Goal: Transaction & Acquisition: Purchase product/service

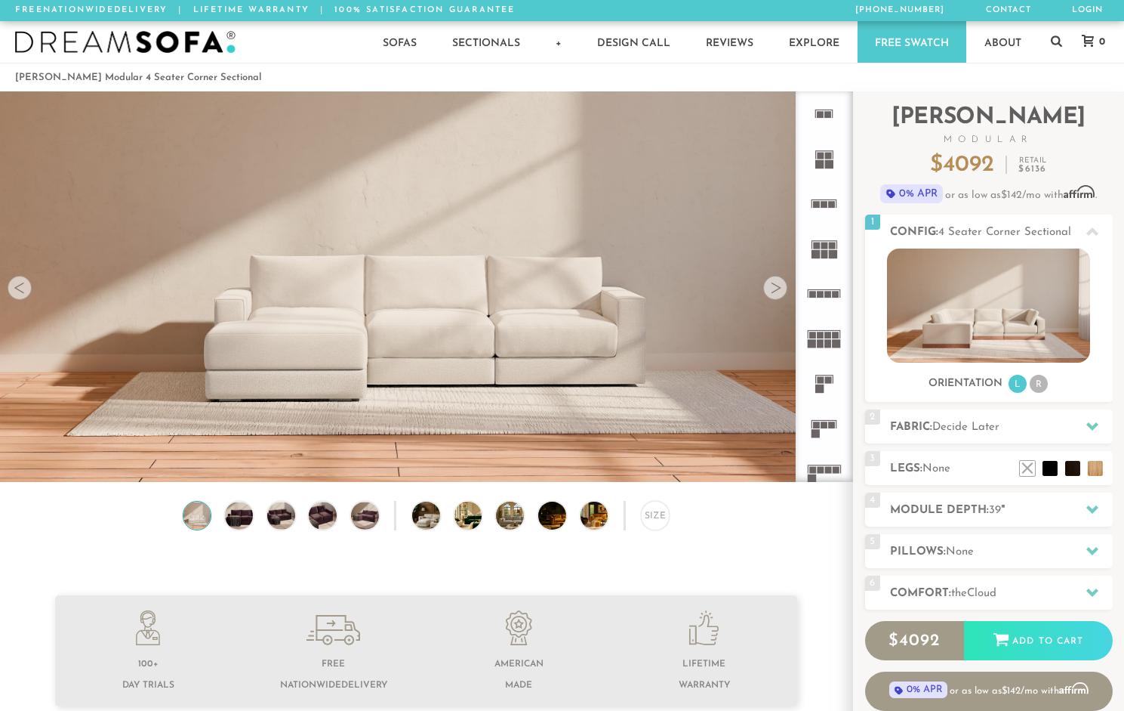
click at [778, 294] on div at bounding box center [775, 288] width 24 height 24
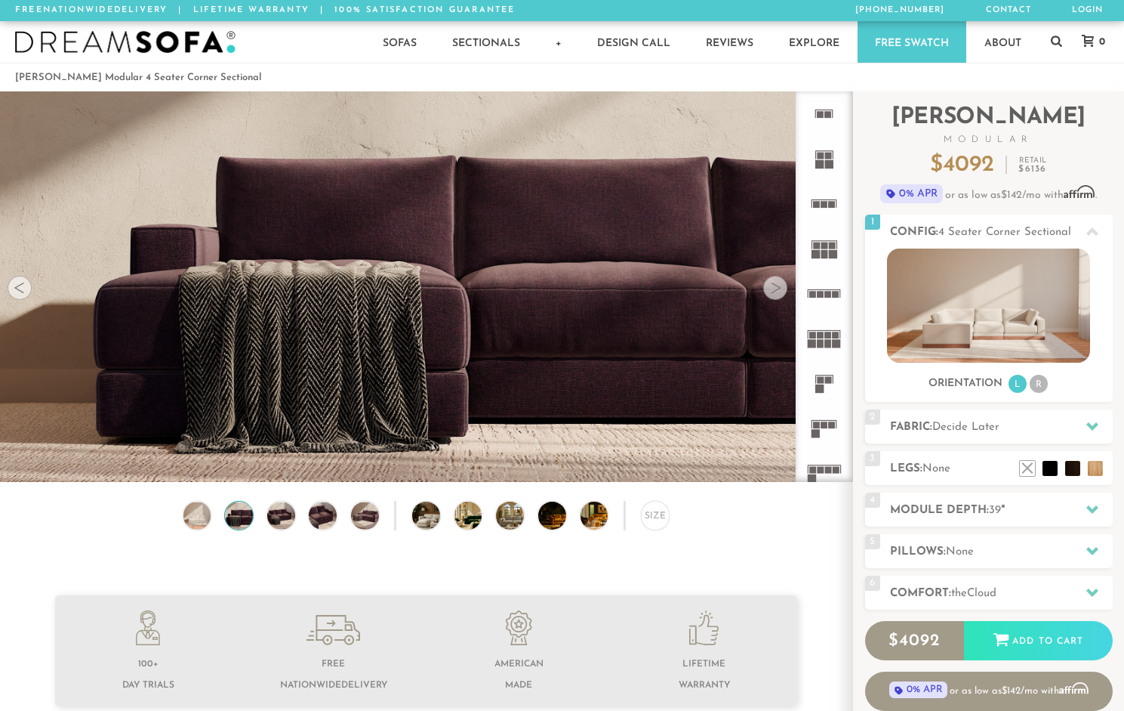
click at [778, 294] on div at bounding box center [775, 288] width 24 height 24
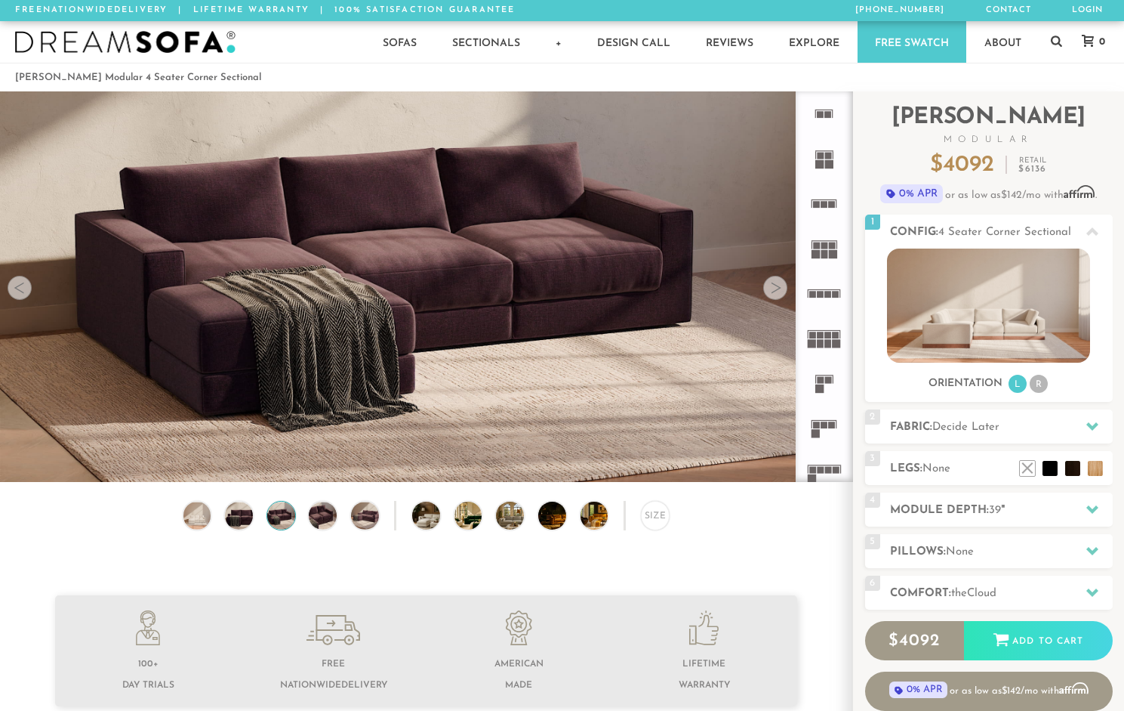
click at [779, 294] on div at bounding box center [775, 288] width 24 height 24
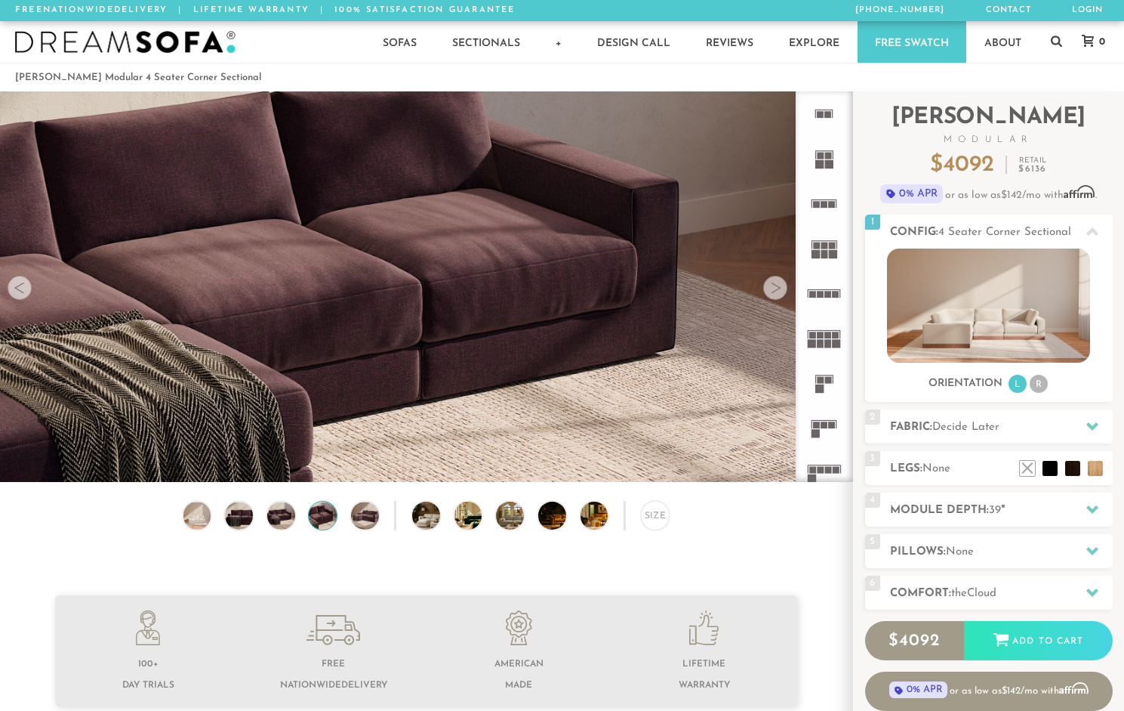
click at [779, 294] on div at bounding box center [775, 288] width 24 height 24
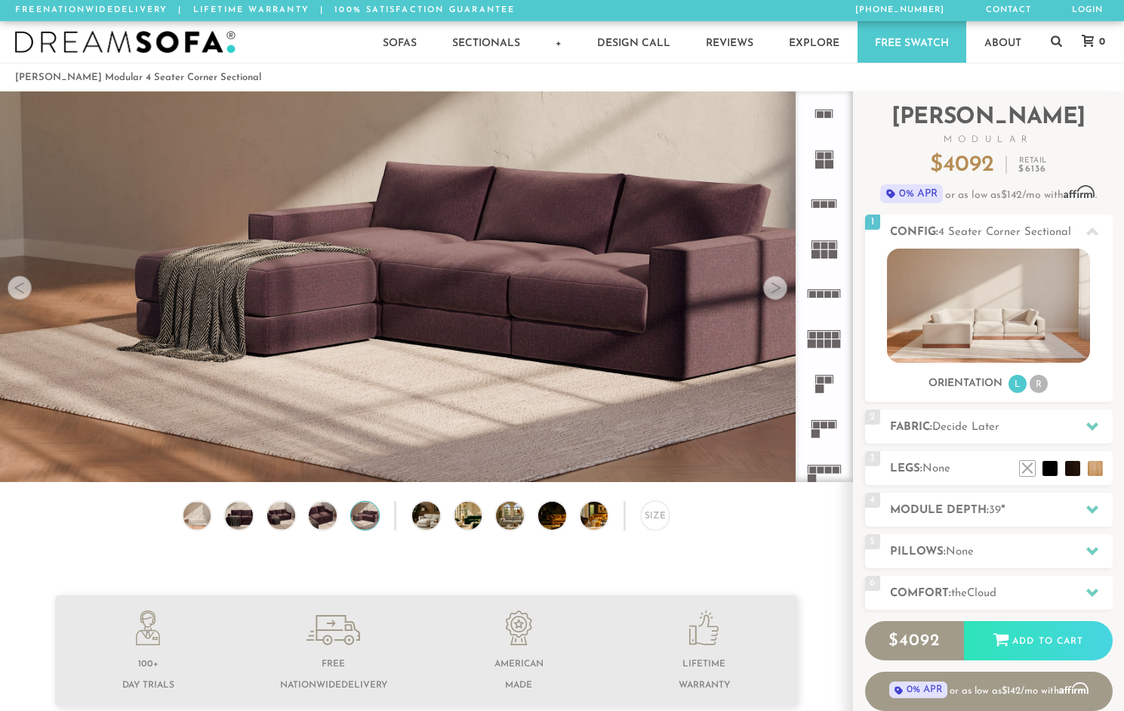
click at [779, 294] on div at bounding box center [775, 288] width 24 height 24
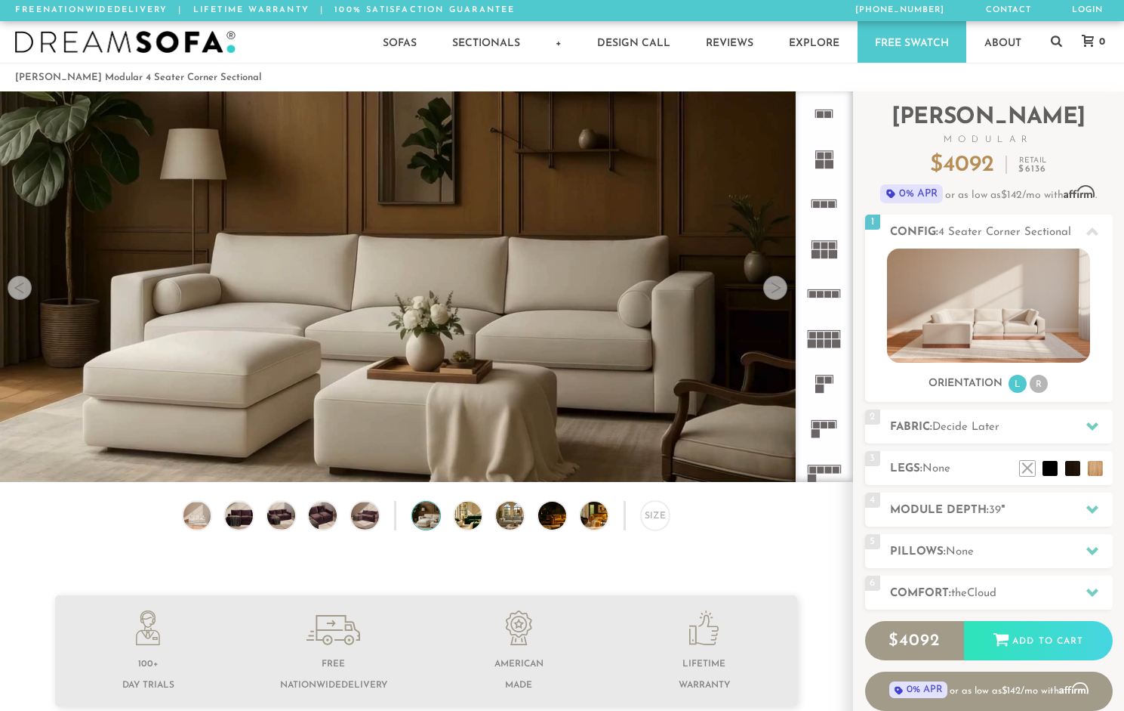
click at [772, 291] on div at bounding box center [775, 288] width 24 height 24
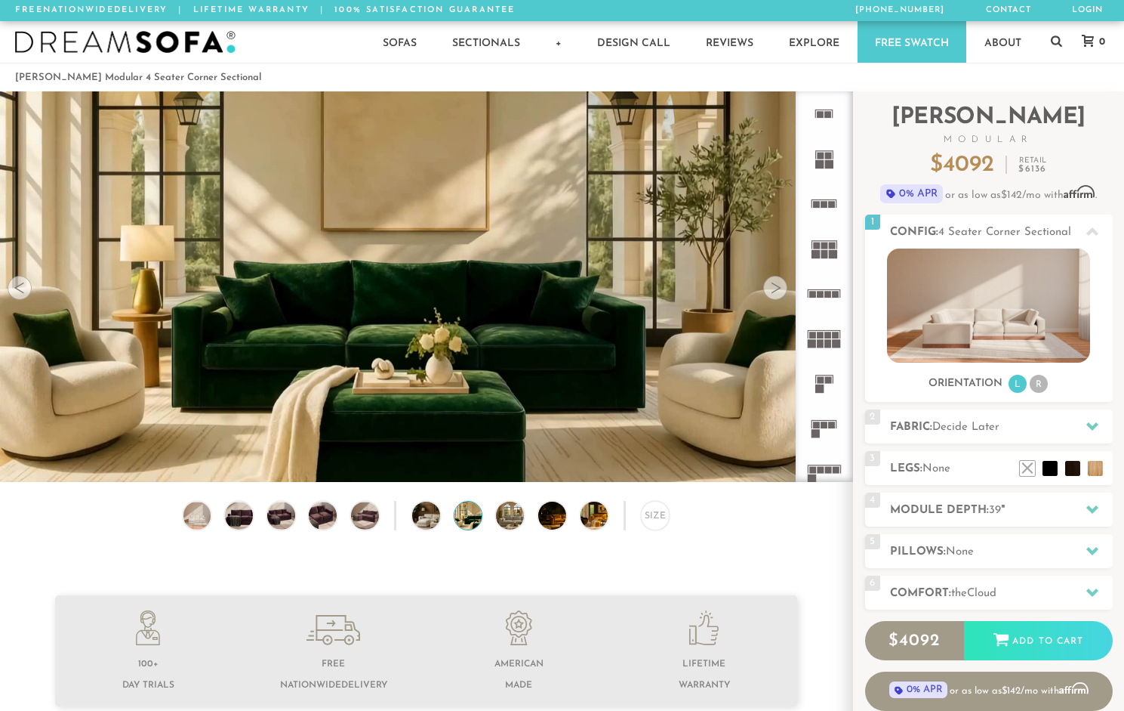
click at [772, 291] on div at bounding box center [775, 288] width 24 height 24
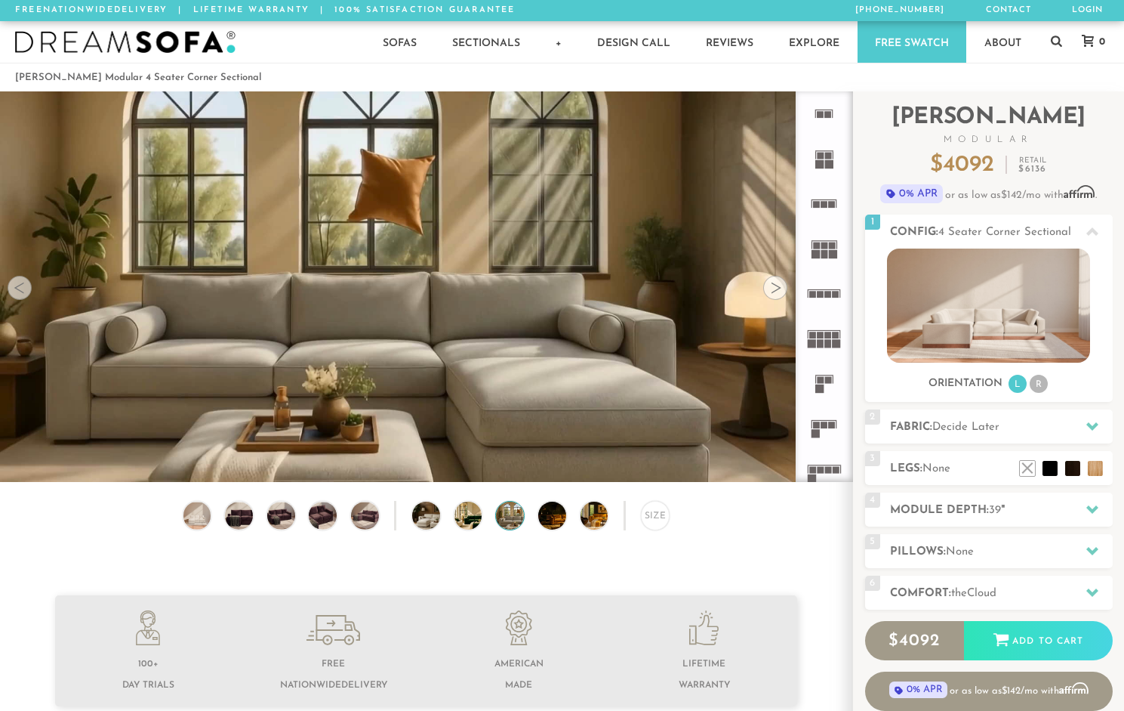
click at [772, 291] on div at bounding box center [775, 288] width 24 height 24
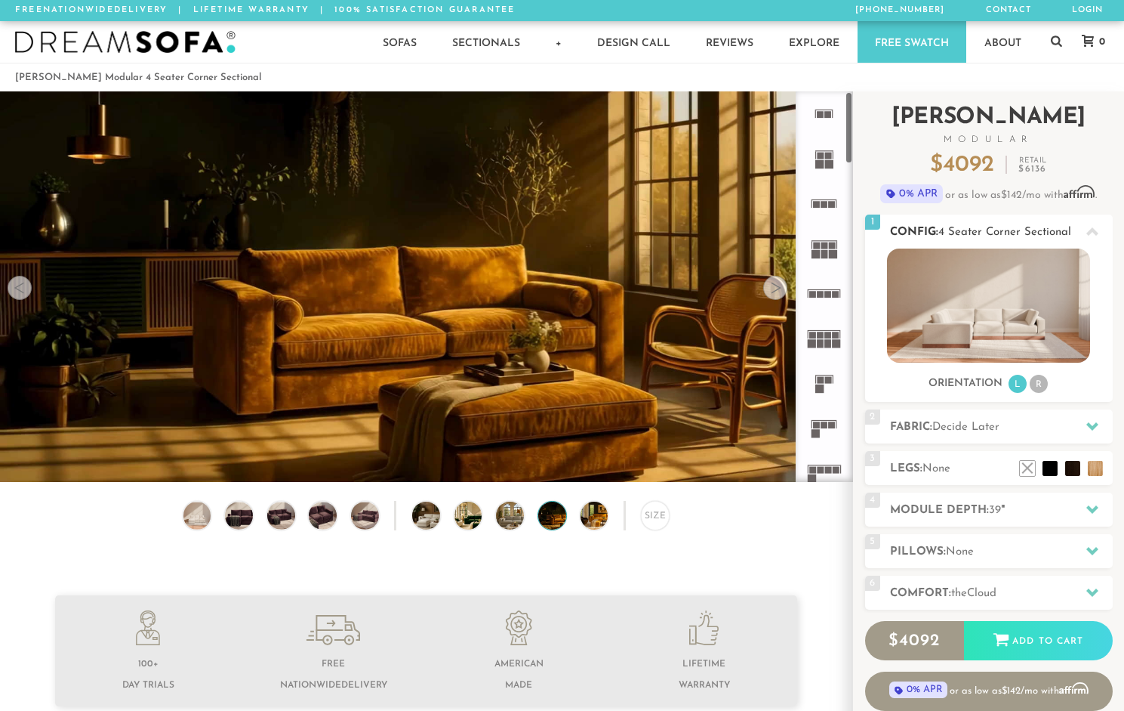
click at [968, 325] on img at bounding box center [988, 305] width 203 height 114
click at [1090, 228] on icon at bounding box center [1093, 232] width 12 height 12
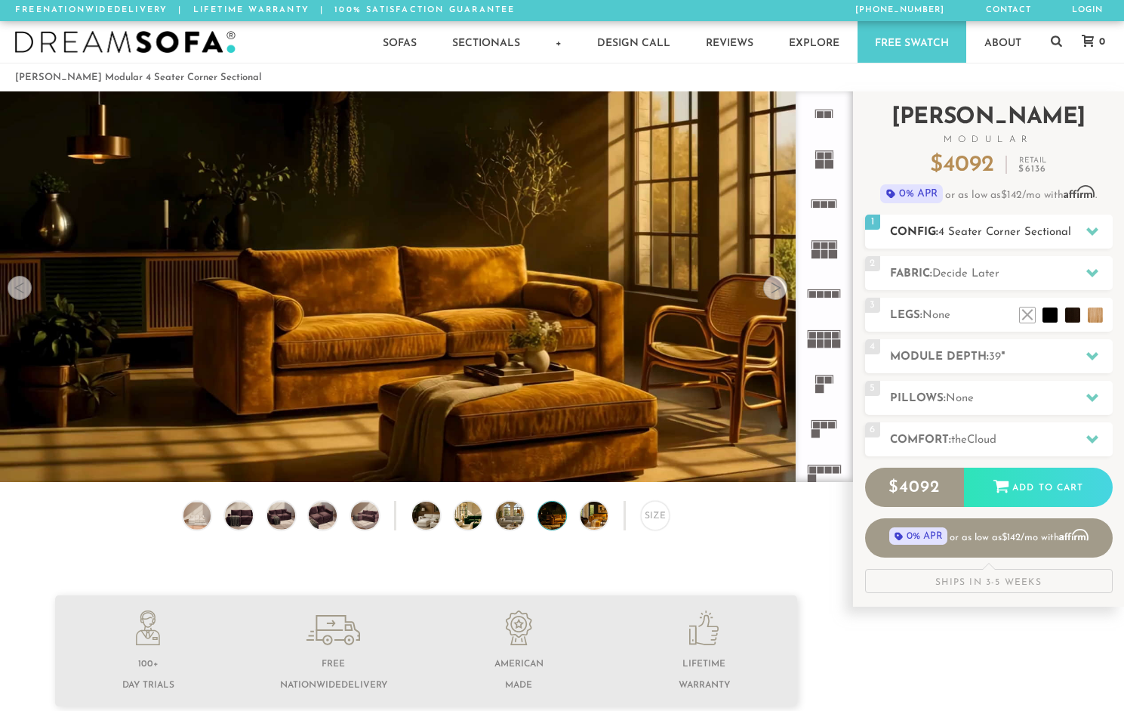
click at [1090, 228] on icon at bounding box center [1093, 231] width 12 height 12
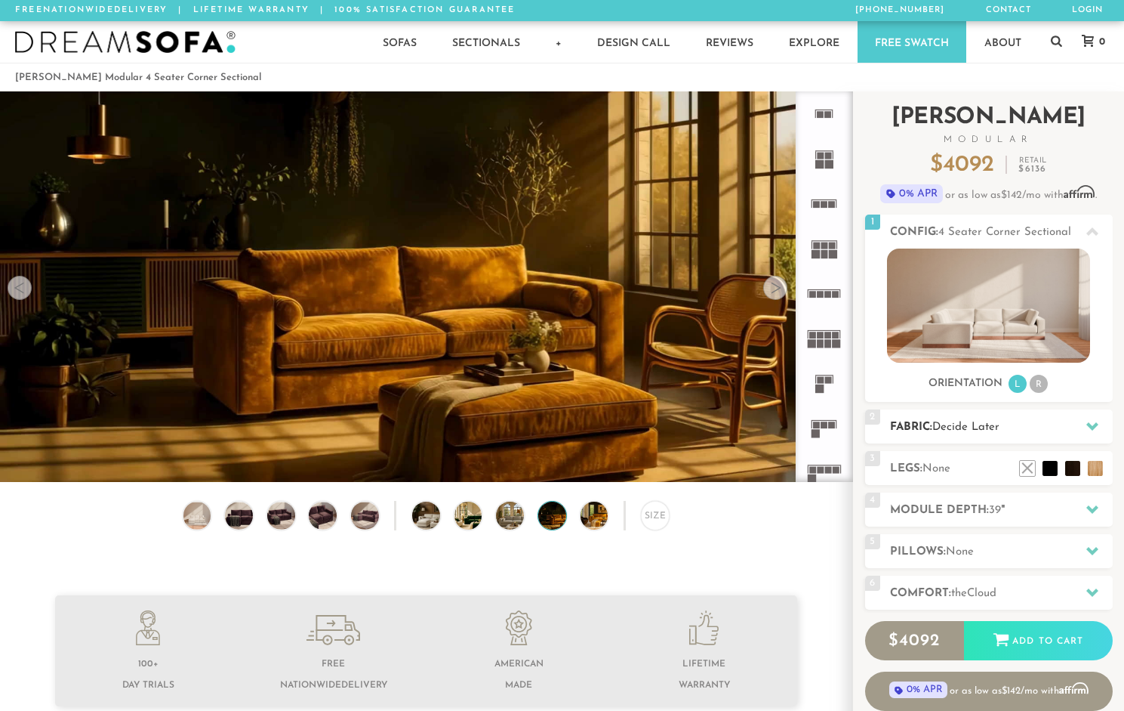
click at [1065, 422] on h2 "Fabric: Decide Later" at bounding box center [1001, 426] width 223 height 17
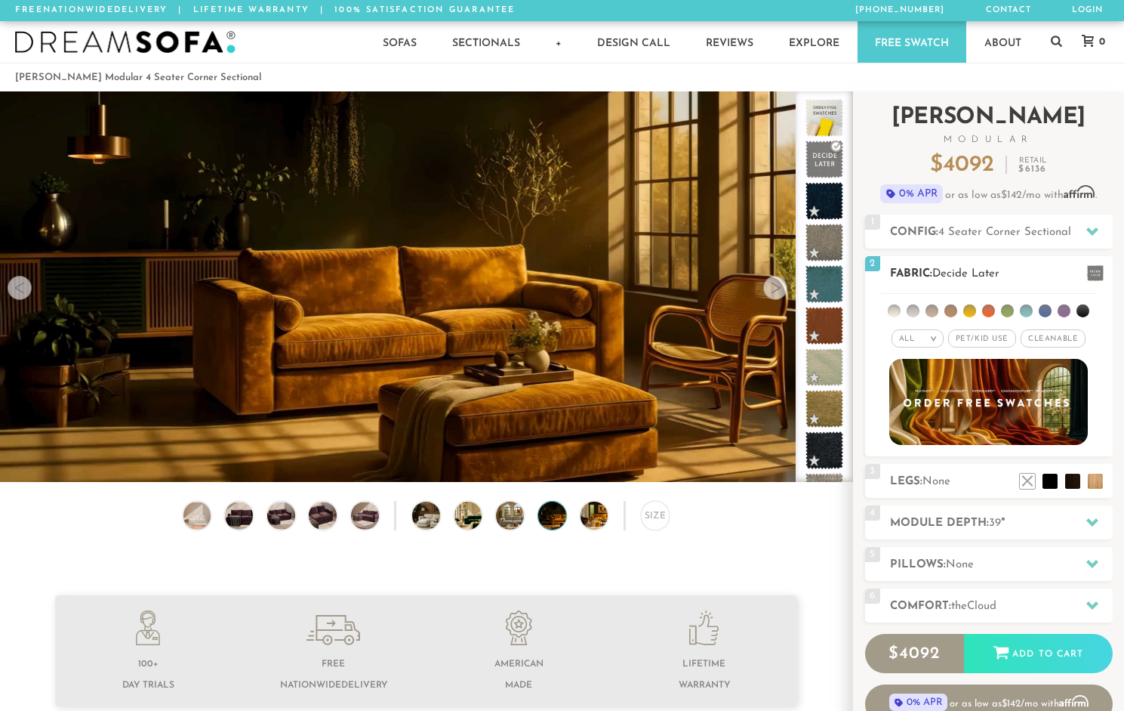
click at [995, 335] on span "Pet/Kid Use x" at bounding box center [982, 338] width 68 height 18
click at [1046, 334] on span "Cleanable x" at bounding box center [1058, 338] width 65 height 18
click at [899, 313] on li at bounding box center [894, 310] width 13 height 13
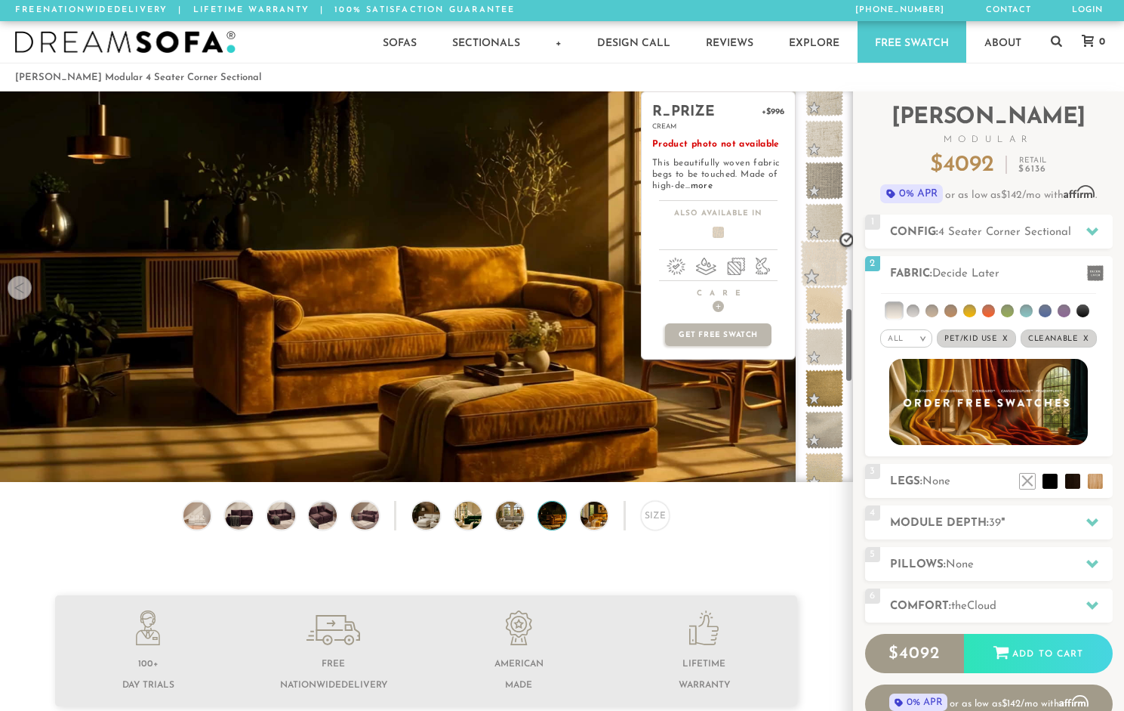
scroll to position [1142, 0]
click at [837, 344] on span at bounding box center [825, 346] width 48 height 48
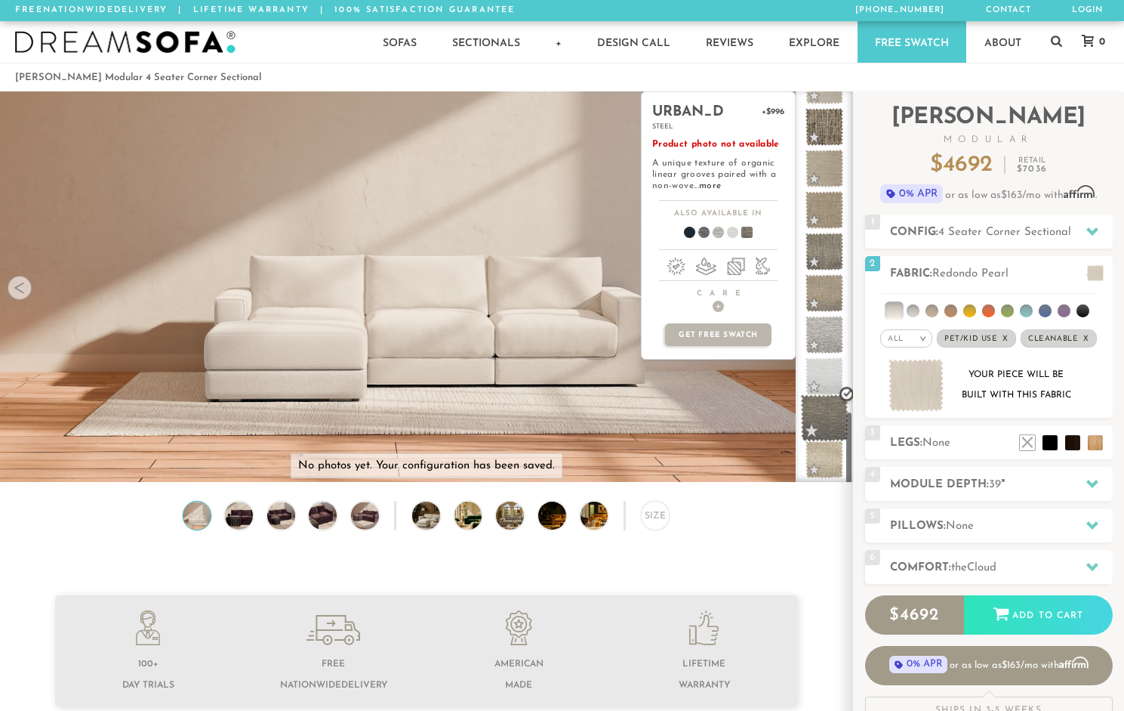
scroll to position [1692, 0]
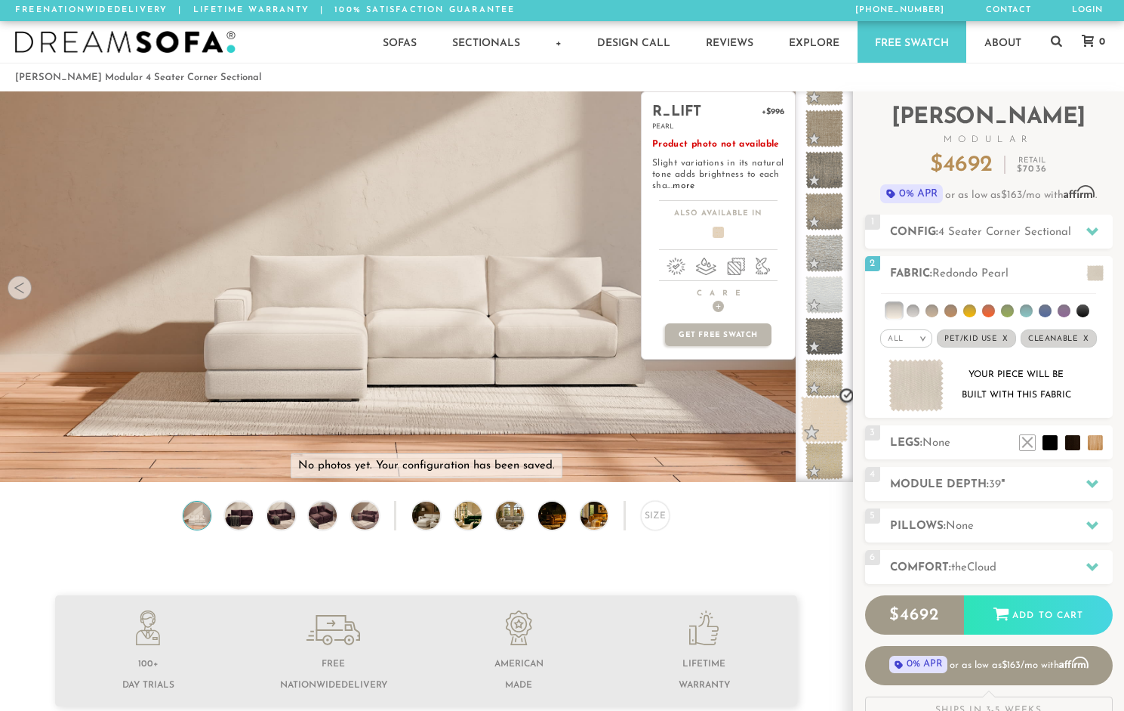
click at [829, 416] on span at bounding box center [825, 420] width 48 height 48
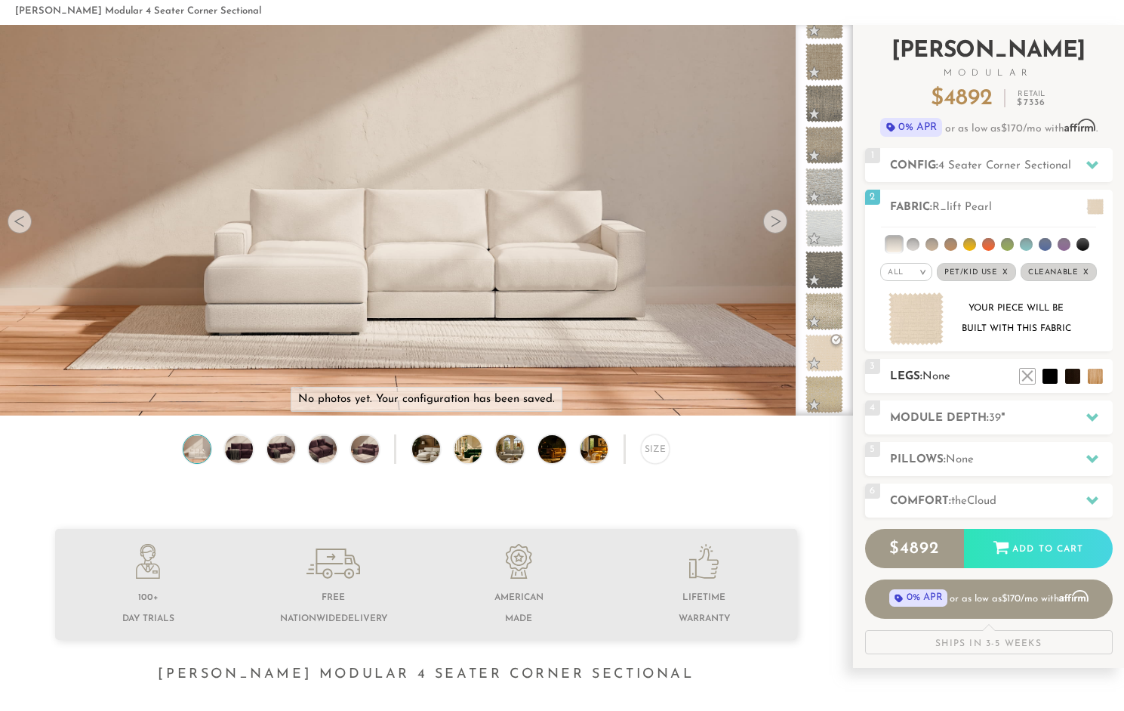
scroll to position [76, 0]
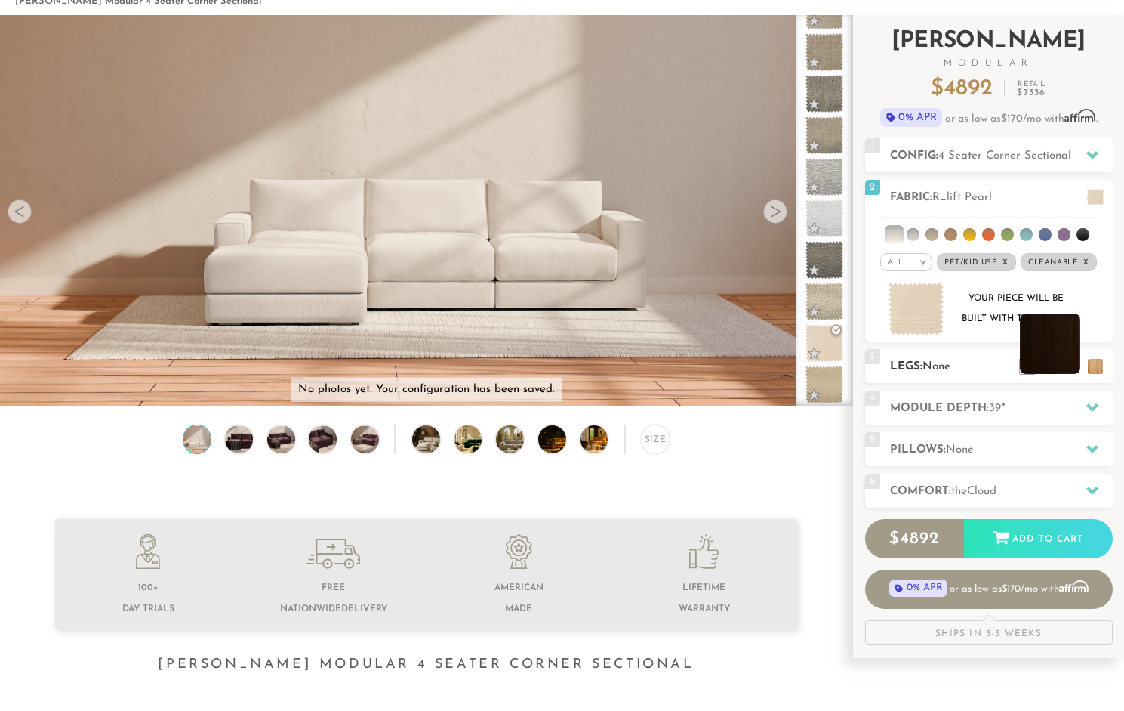
click at [1077, 368] on li at bounding box center [1050, 343] width 60 height 60
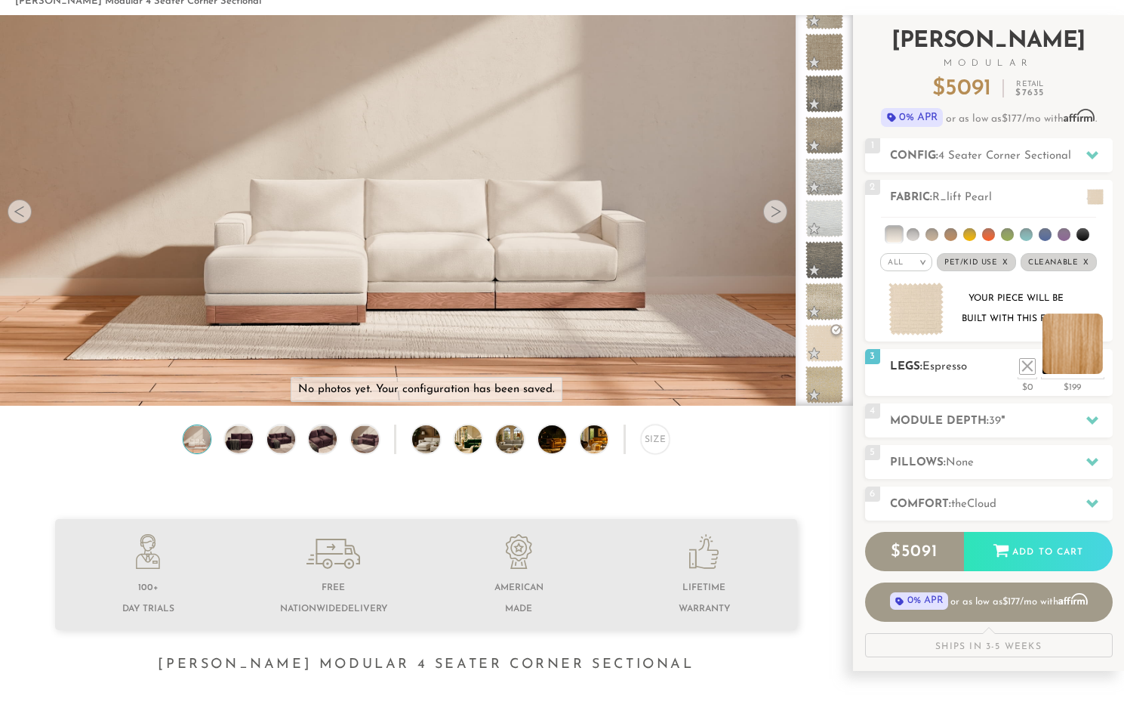
click at [1090, 368] on li at bounding box center [1073, 343] width 60 height 60
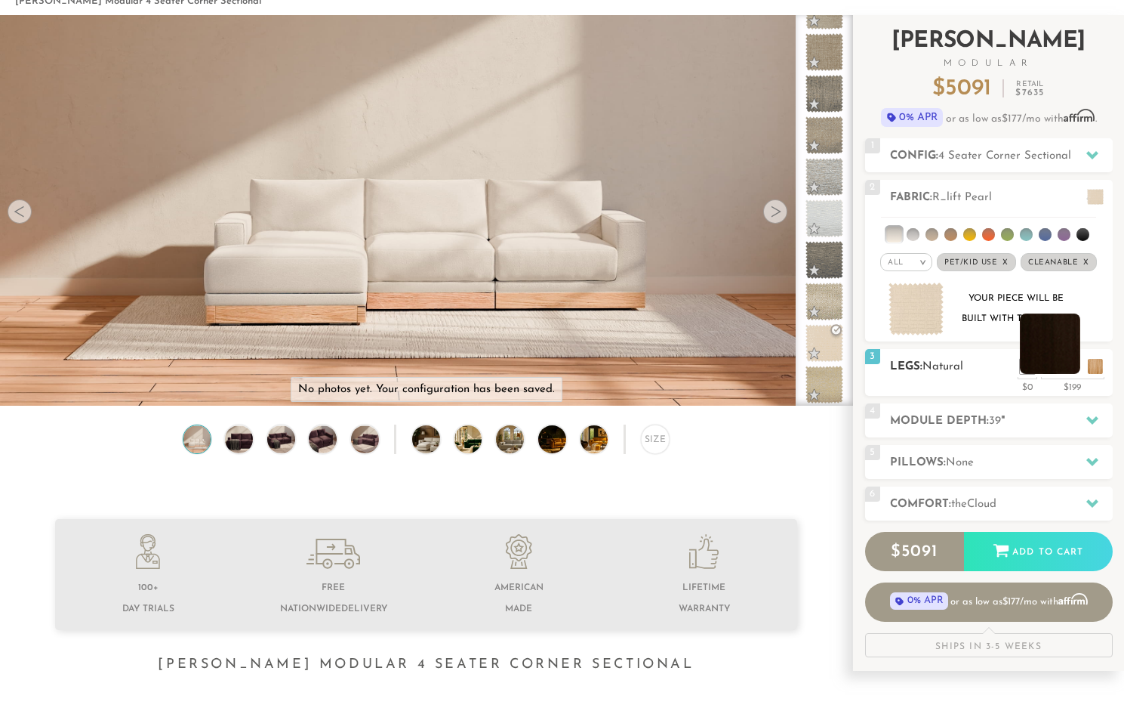
click at [1070, 366] on li at bounding box center [1050, 343] width 60 height 60
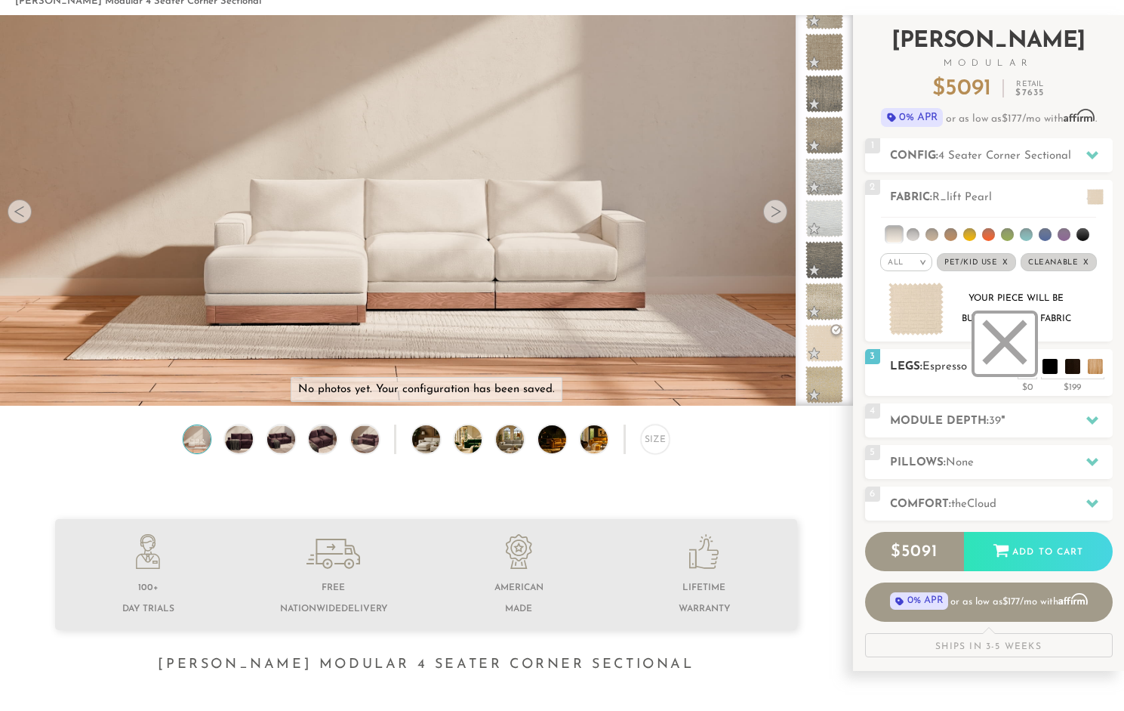
click at [1022, 365] on li at bounding box center [1005, 343] width 60 height 60
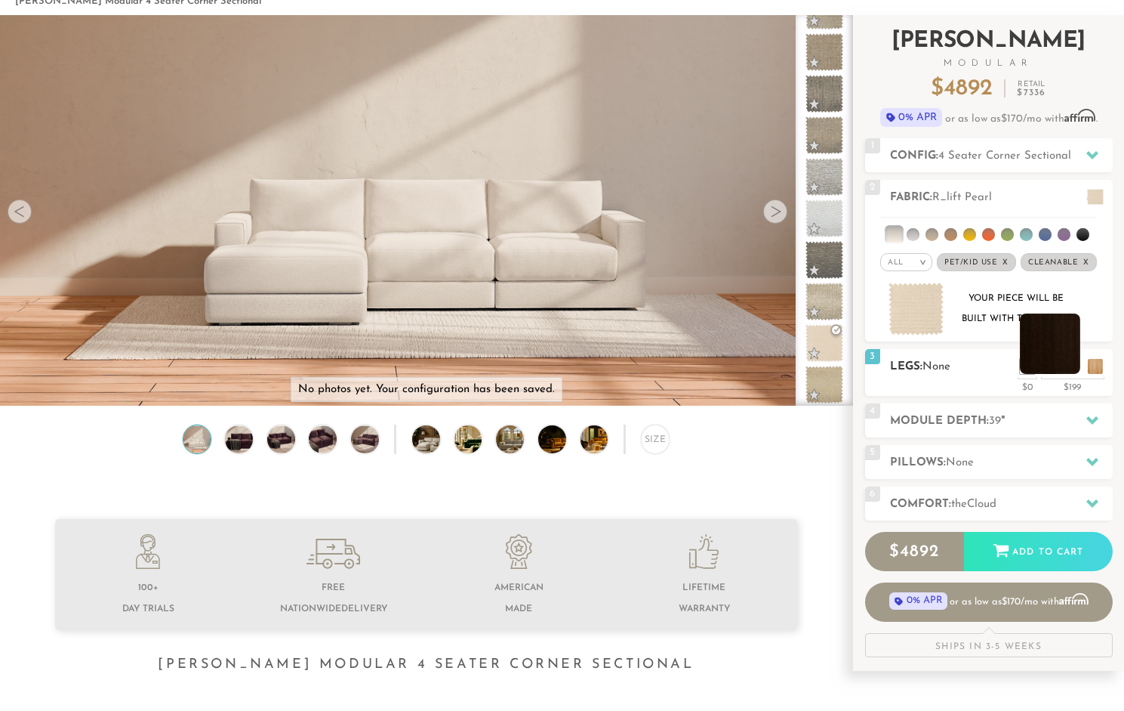
click at [1074, 363] on li at bounding box center [1050, 343] width 60 height 60
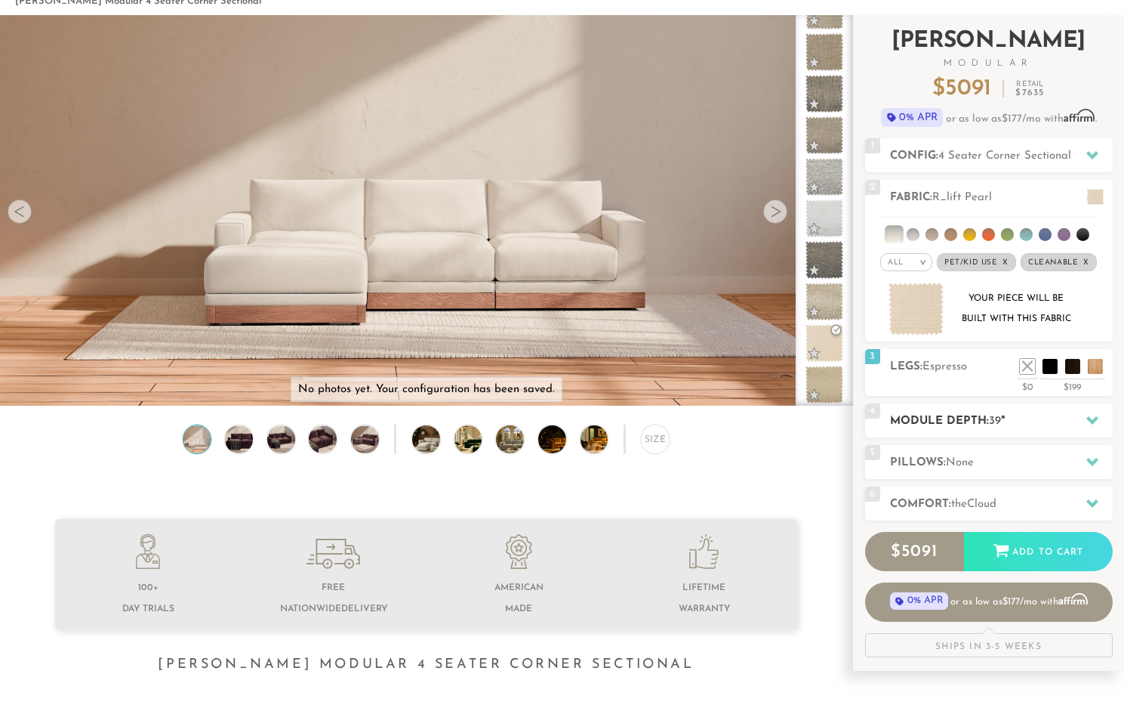
click at [1064, 413] on h2 "Module Depth: 39 "" at bounding box center [1001, 420] width 223 height 17
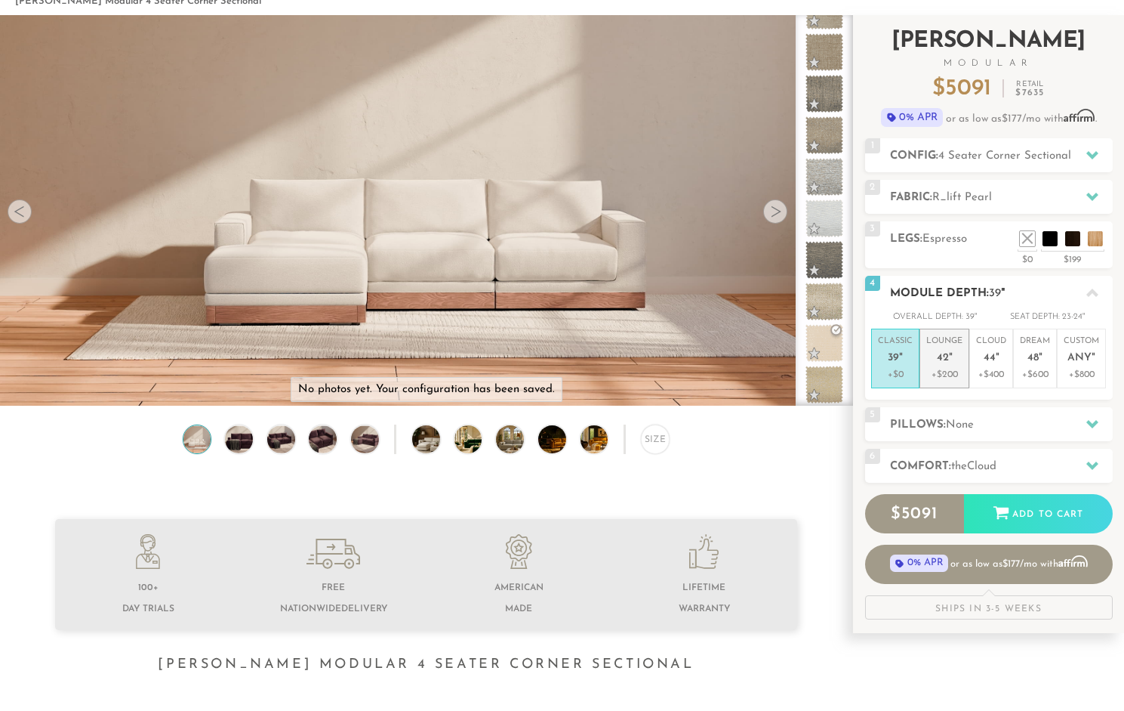
click at [954, 370] on p "+$200" at bounding box center [944, 375] width 36 height 14
click at [901, 370] on p "+$0" at bounding box center [895, 375] width 35 height 14
click at [940, 361] on span "42" at bounding box center [943, 358] width 12 height 13
click at [997, 362] on em """ at bounding box center [998, 358] width 4 height 13
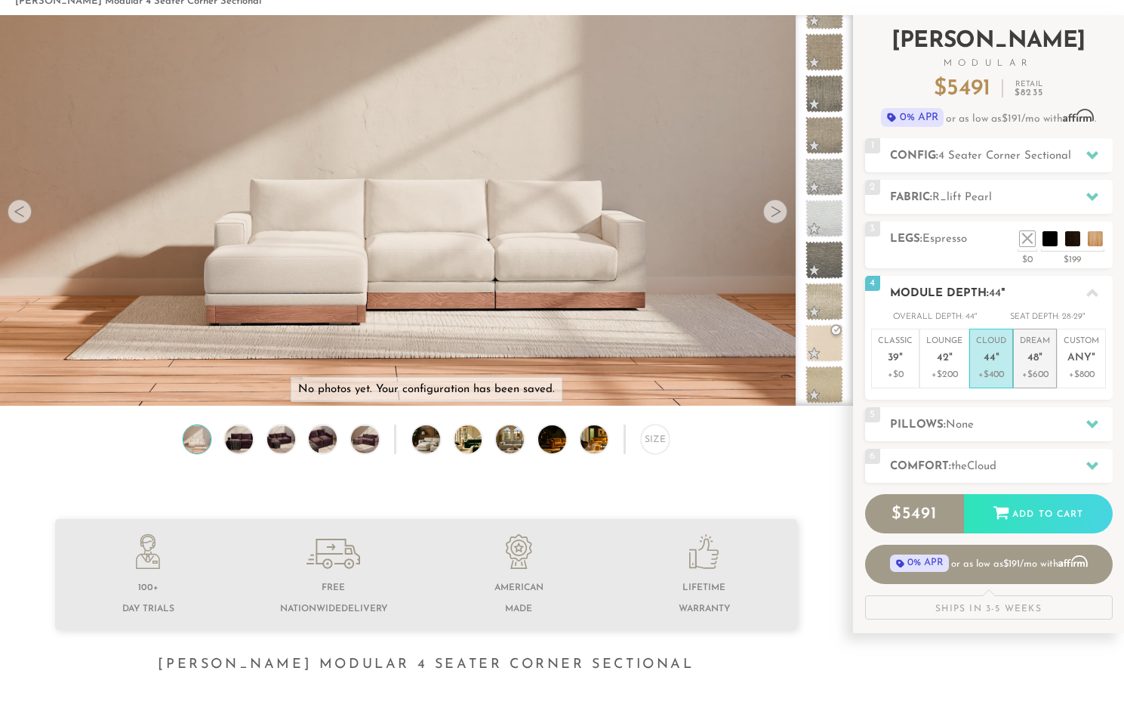
click at [1025, 352] on p "Dream 48 "" at bounding box center [1035, 351] width 30 height 32
click at [984, 357] on span "44" at bounding box center [990, 358] width 12 height 13
click at [1022, 421] on h2 "Pillows: None" at bounding box center [1001, 424] width 223 height 17
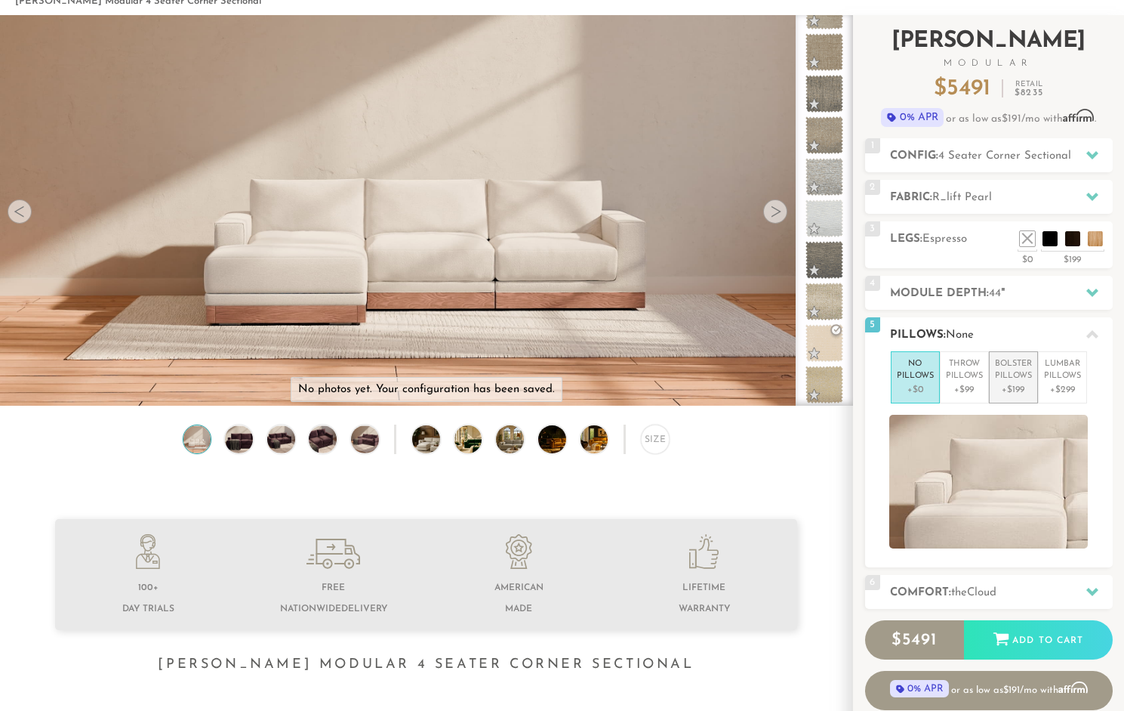
click at [1022, 391] on p "+$199" at bounding box center [1013, 390] width 37 height 14
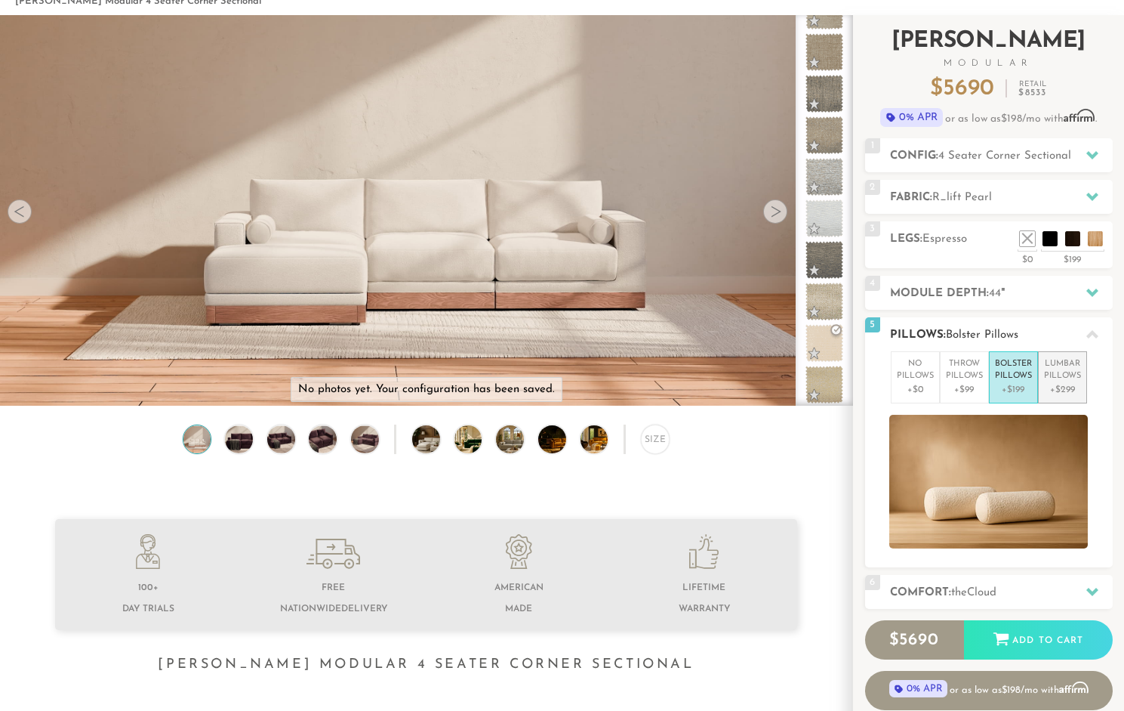
click at [1064, 376] on p "Lumbar Pillows" at bounding box center [1062, 370] width 37 height 25
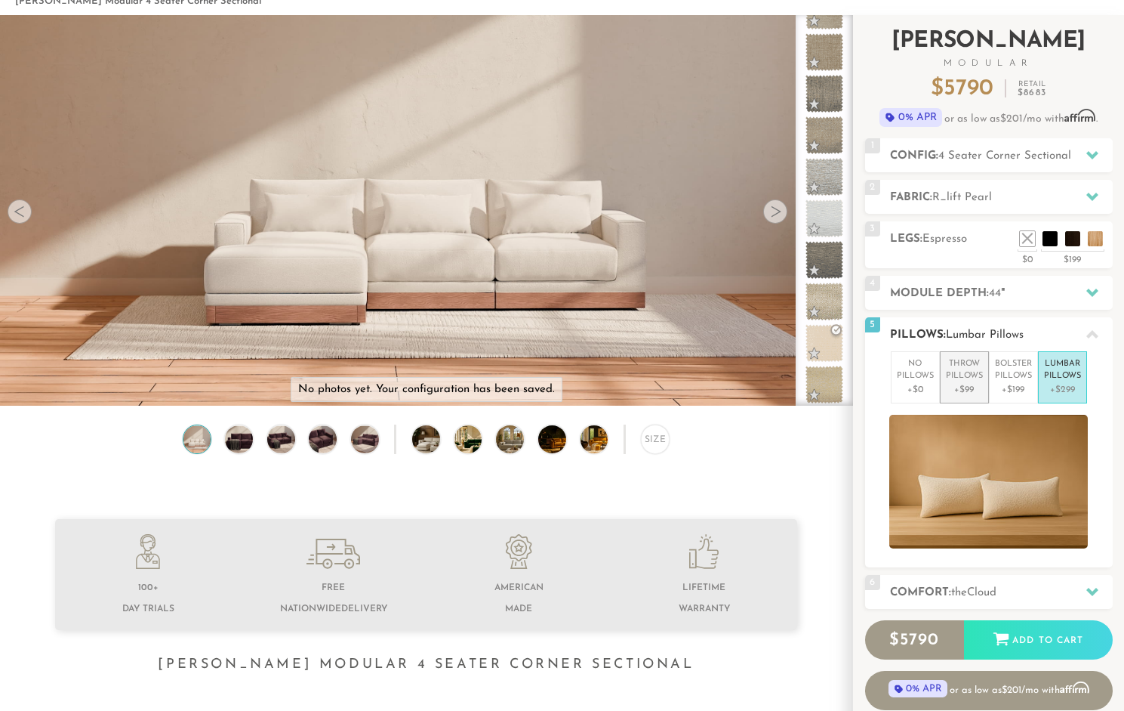
click at [968, 392] on p "+$99" at bounding box center [964, 390] width 37 height 14
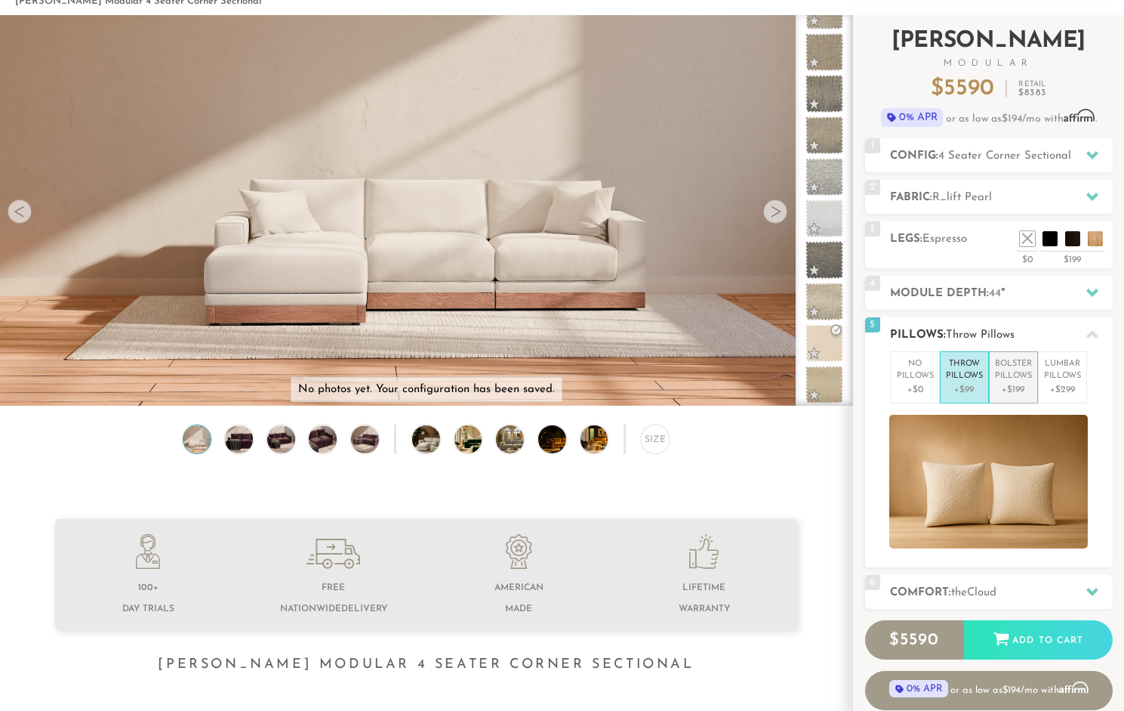
click at [1032, 390] on p "+$199" at bounding box center [1013, 390] width 37 height 14
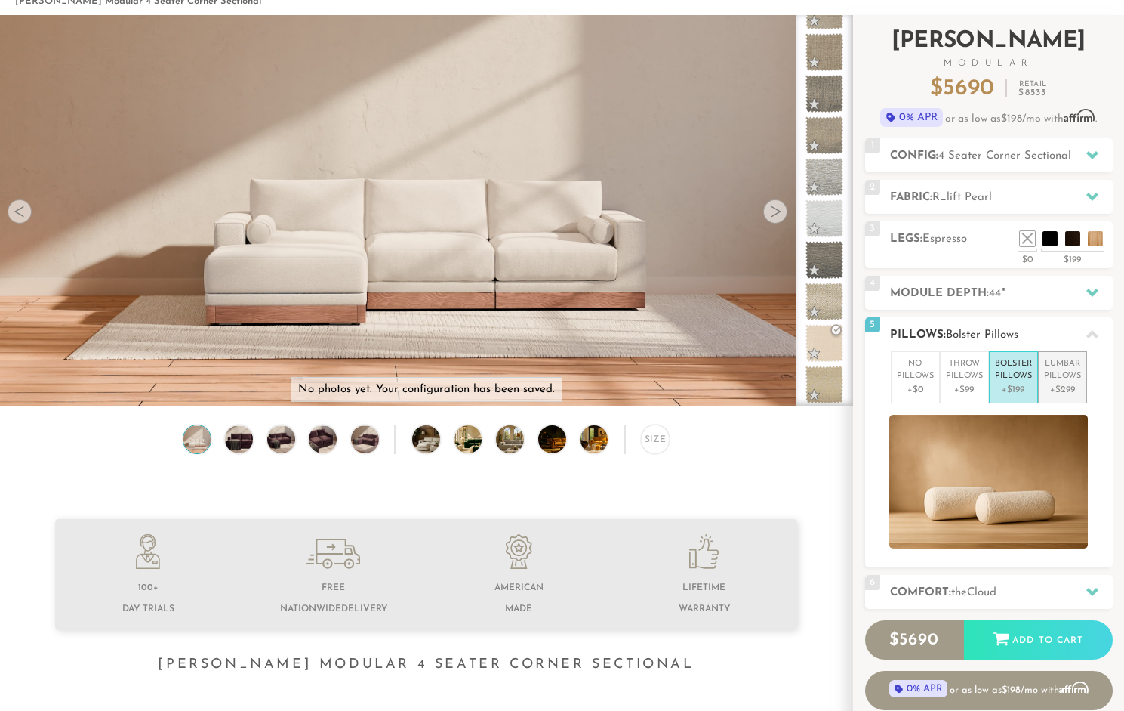
click at [1056, 383] on p "+$299" at bounding box center [1062, 390] width 37 height 14
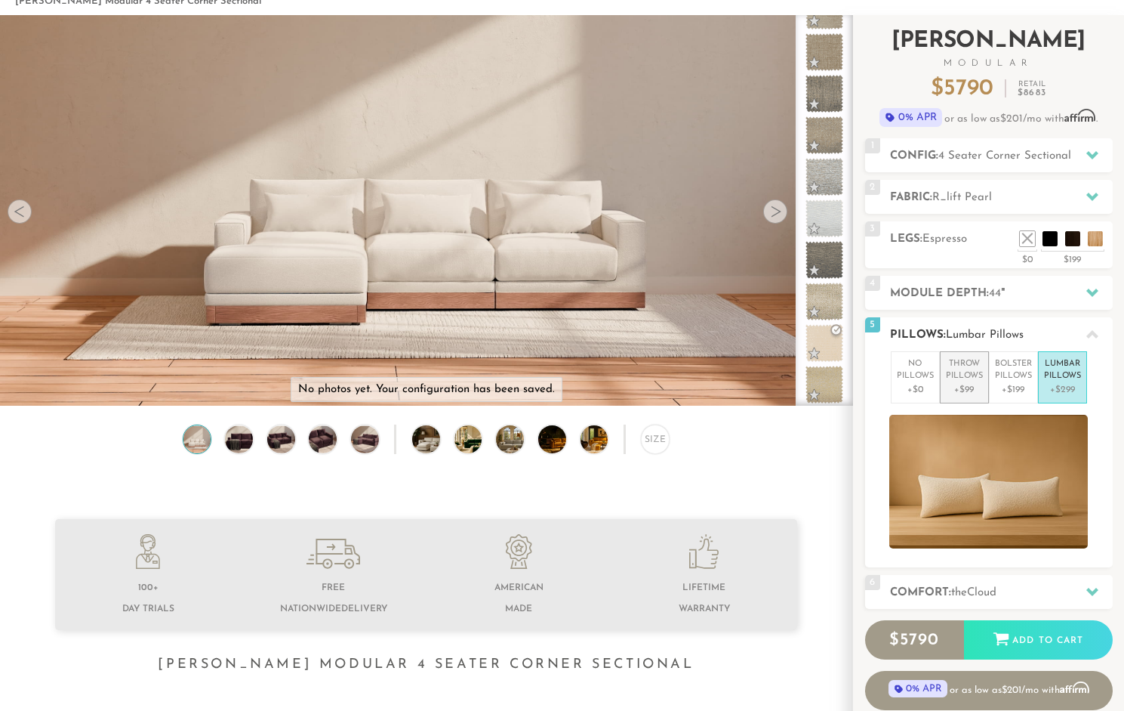
click at [947, 391] on p "+$99" at bounding box center [964, 390] width 37 height 14
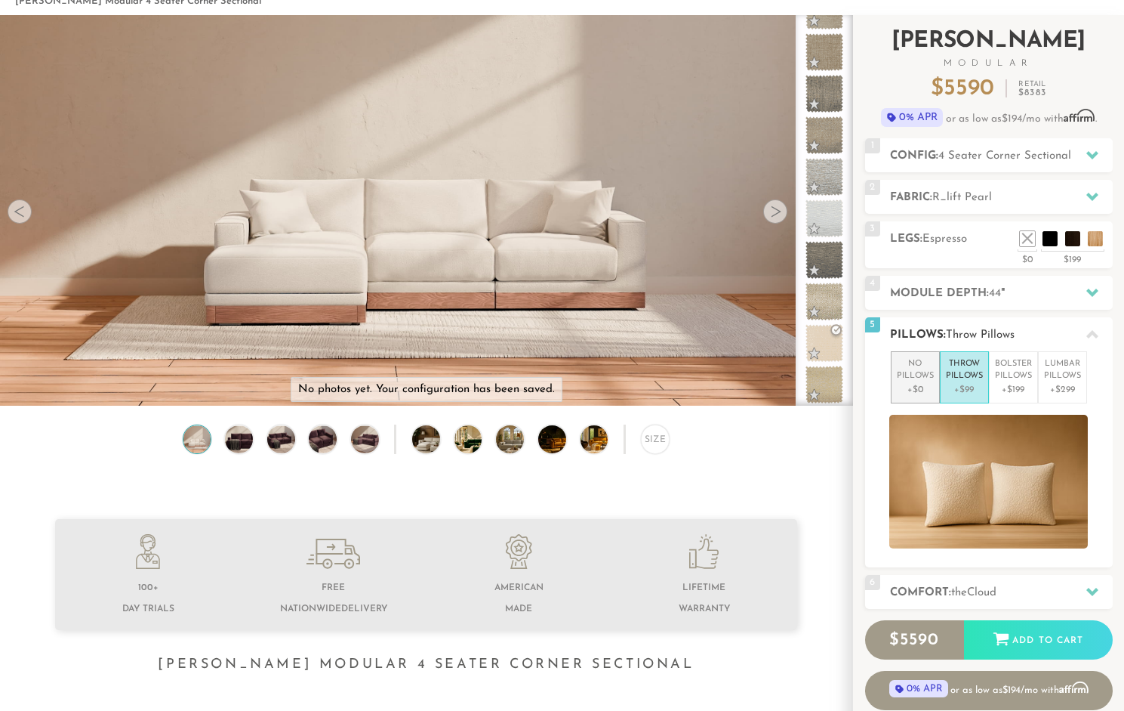
click at [922, 387] on p "+$0" at bounding box center [915, 390] width 37 height 14
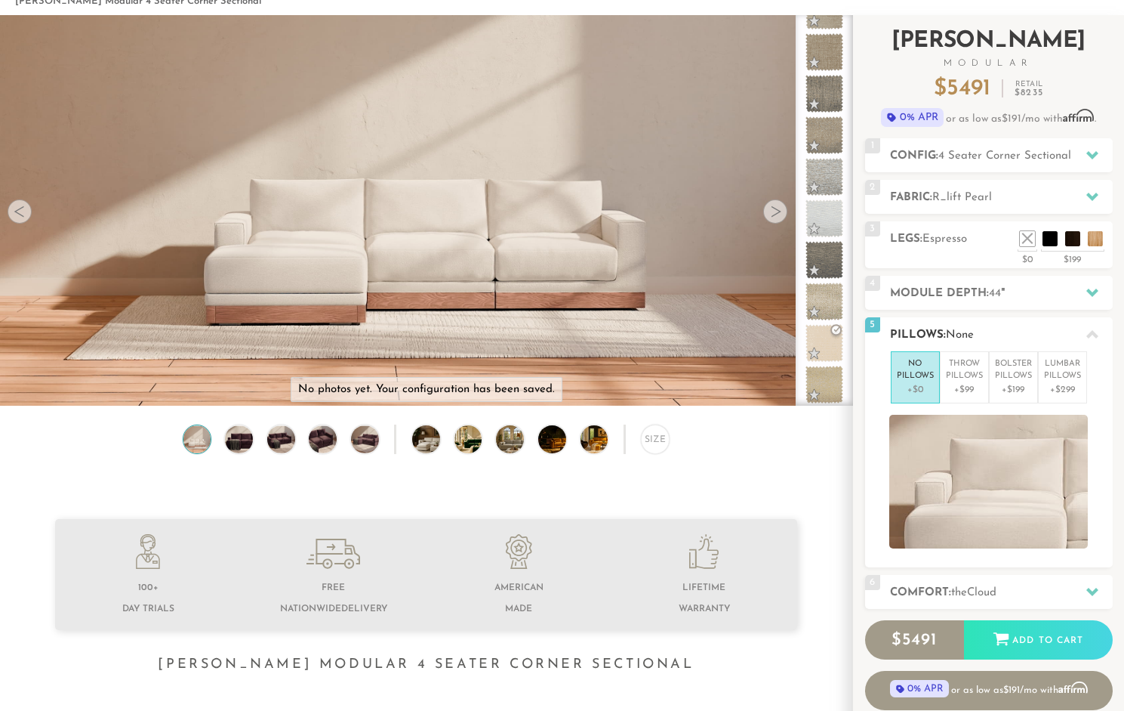
click at [1096, 338] on icon at bounding box center [1093, 334] width 12 height 8
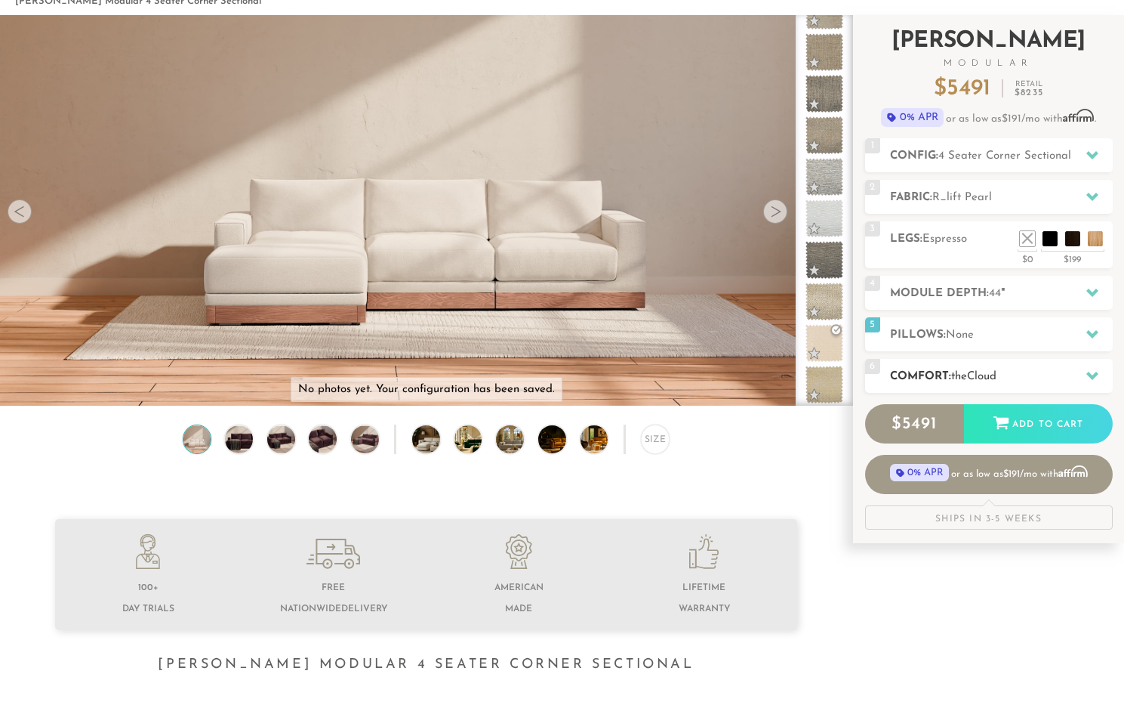
click at [1094, 365] on div at bounding box center [1093, 375] width 32 height 31
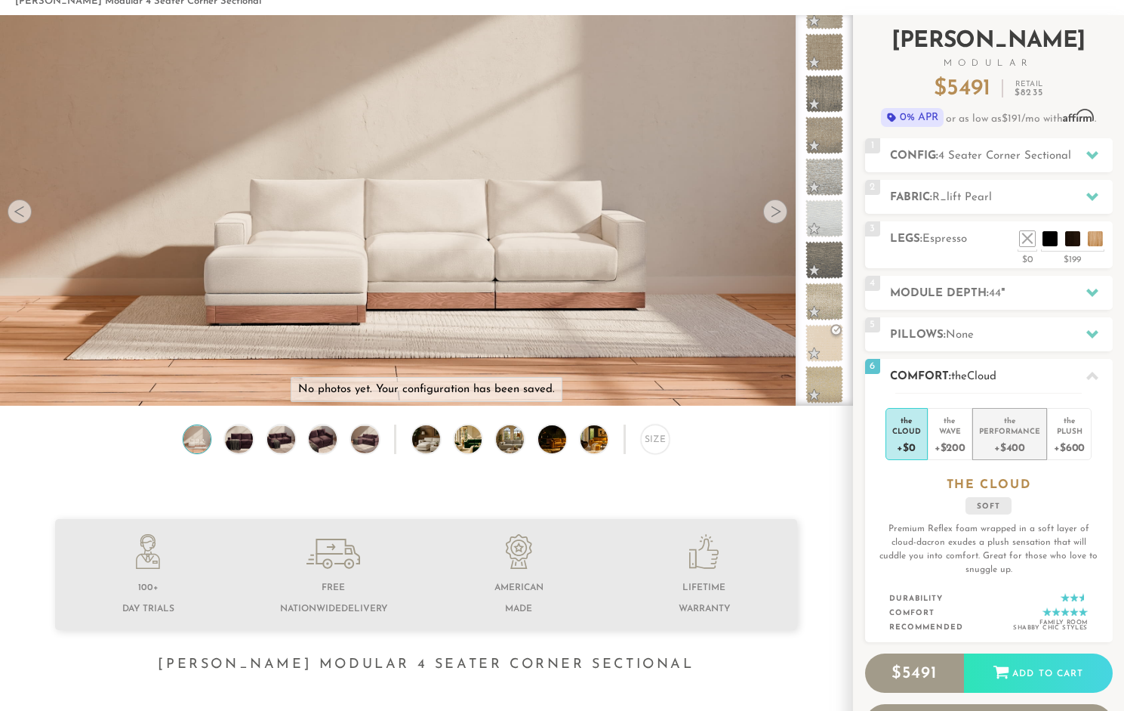
click at [997, 430] on div "Performance" at bounding box center [1009, 430] width 61 height 11
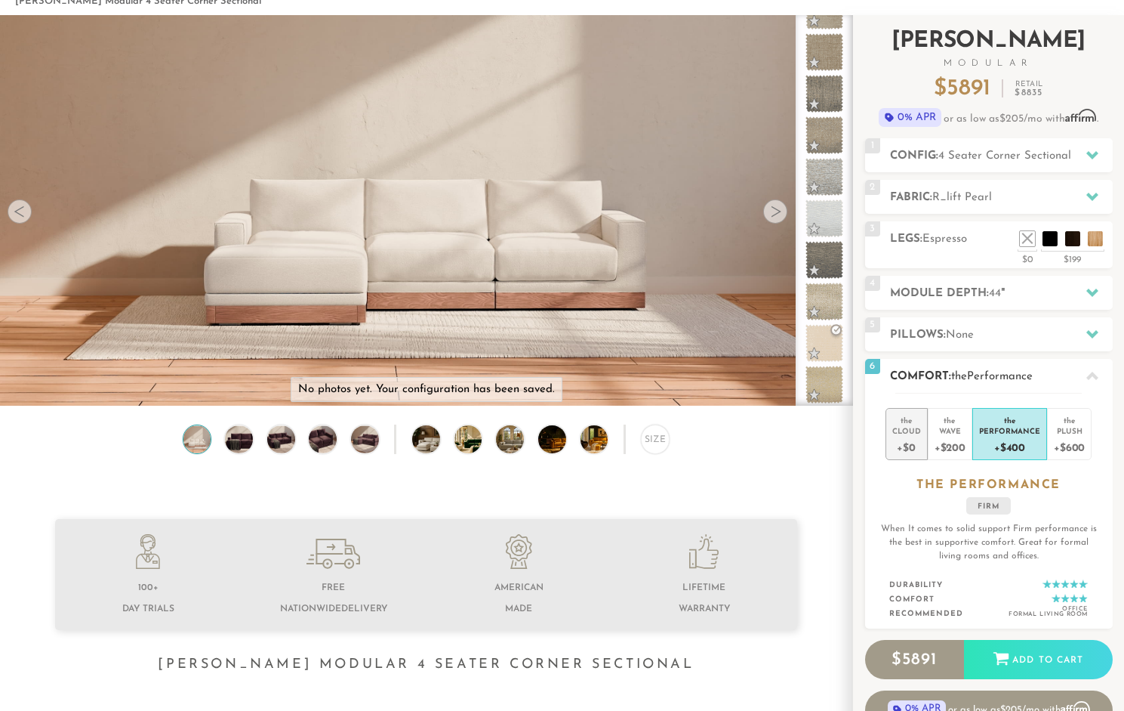
click at [907, 443] on div "+$0" at bounding box center [906, 447] width 29 height 22
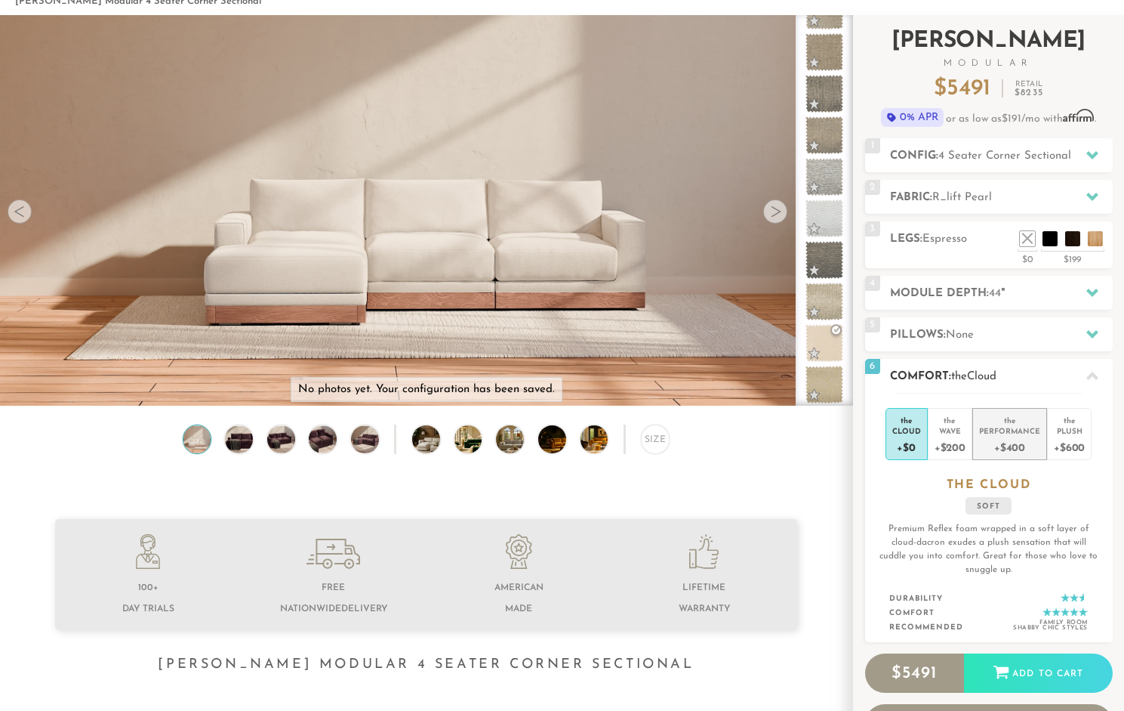
click at [1032, 445] on div "+$400" at bounding box center [1009, 447] width 61 height 22
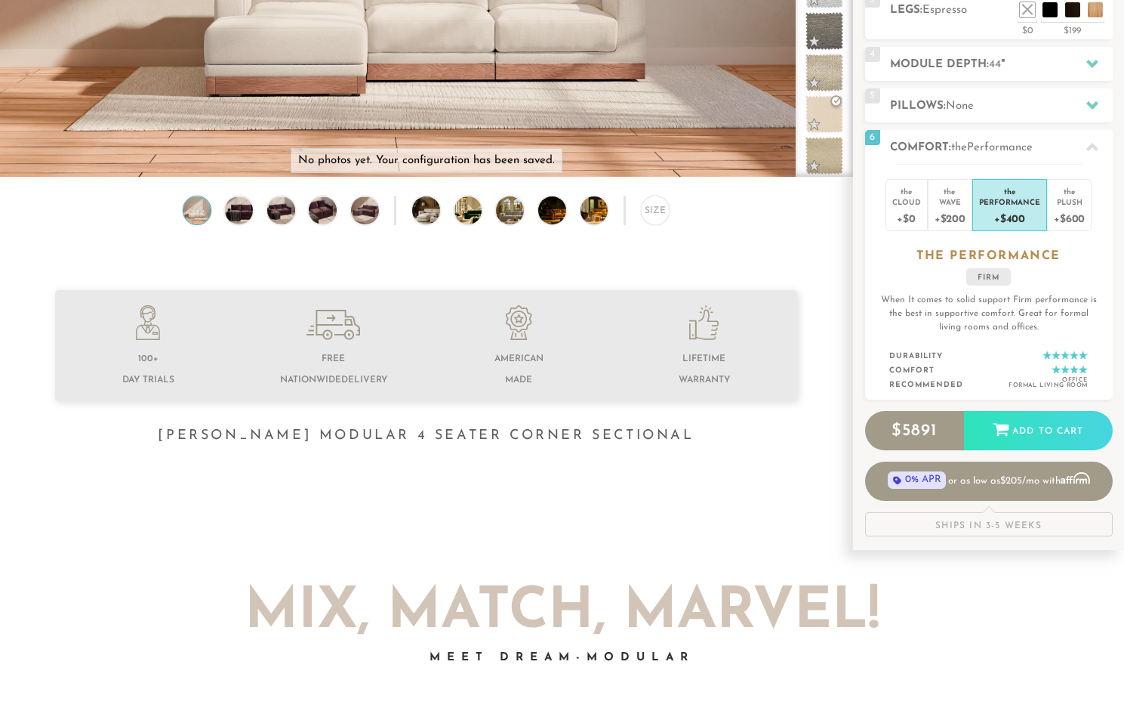
scroll to position [307, 0]
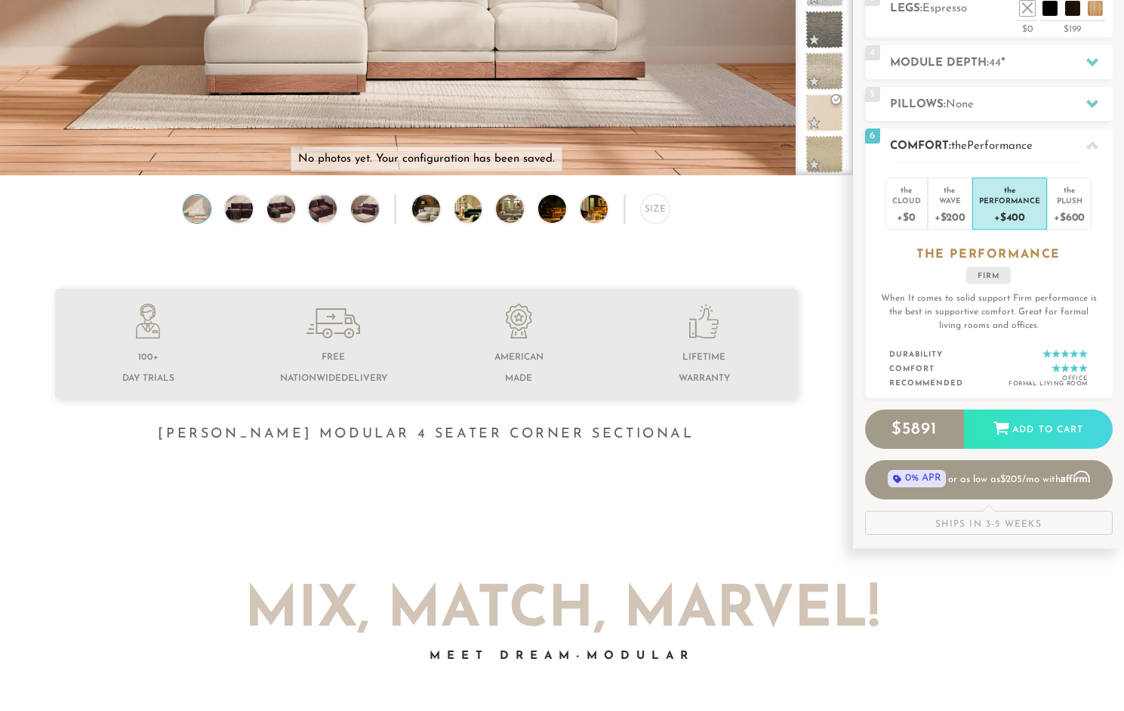
click at [1054, 384] on div "Office Formal Living Room" at bounding box center [1048, 381] width 79 height 11
click at [1074, 378] on div "Office Formal Living Room" at bounding box center [1048, 381] width 79 height 11
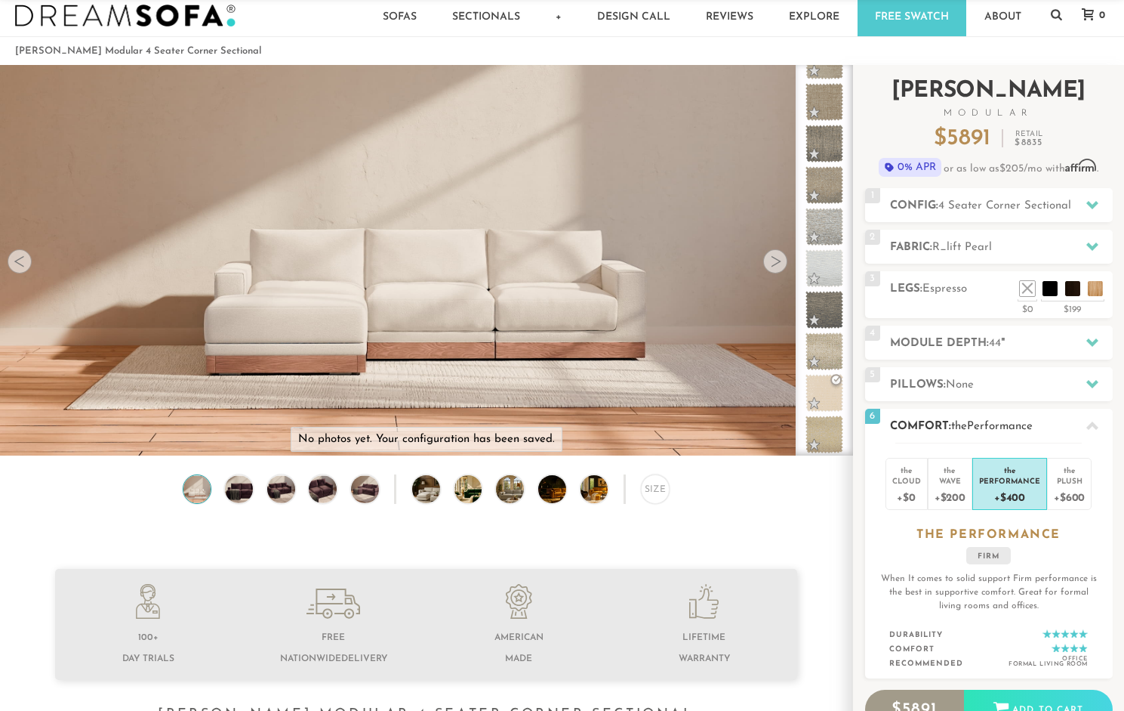
scroll to position [0, 0]
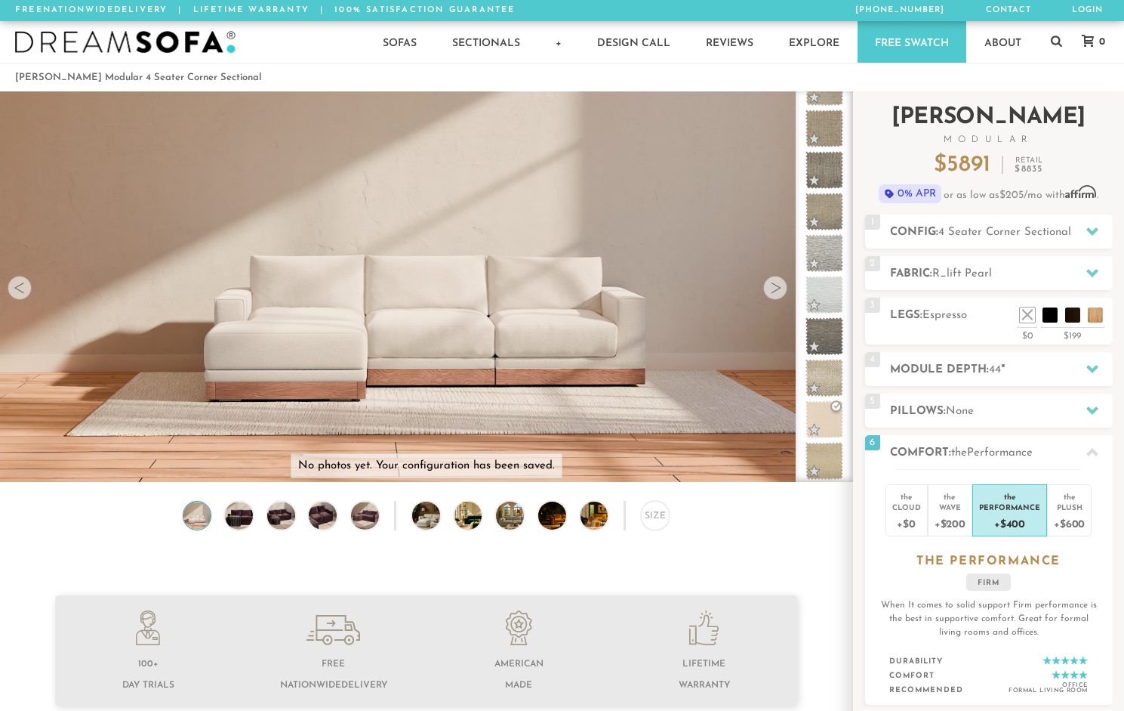
click at [1003, 116] on h2 "[PERSON_NAME] Modular" at bounding box center [989, 125] width 248 height 38
click at [991, 224] on h2 "Config: 4 Seater Corner Sectional" at bounding box center [1001, 232] width 223 height 17
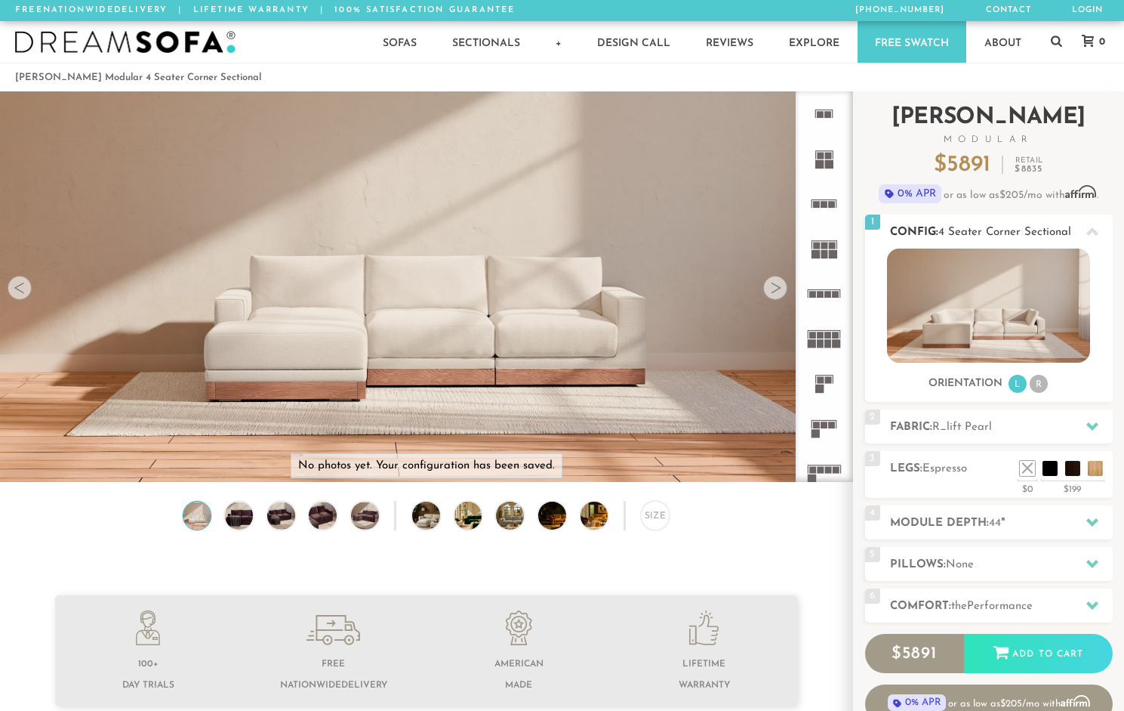
click at [1016, 387] on li "L" at bounding box center [1018, 384] width 18 height 18
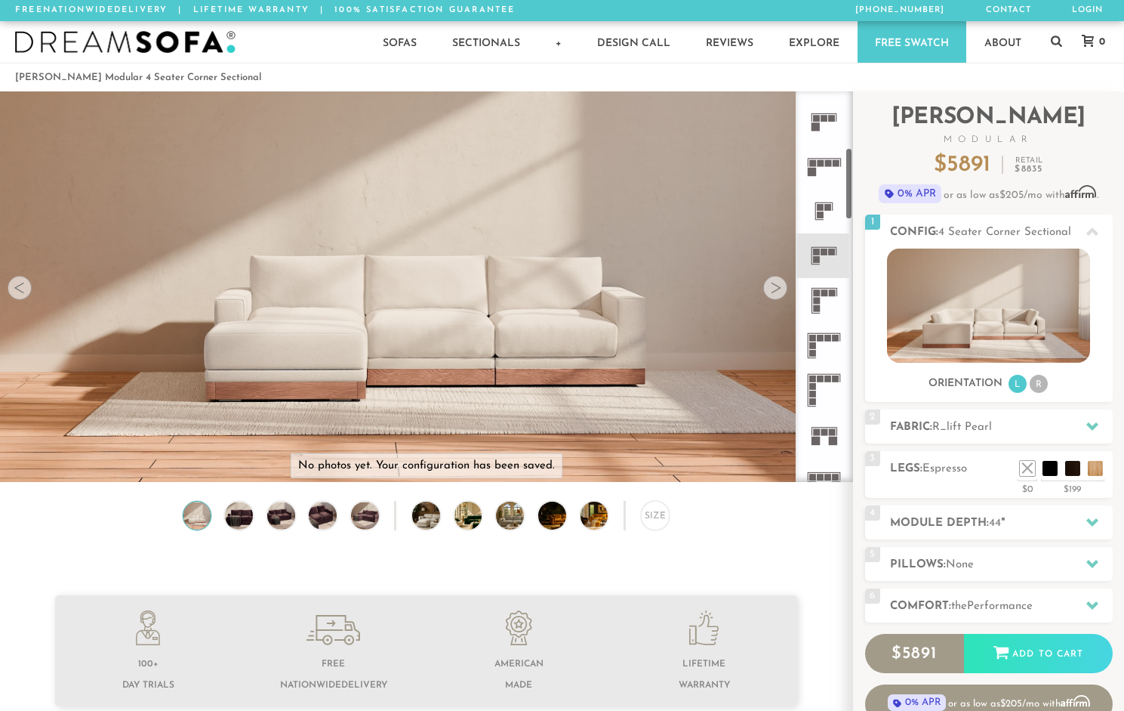
scroll to position [307, 0]
click at [831, 250] on rect at bounding box center [832, 251] width 7 height 7
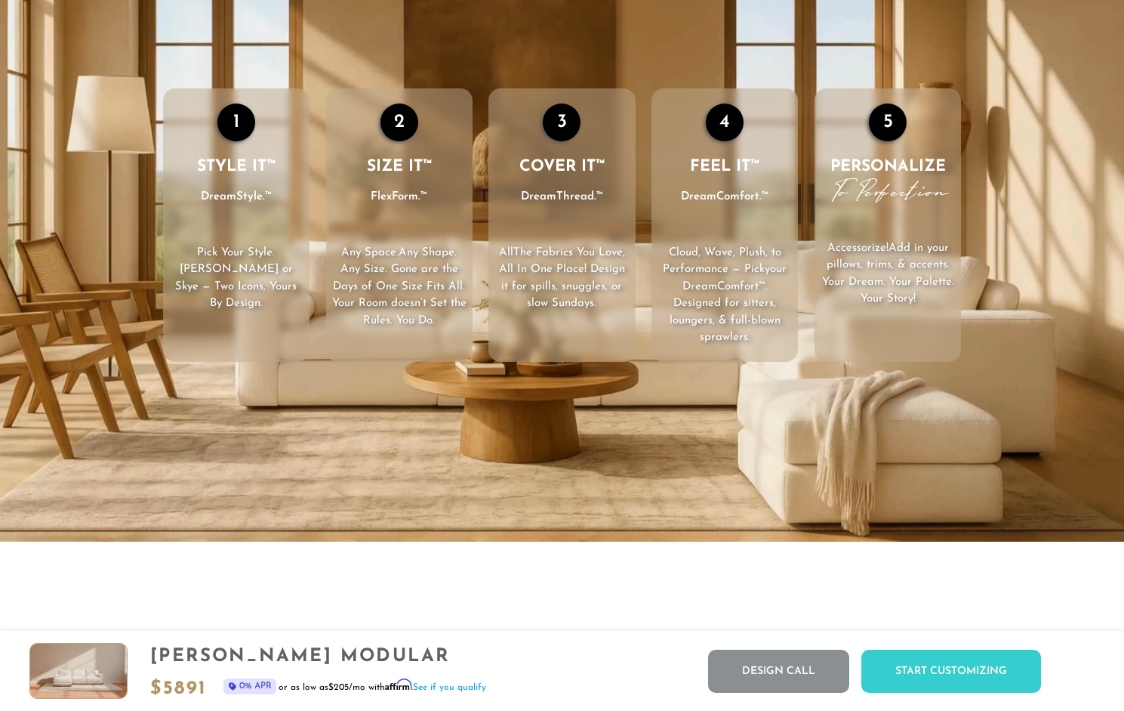
scroll to position [2237, 0]
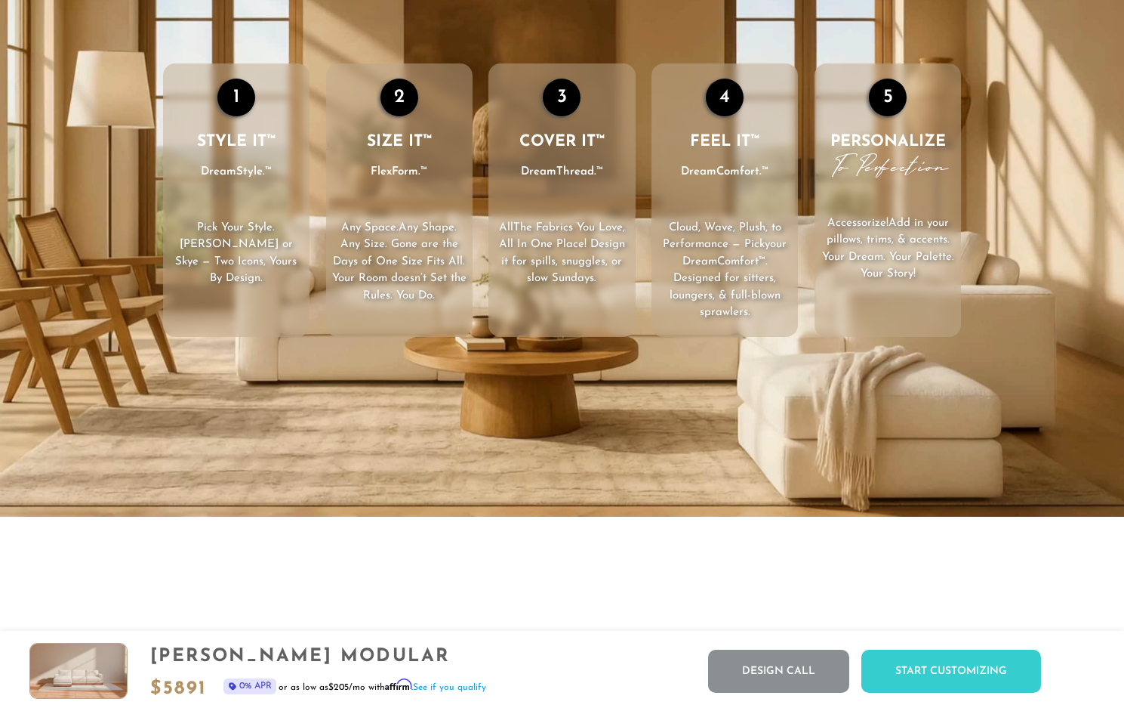
click at [183, 248] on span ". [PERSON_NAME] or Skye — Two Icons, Yours By Design." at bounding box center [236, 253] width 122 height 63
click at [449, 23] on video "Your browser does not support HTML5 video." at bounding box center [562, 200] width 1124 height 633
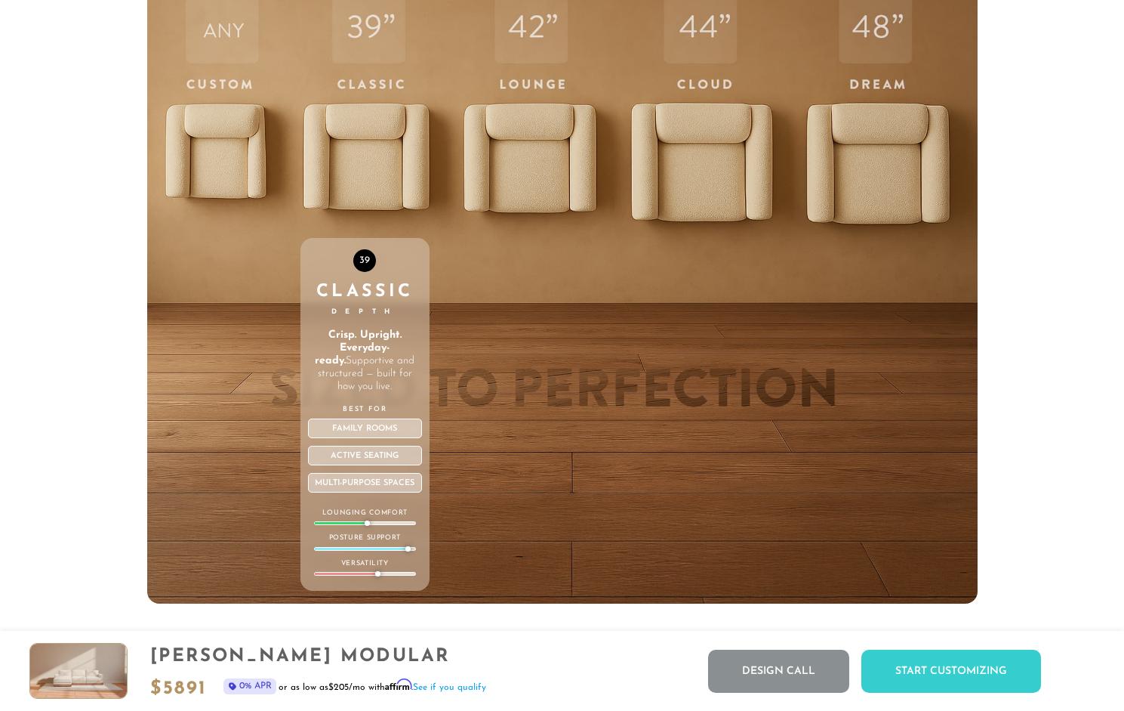
scroll to position [5130, 0]
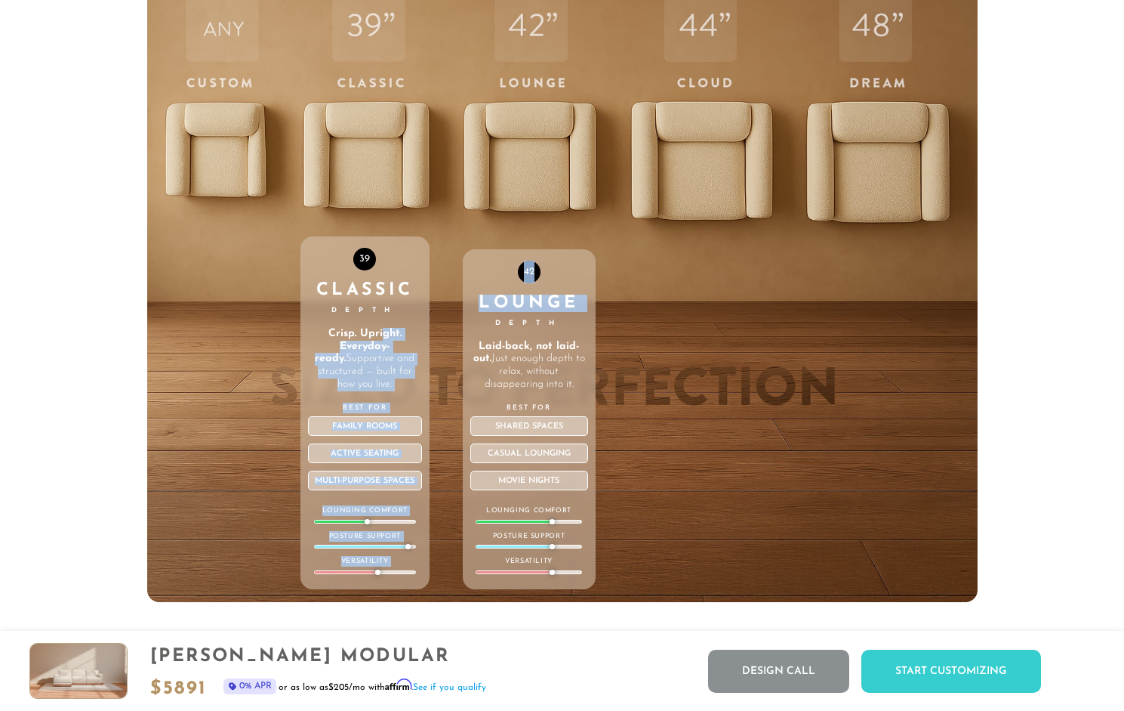
drag, startPoint x: 385, startPoint y: 339, endPoint x: 476, endPoint y: 334, distance: 91.5
click at [476, 334] on div "ANY Custom Depth Any depth. Just right for you. Craft the perfect sit, your way…" at bounding box center [562, 281] width 831 height 642
drag, startPoint x: 476, startPoint y: 334, endPoint x: 546, endPoint y: 183, distance: 166.9
click at [546, 183] on div "42 Lounge Depth Laid-back, not laid-out. Just enough depth to relax, without di…" at bounding box center [529, 281] width 133 height 642
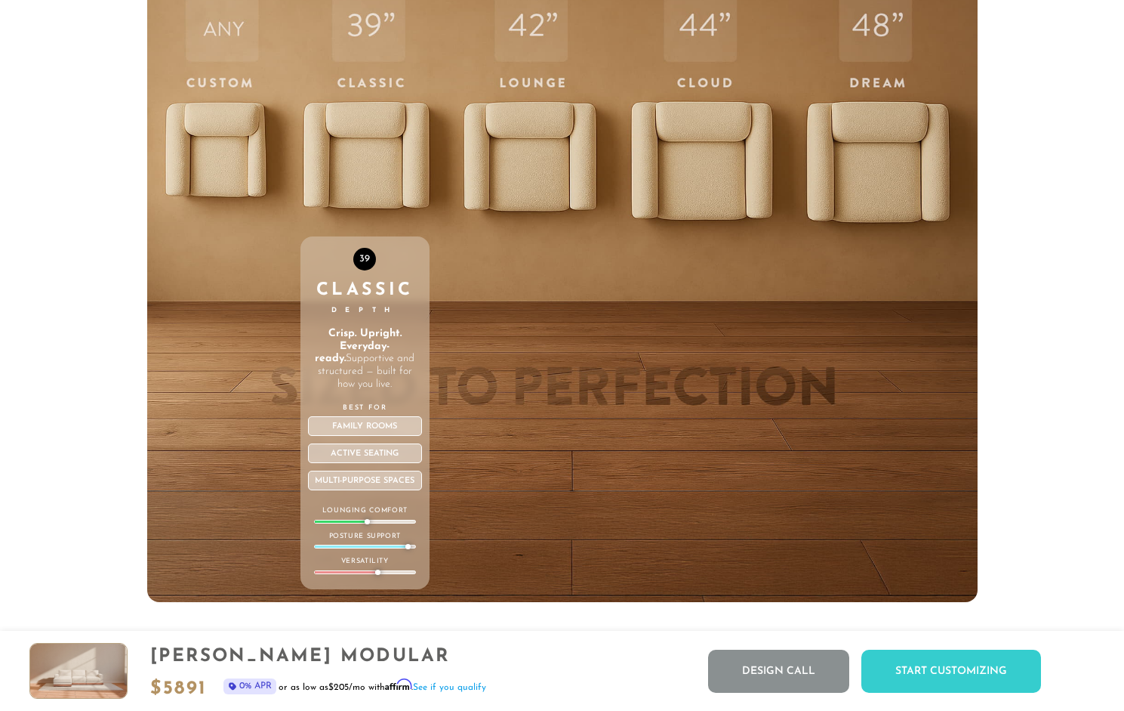
click at [375, 263] on div "39" at bounding box center [364, 259] width 23 height 23
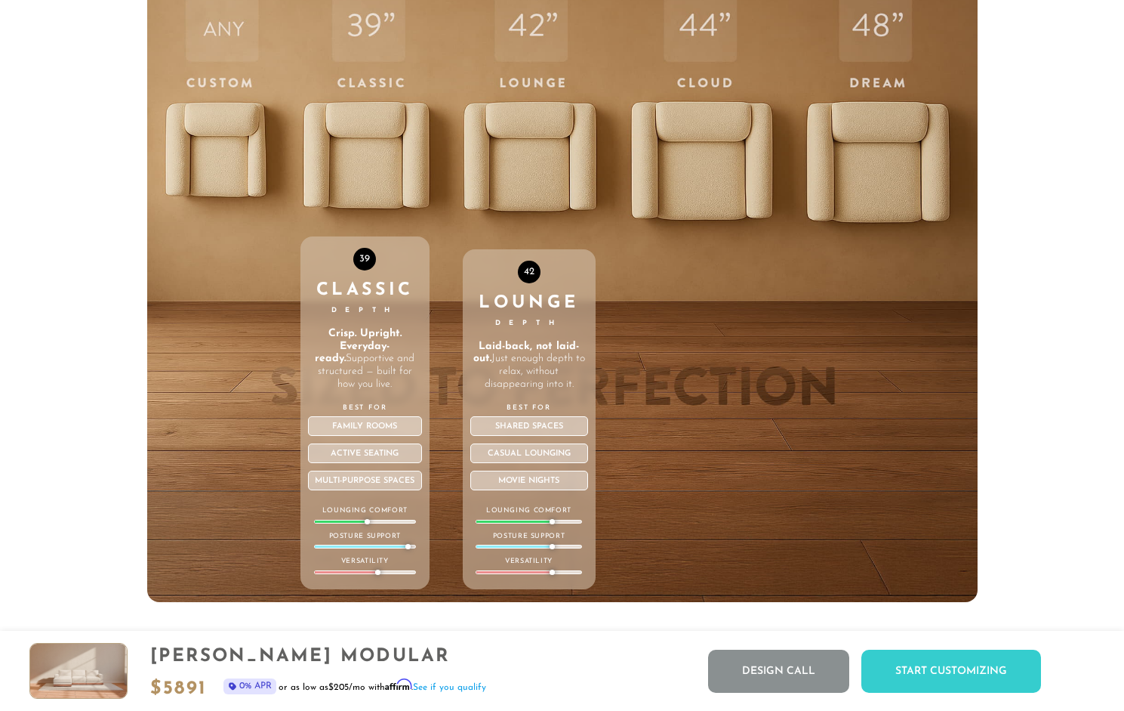
click at [523, 310] on div "Lounge Depth" at bounding box center [529, 311] width 118 height 35
click at [516, 29] on div "42 Lounge Depth Laid-back, not laid-out. Just enough depth to relax, without di…" at bounding box center [529, 281] width 133 height 642
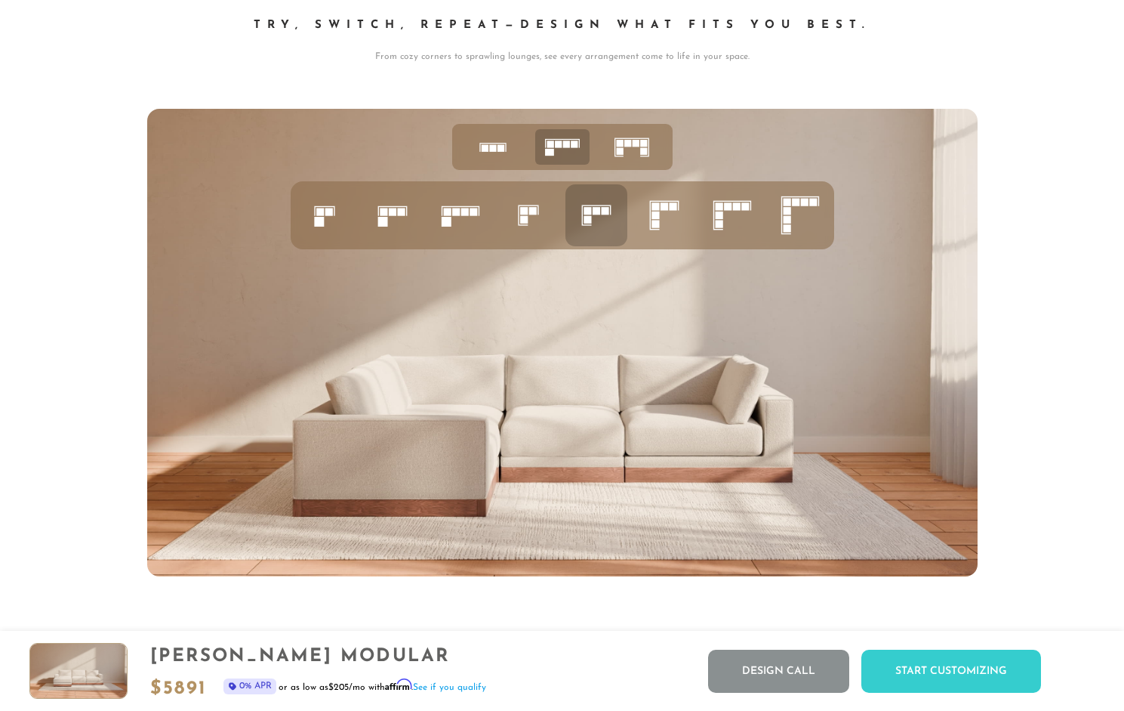
scroll to position [5888, 0]
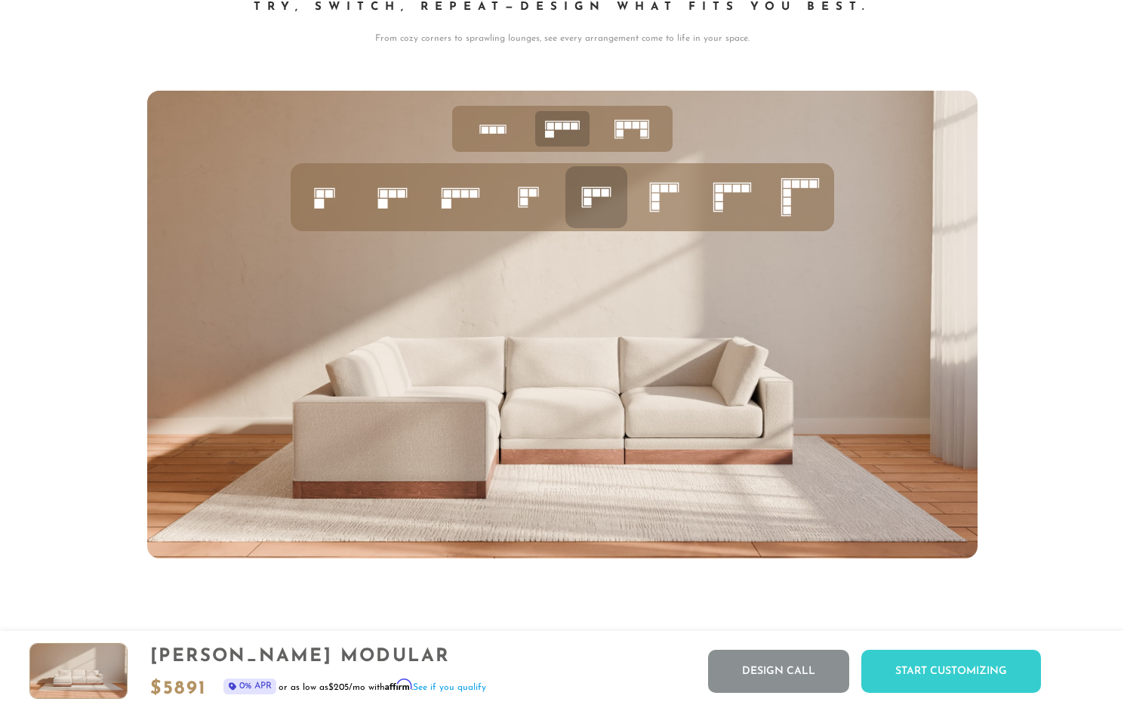
click at [603, 215] on icon at bounding box center [596, 196] width 51 height 51
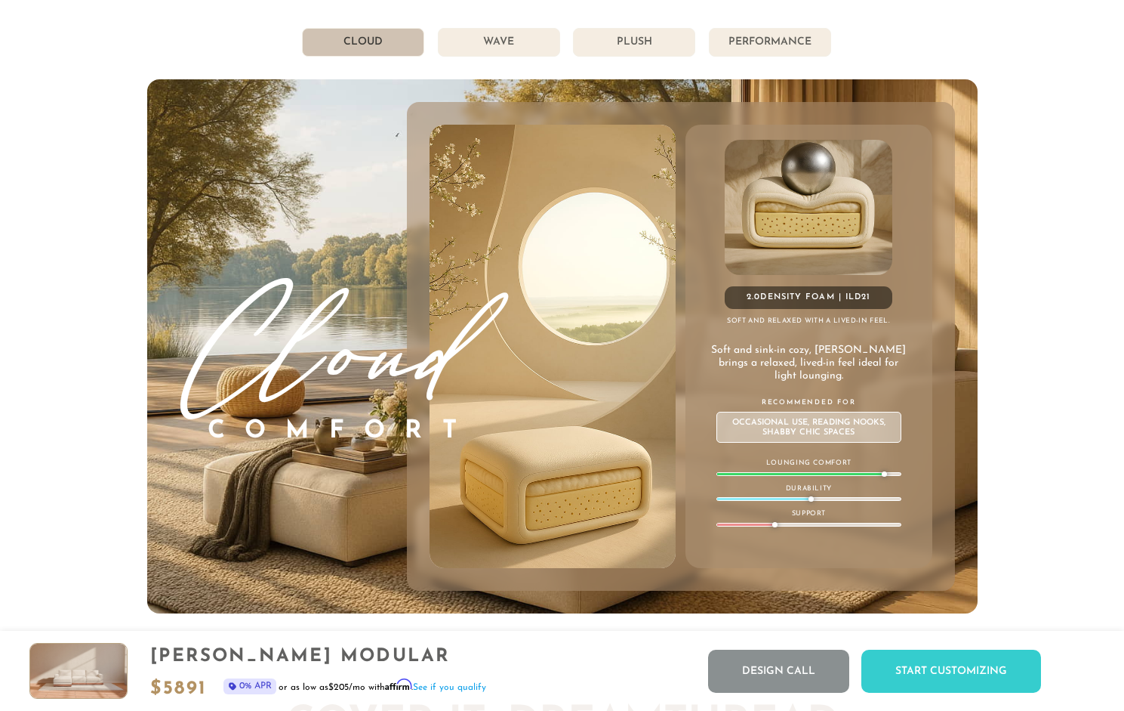
scroll to position [8155, 0]
click at [636, 50] on li "Plush" at bounding box center [634, 43] width 122 height 29
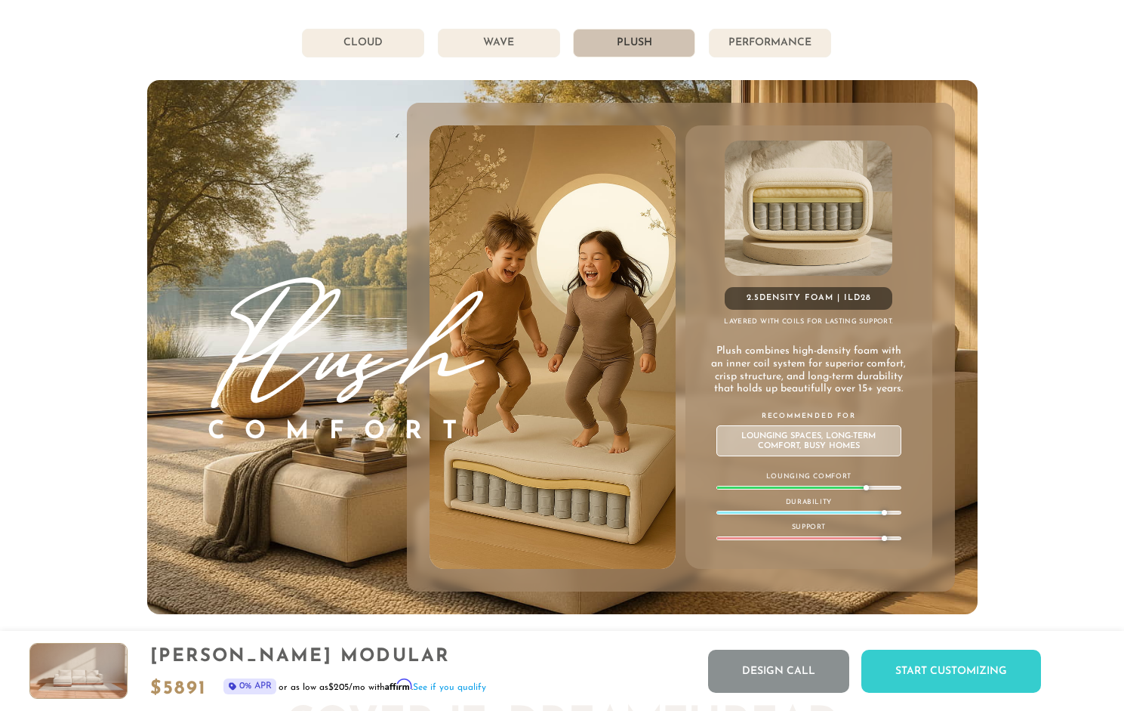
click at [481, 54] on li "Wave" at bounding box center [499, 43] width 122 height 29
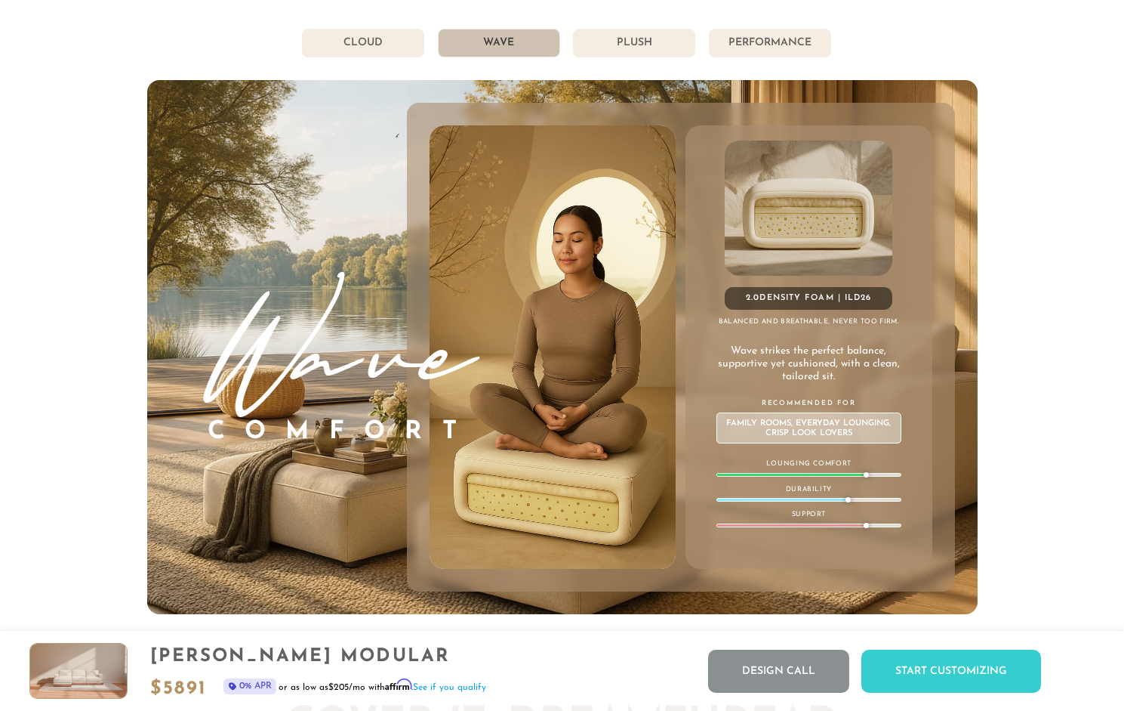
click at [634, 48] on li "Plush" at bounding box center [634, 43] width 122 height 29
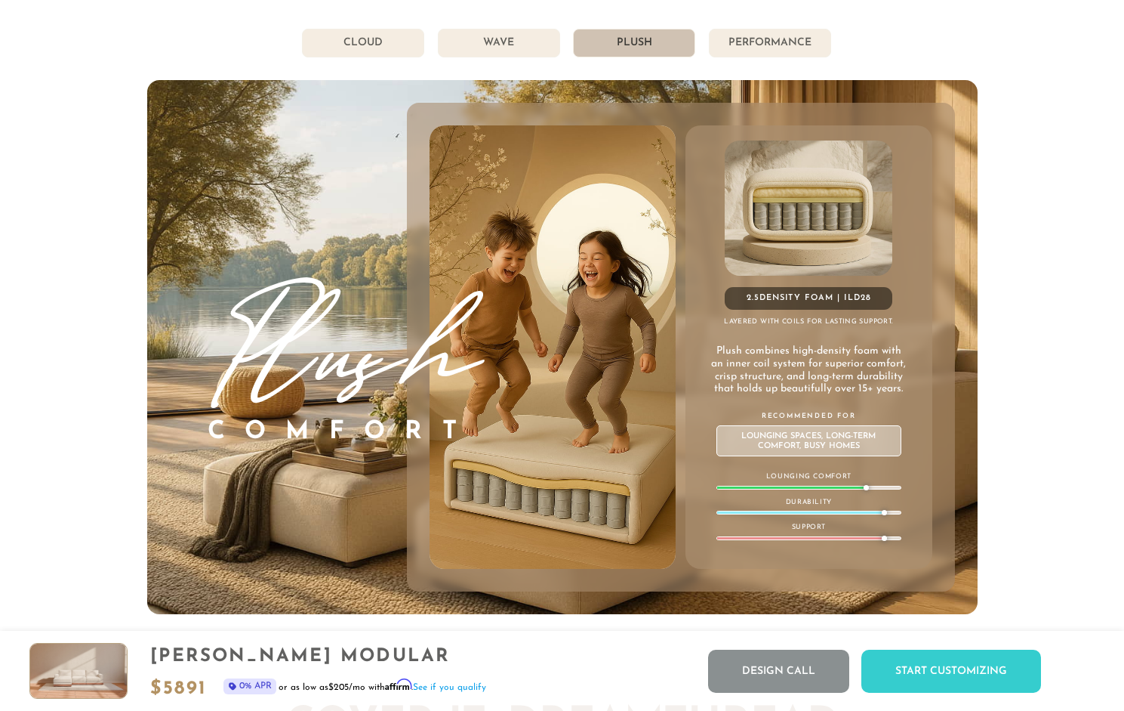
click at [788, 46] on li "Performance" at bounding box center [770, 43] width 122 height 29
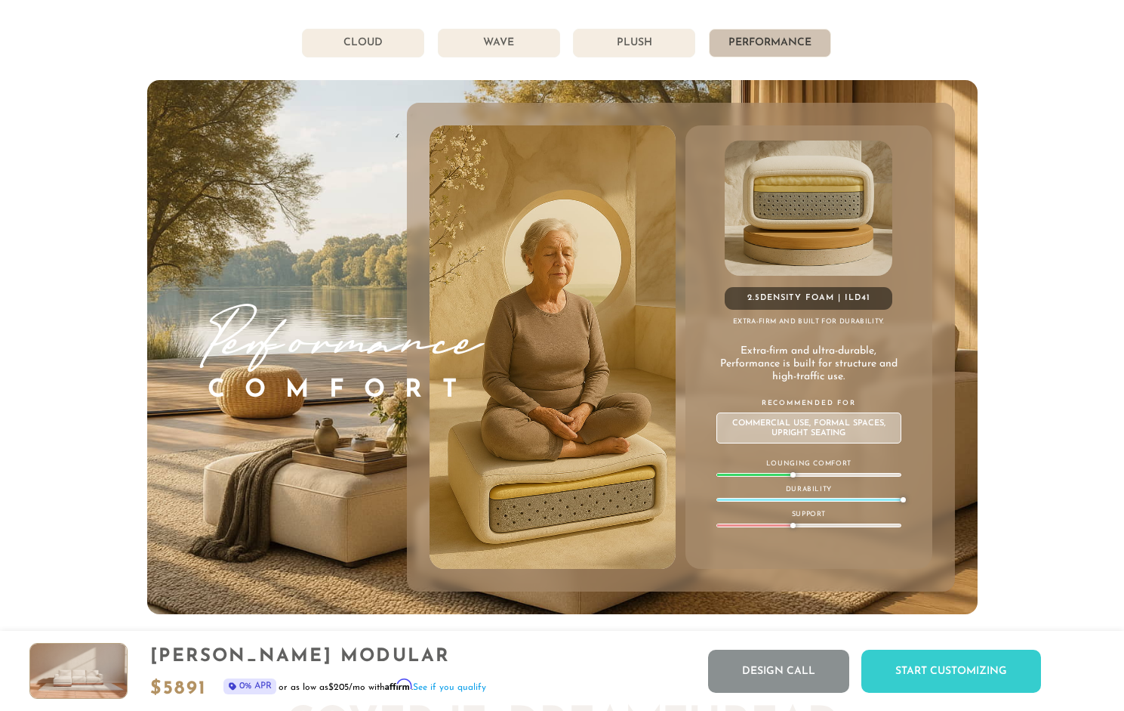
click at [609, 51] on li "Plush" at bounding box center [634, 43] width 122 height 29
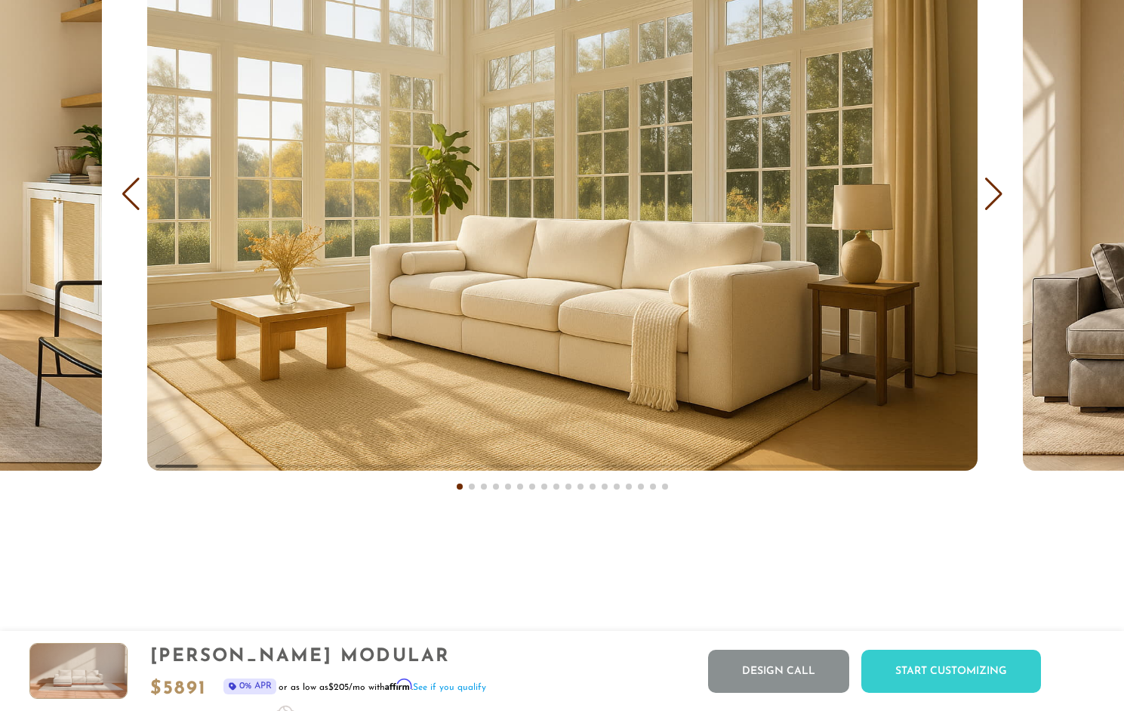
scroll to position [9069, 0]
click at [1006, 194] on div "COVER IT: DreamThread Choose Your Fabric, Paint Your Story. Every shade, every …" at bounding box center [562, 130] width 1124 height 770
click at [991, 196] on div "Next slide" at bounding box center [994, 193] width 20 height 33
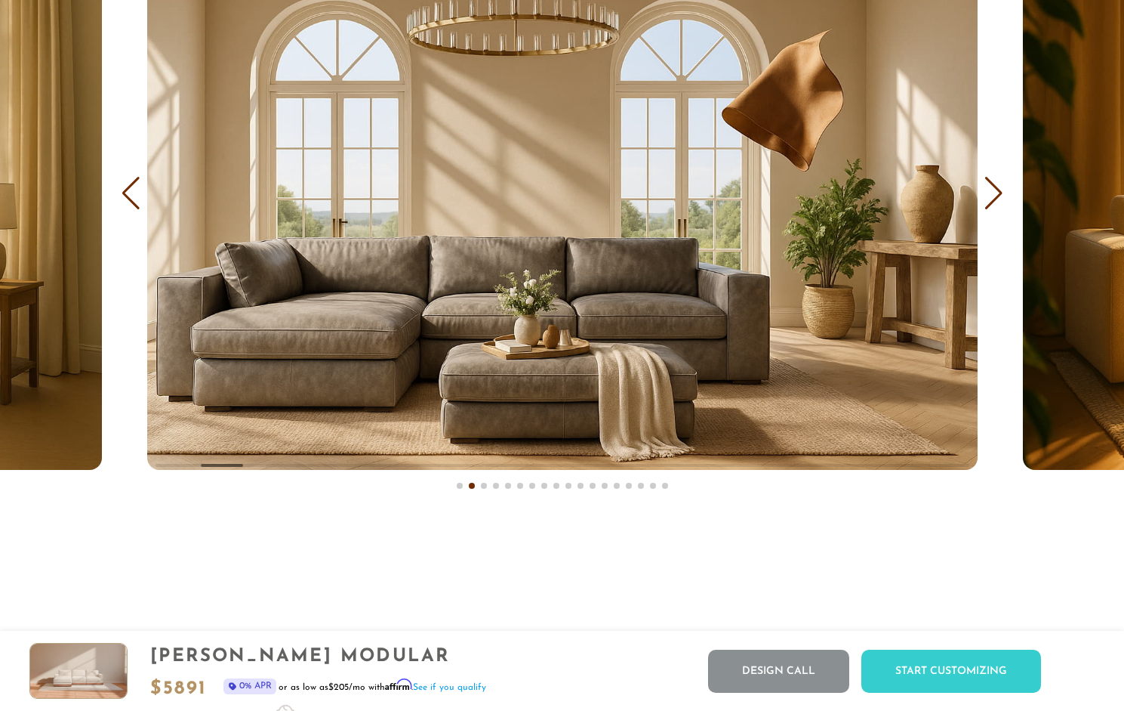
click at [991, 196] on div "Next slide" at bounding box center [994, 193] width 20 height 33
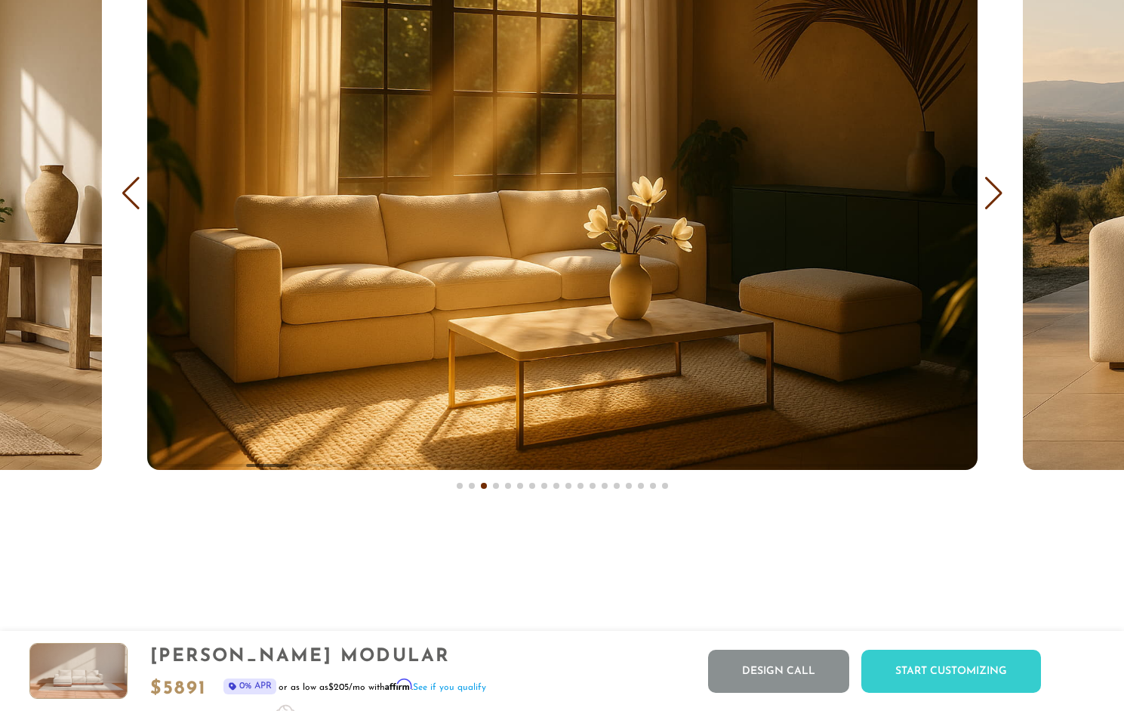
click at [991, 196] on div "Next slide" at bounding box center [994, 193] width 20 height 33
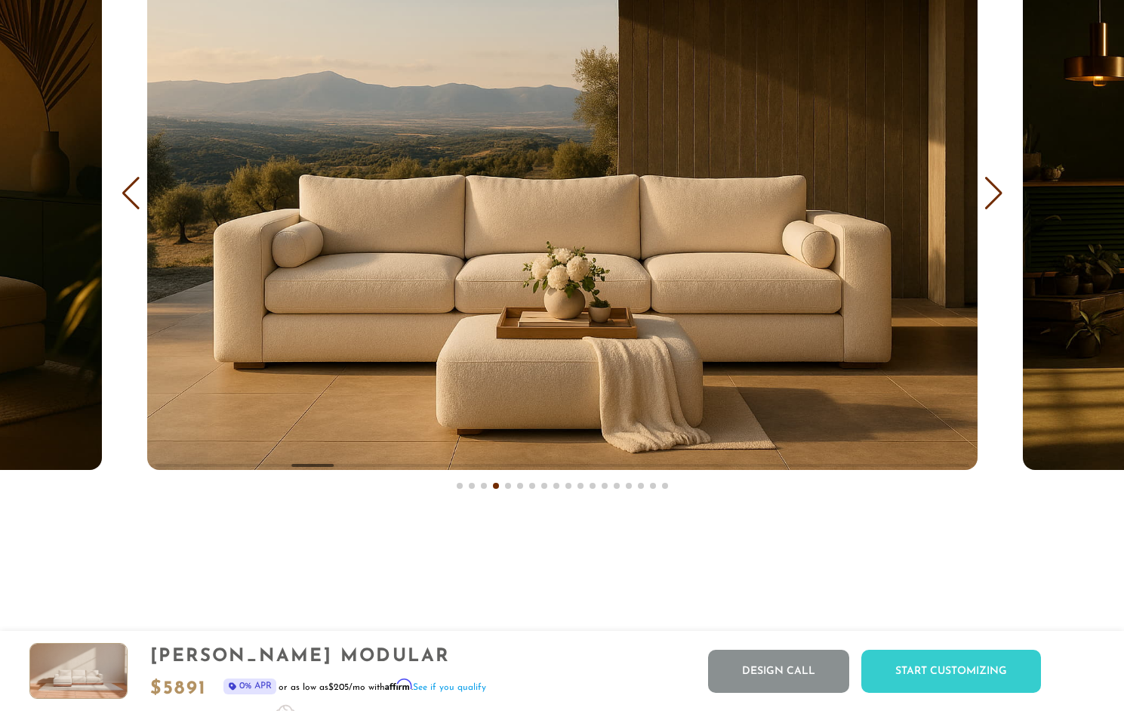
click at [991, 196] on div "Next slide" at bounding box center [994, 193] width 20 height 33
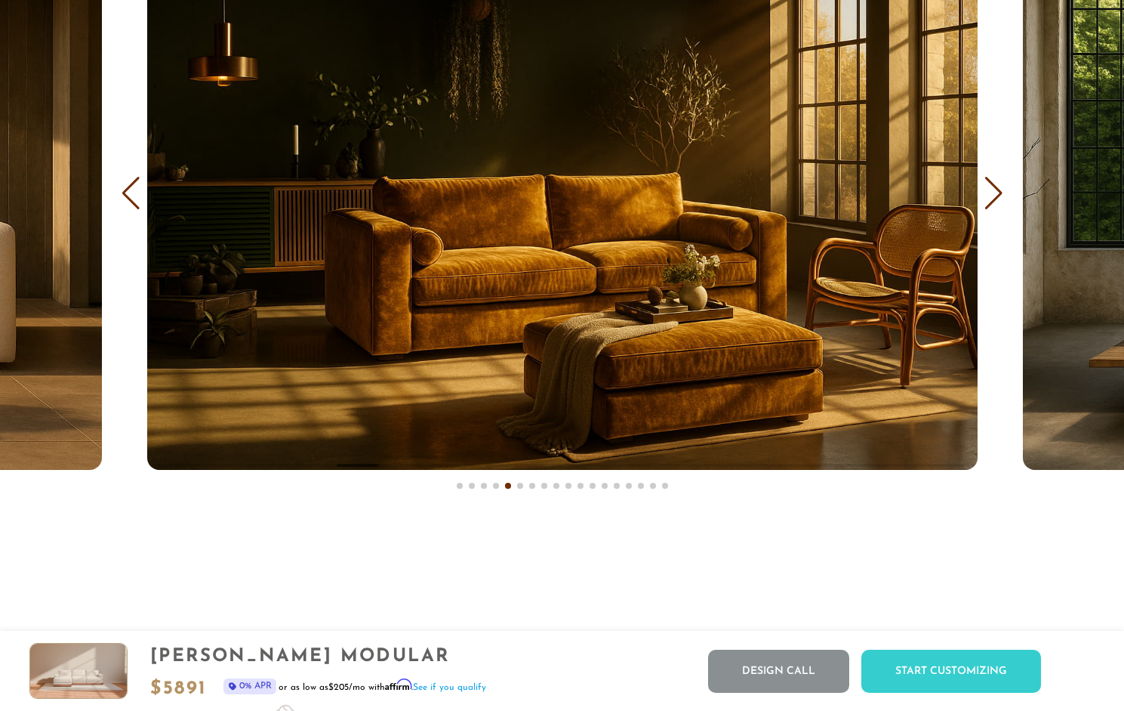
click at [991, 196] on div "Next slide" at bounding box center [994, 193] width 20 height 33
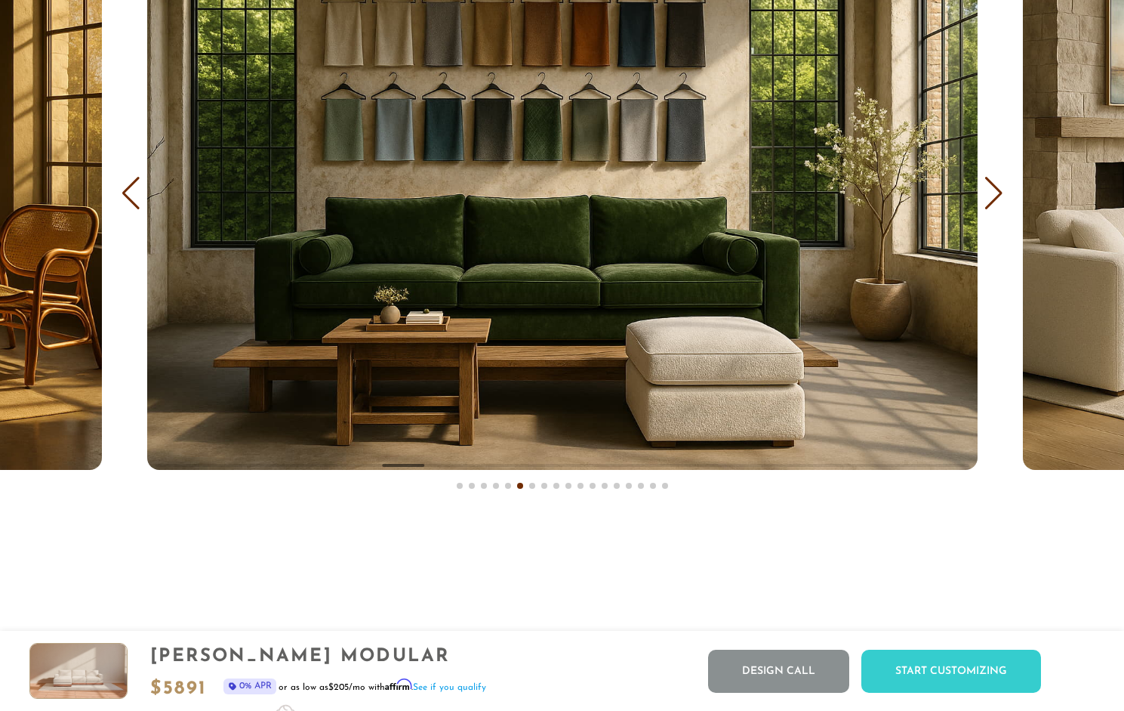
click at [991, 196] on div "Next slide" at bounding box center [994, 193] width 20 height 33
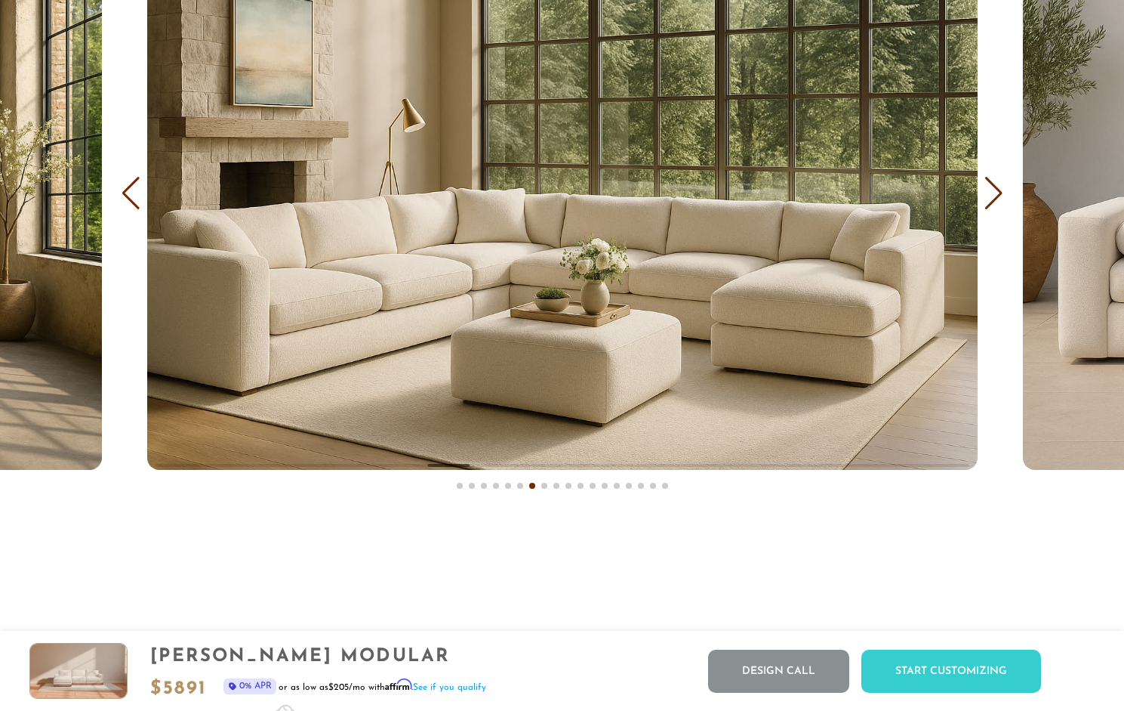
click at [991, 196] on div "Next slide" at bounding box center [994, 193] width 20 height 33
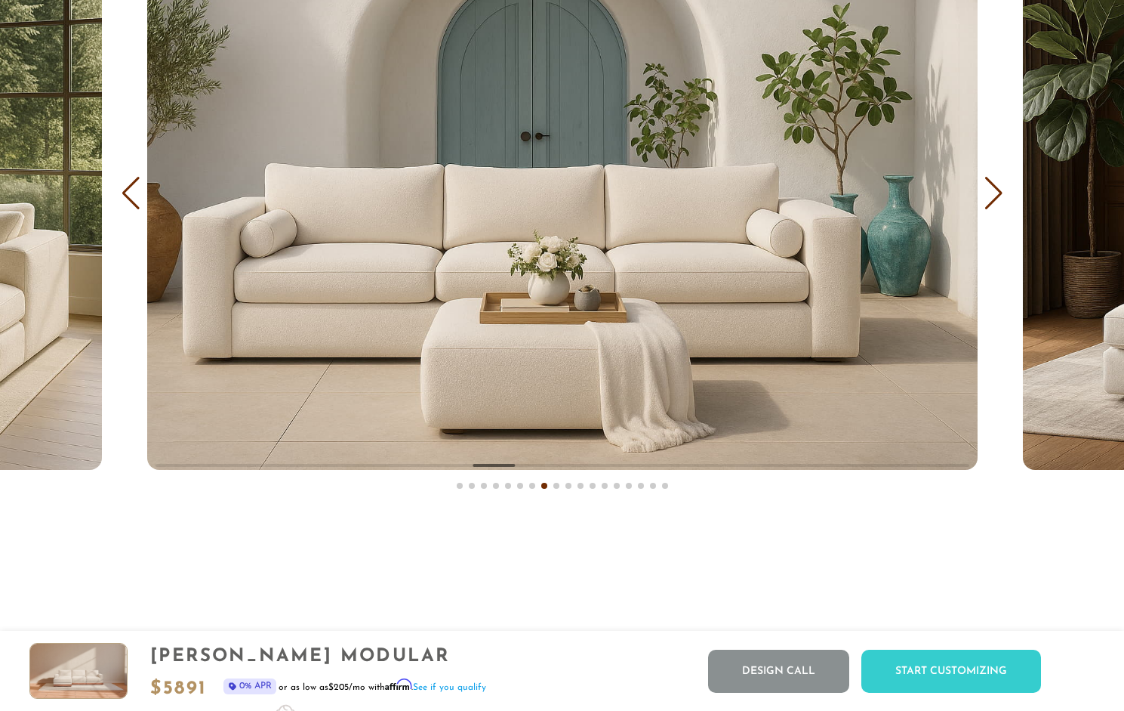
click at [991, 196] on div "Next slide" at bounding box center [994, 193] width 20 height 33
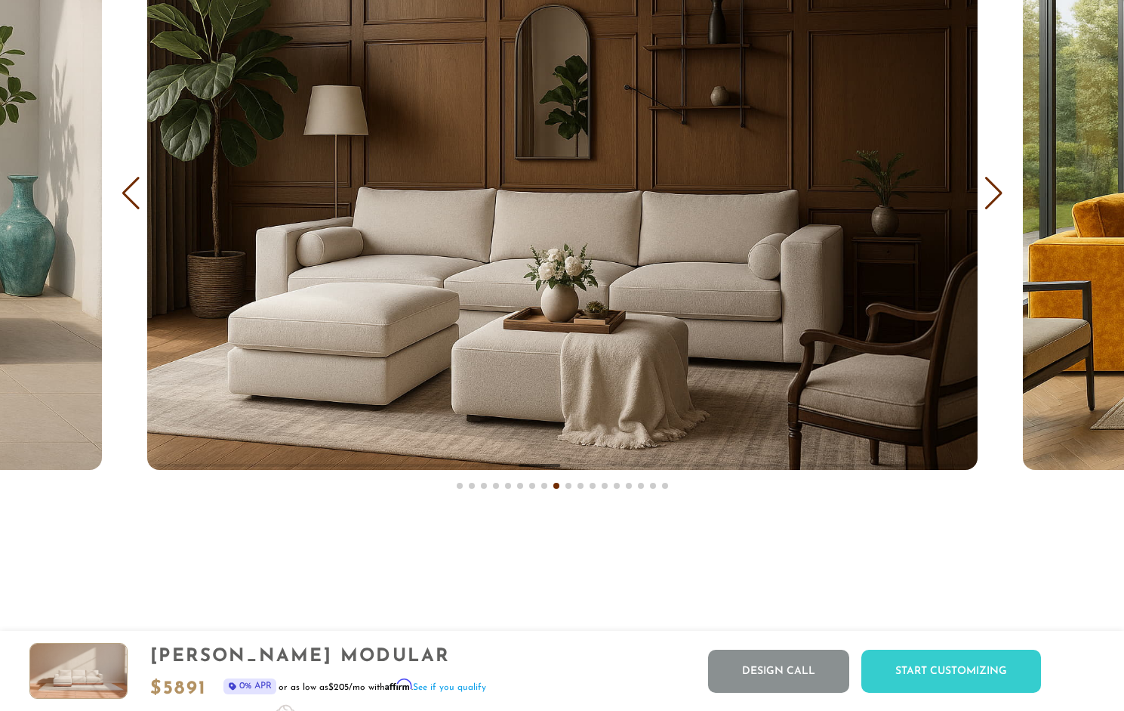
click at [991, 196] on div "Next slide" at bounding box center [994, 193] width 20 height 33
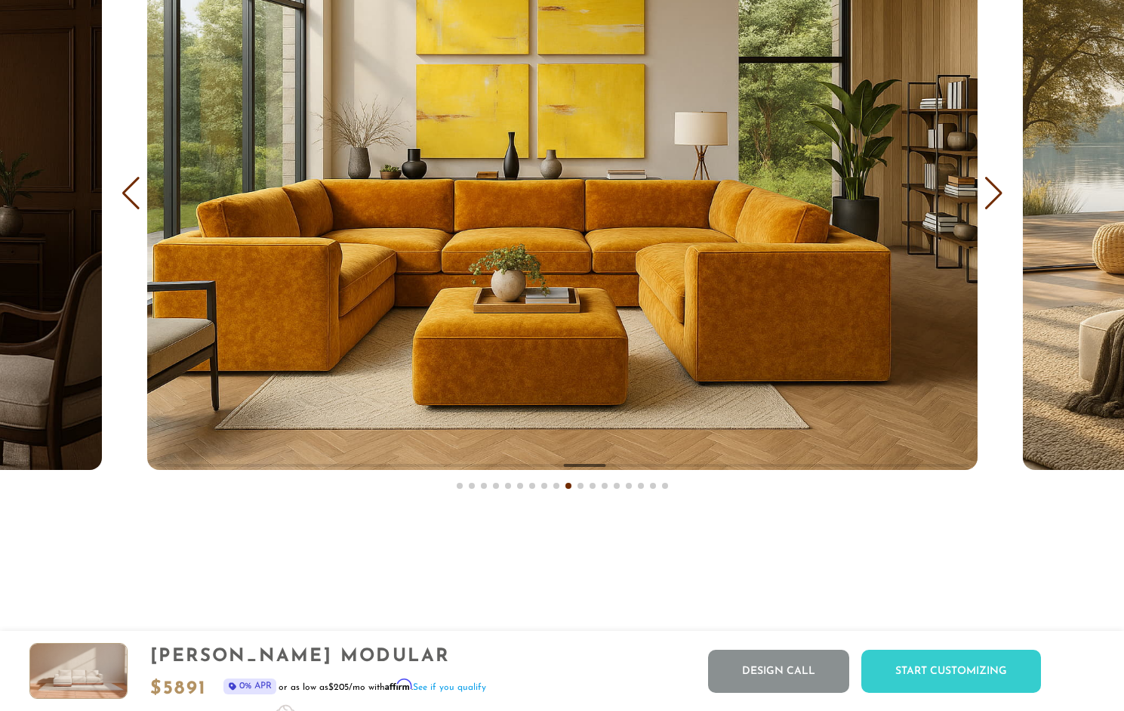
click at [991, 196] on div "Next slide" at bounding box center [994, 193] width 20 height 33
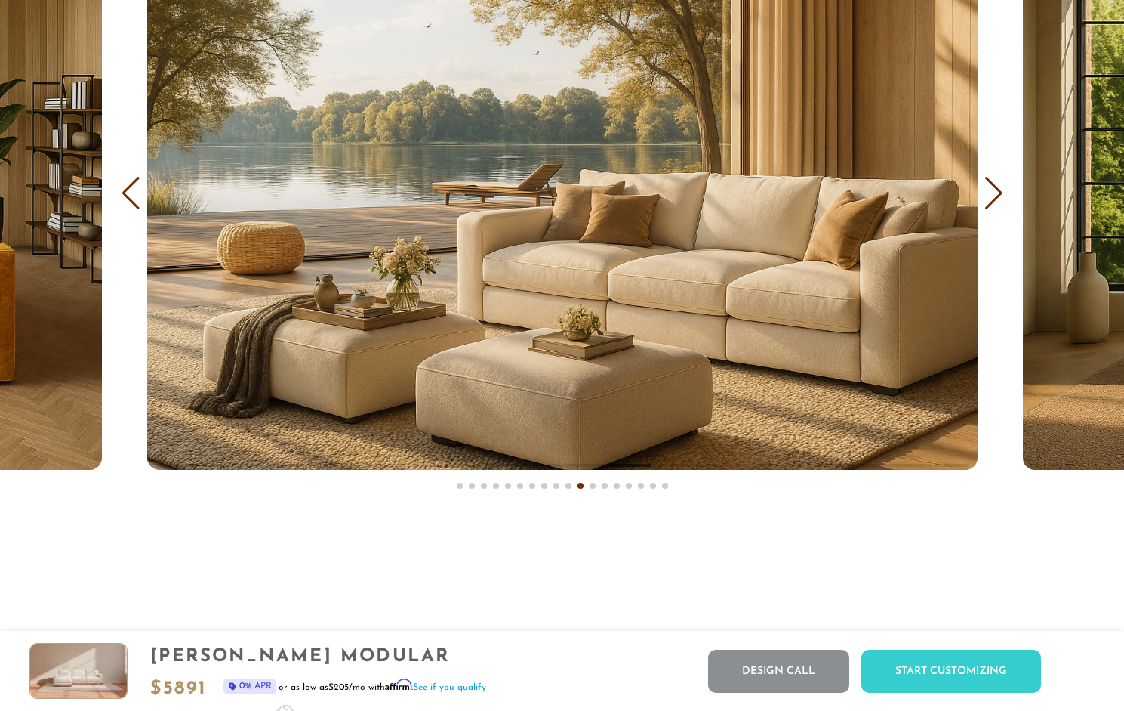
click at [991, 196] on div "Next slide" at bounding box center [994, 193] width 20 height 33
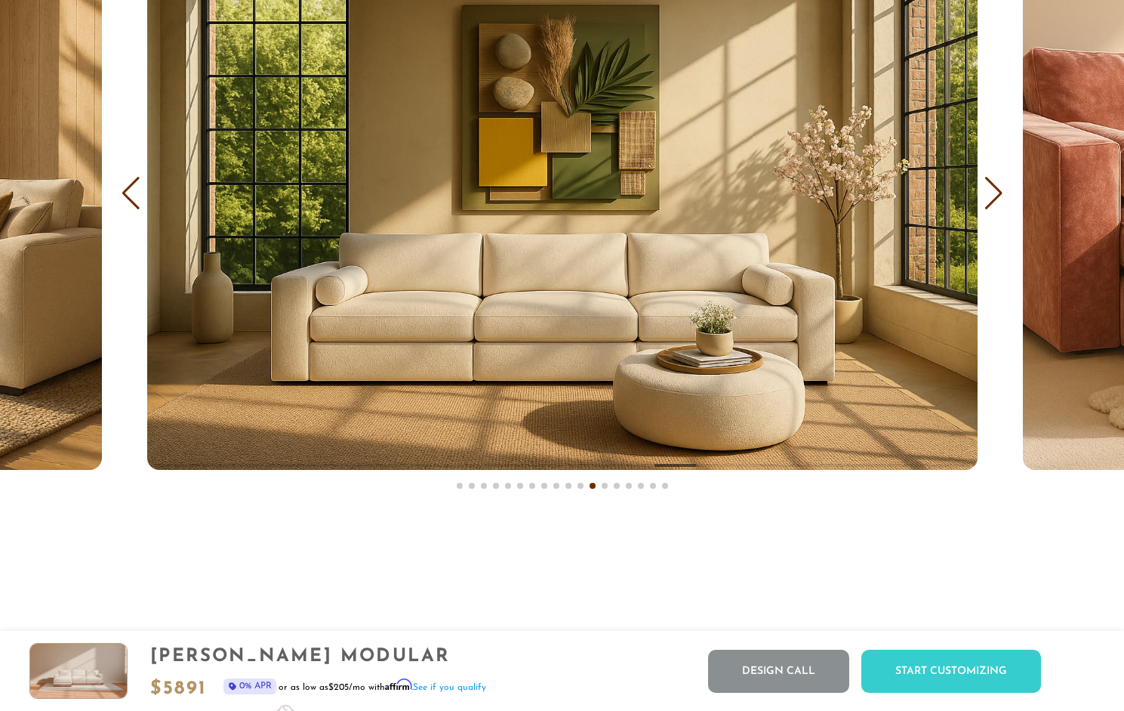
click at [991, 196] on div "Next slide" at bounding box center [994, 193] width 20 height 33
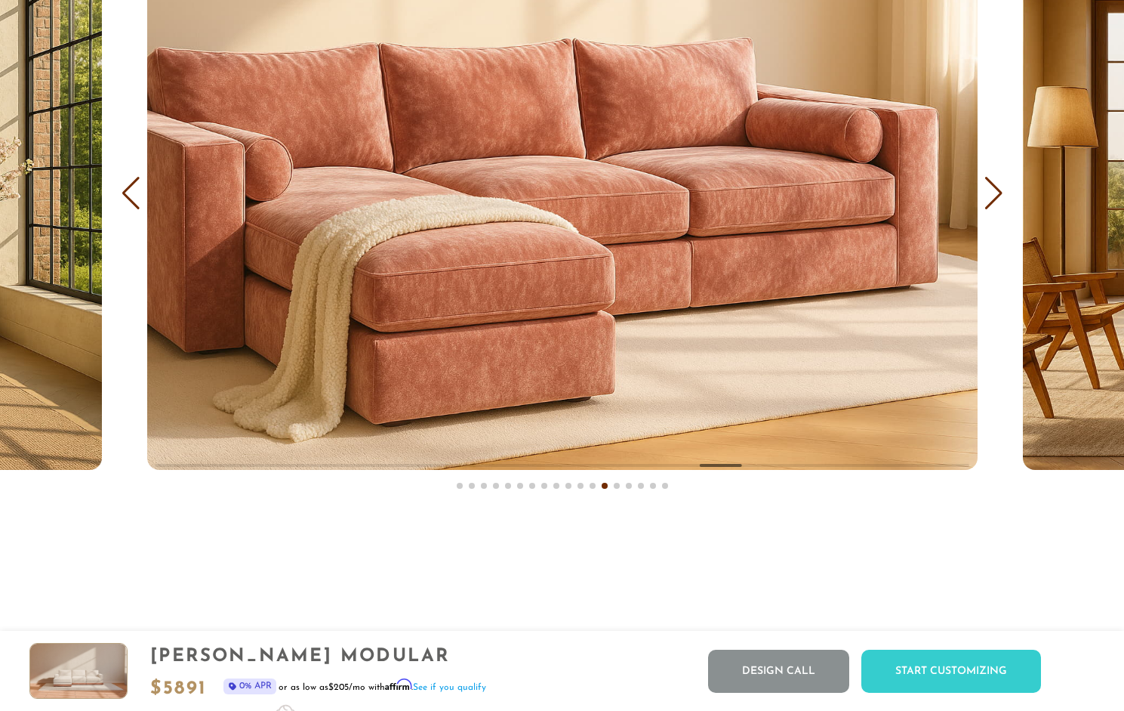
click at [991, 196] on div "Next slide" at bounding box center [994, 193] width 20 height 33
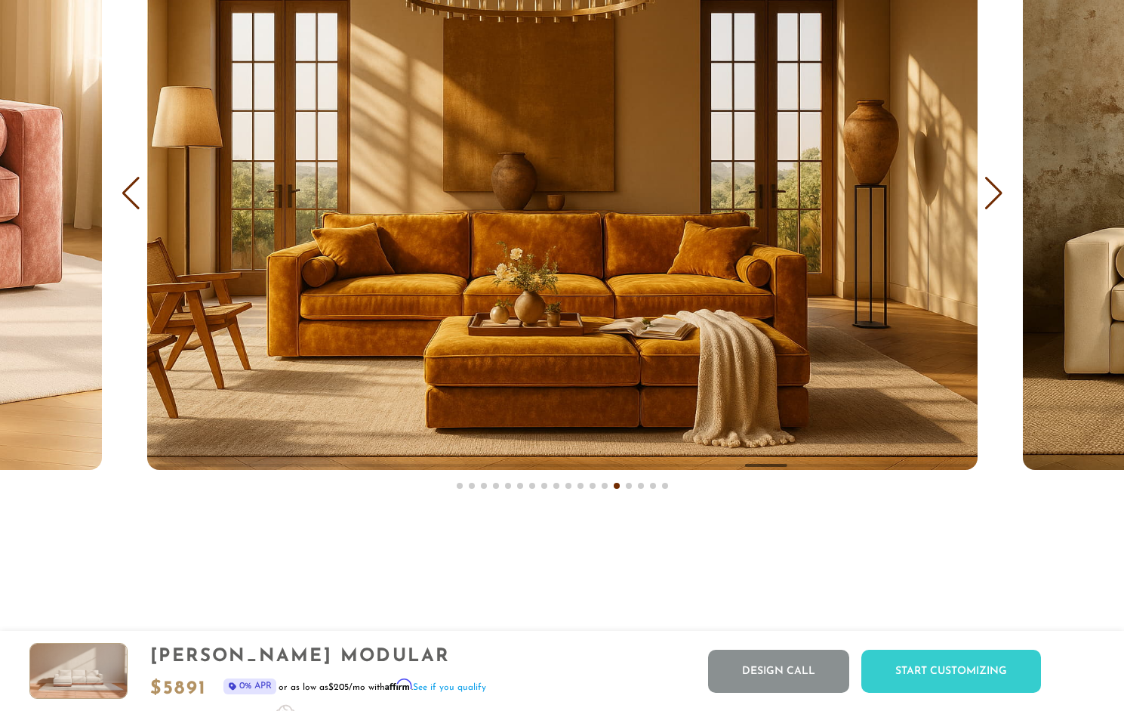
click at [991, 196] on div "Next slide" at bounding box center [994, 193] width 20 height 33
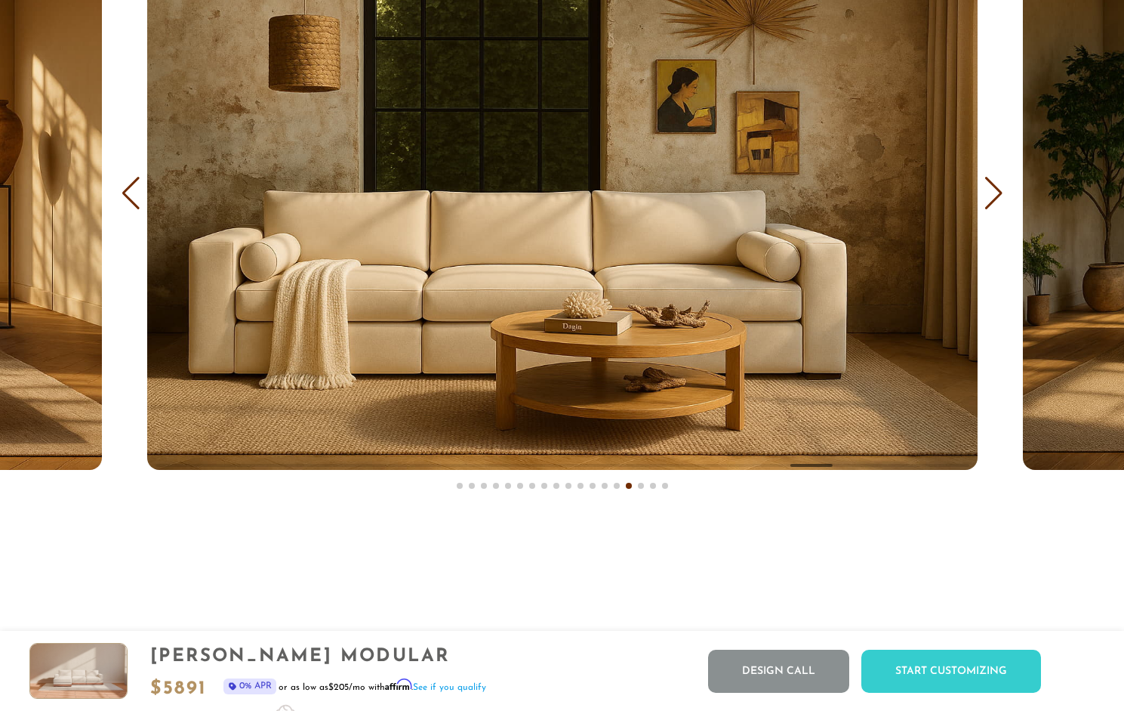
click at [991, 196] on div "Next slide" at bounding box center [994, 193] width 20 height 33
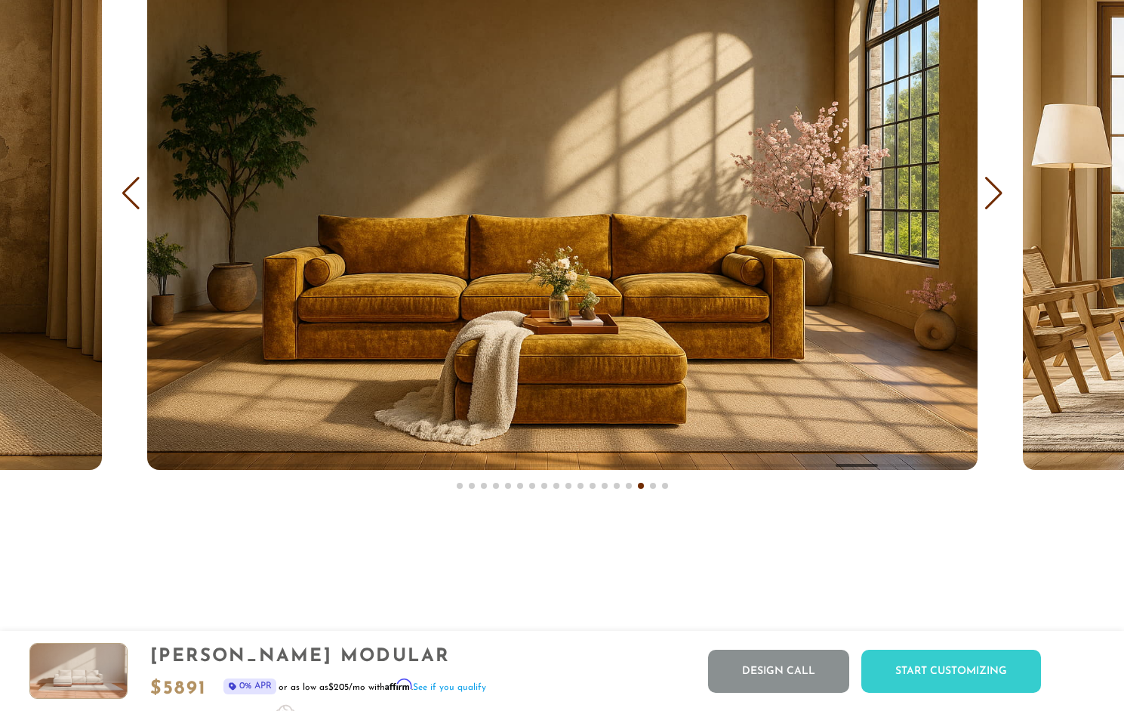
click at [991, 196] on div "Next slide" at bounding box center [994, 193] width 20 height 33
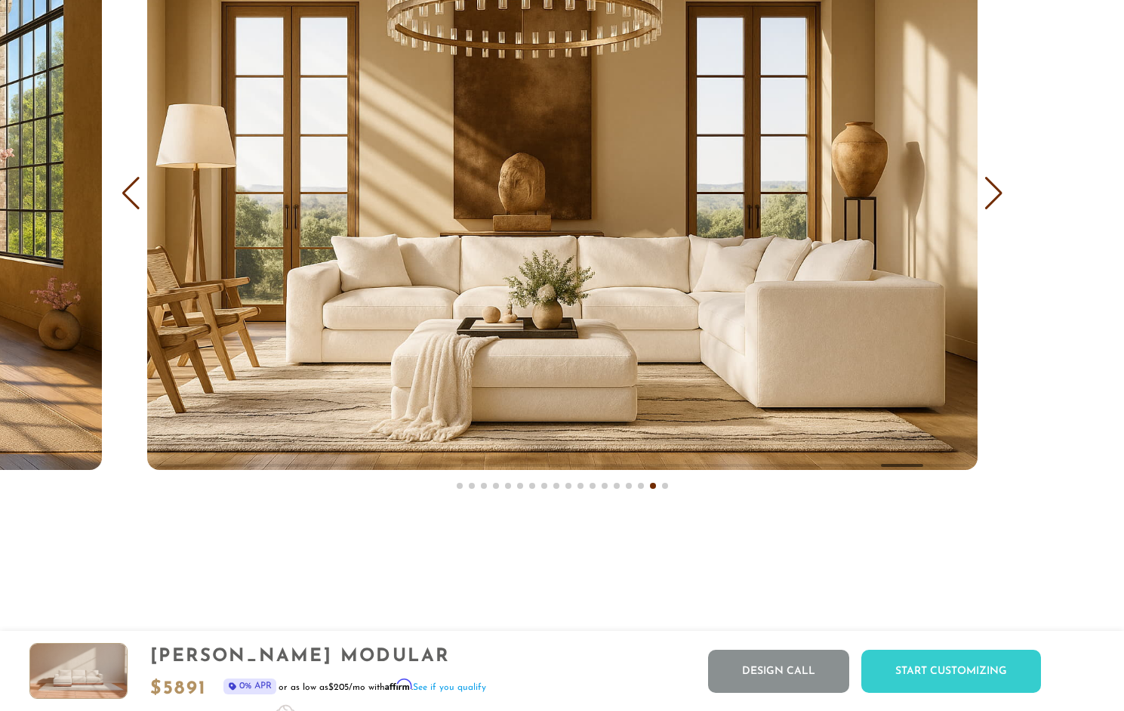
click at [991, 196] on div "Next slide" at bounding box center [994, 193] width 20 height 33
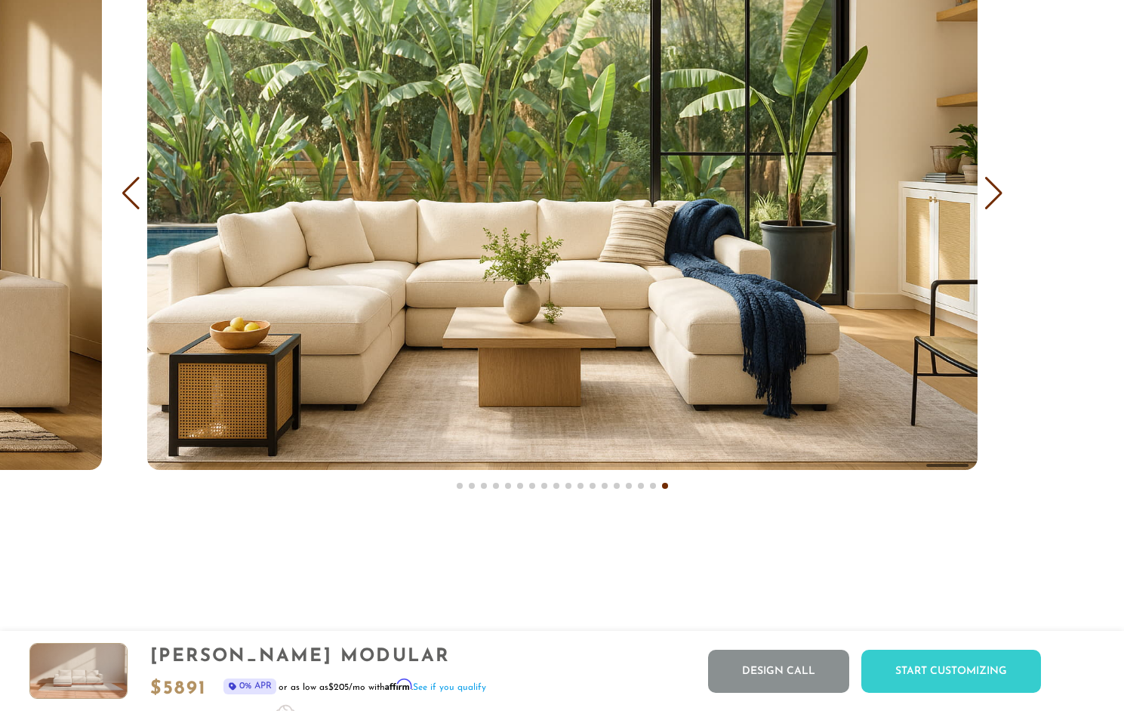
click at [991, 196] on div "Next slide" at bounding box center [994, 193] width 20 height 33
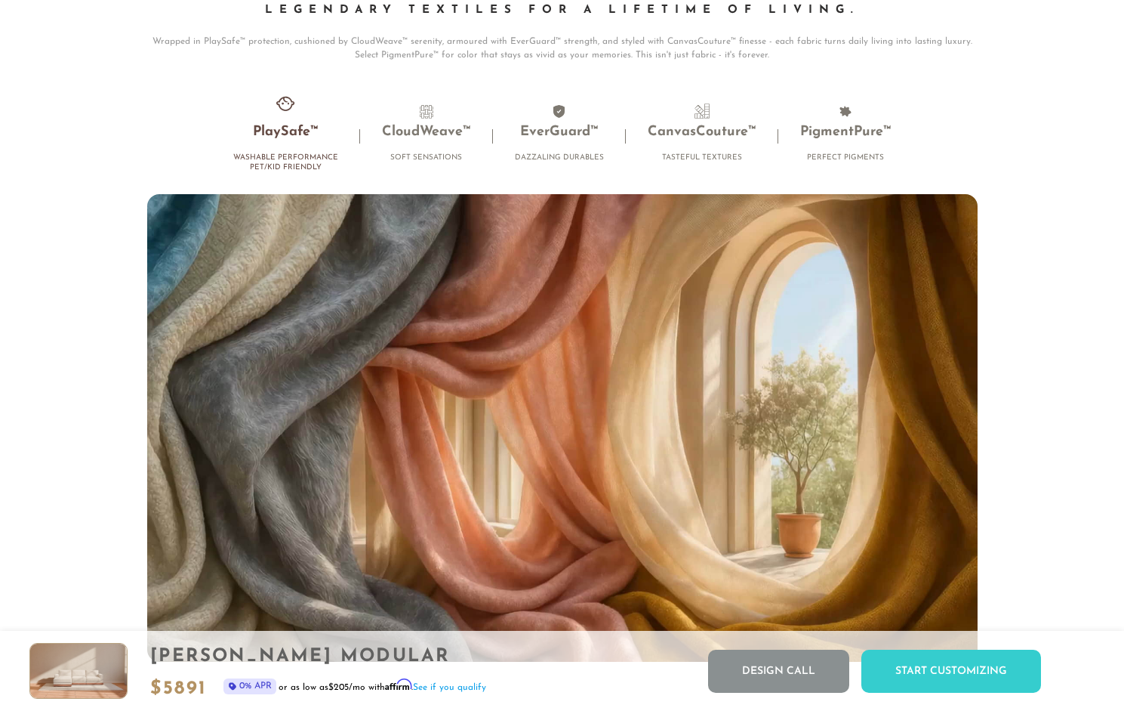
scroll to position [9675, 0]
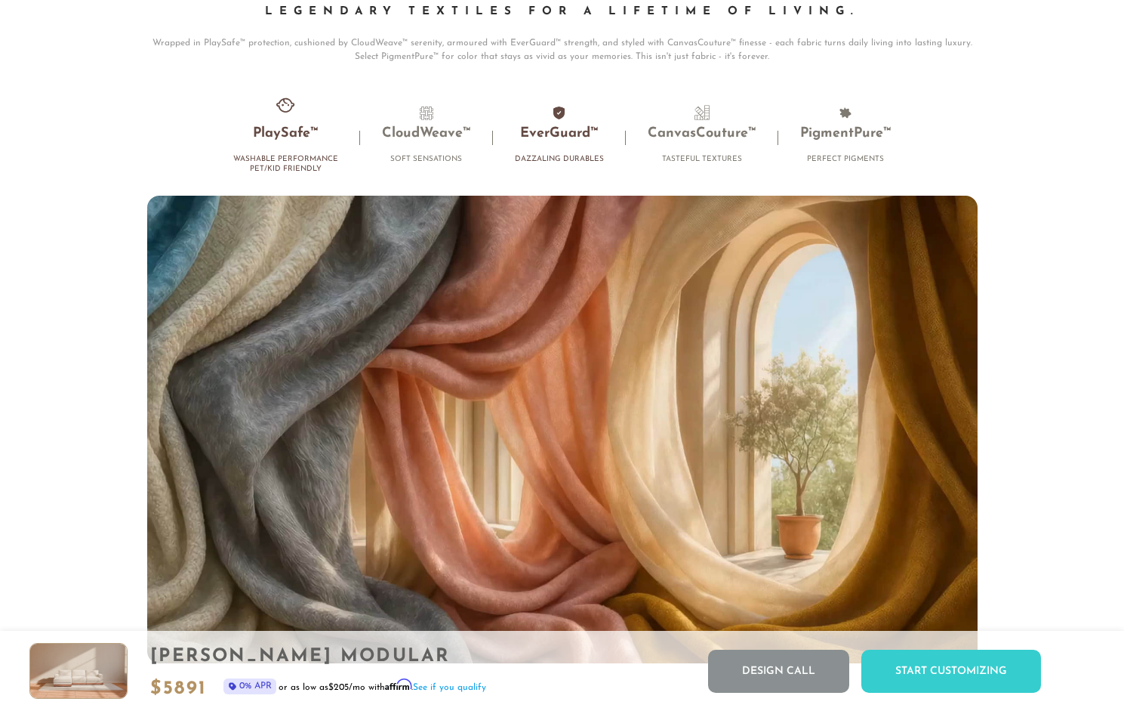
click at [544, 143] on h3 "EverGuard™" at bounding box center [559, 133] width 89 height 17
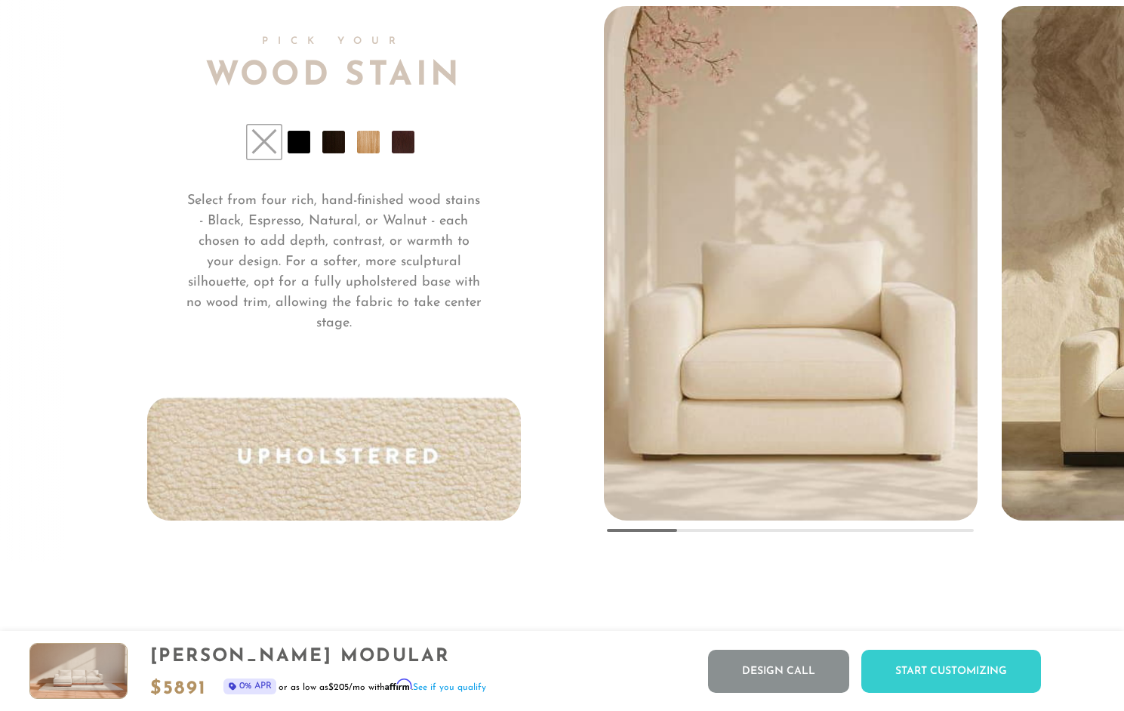
scroll to position [11203, 0]
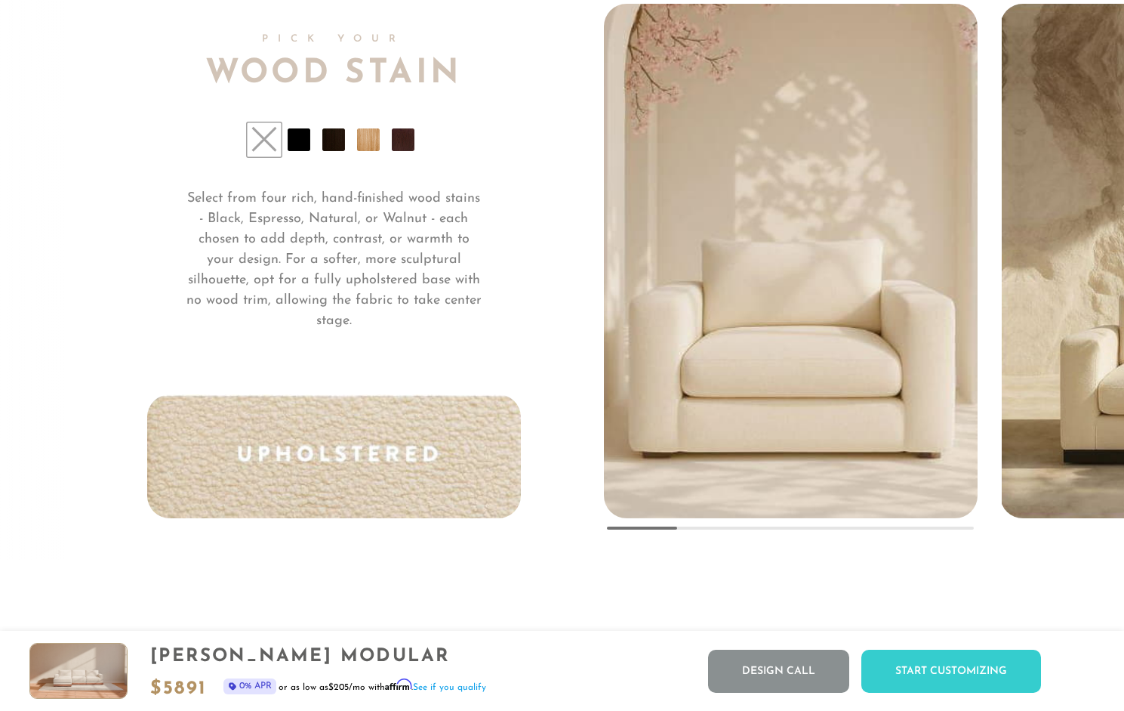
click at [516, 251] on div "Pick Your Wood Stain Select from four rich, hand-finished wood stains - Black, …" at bounding box center [562, 261] width 831 height 514
drag, startPoint x: 664, startPoint y: 537, endPoint x: 722, endPoint y: 537, distance: 58.1
drag, startPoint x: 722, startPoint y: 537, endPoint x: 714, endPoint y: 533, distance: 9.1
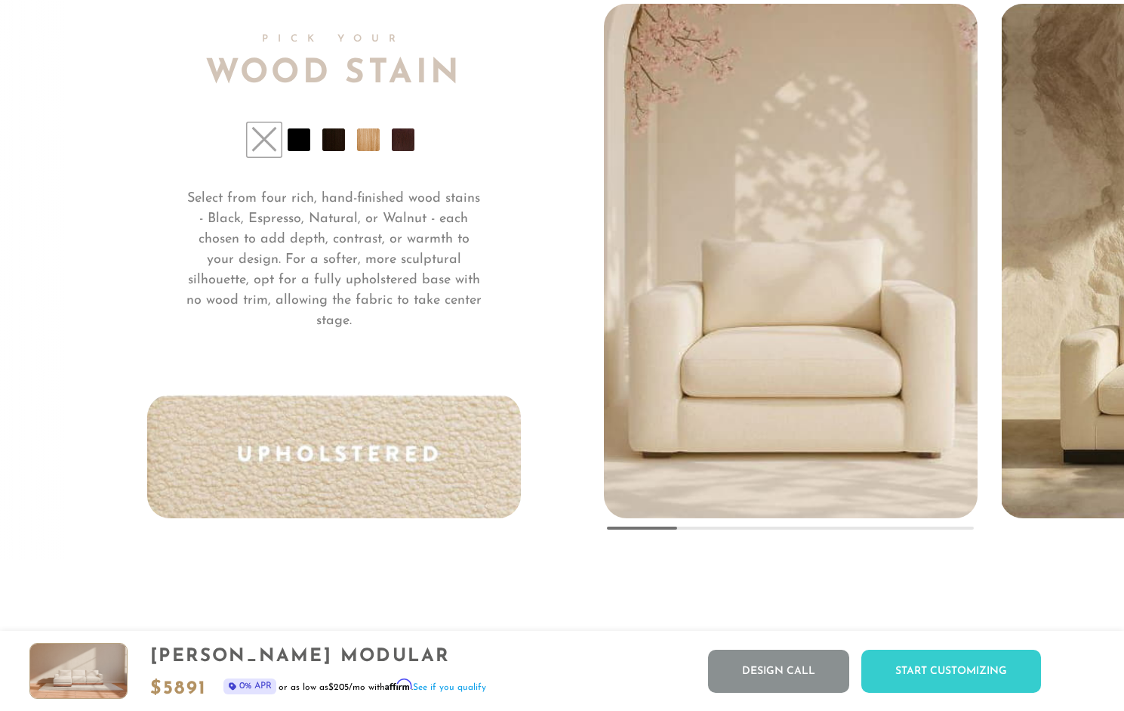
click at [714, 529] on div at bounding box center [790, 527] width 366 height 3
drag, startPoint x: 667, startPoint y: 533, endPoint x: 843, endPoint y: 523, distance: 177.0
click at [841, 518] on div at bounding box center [791, 261] width 374 height 514
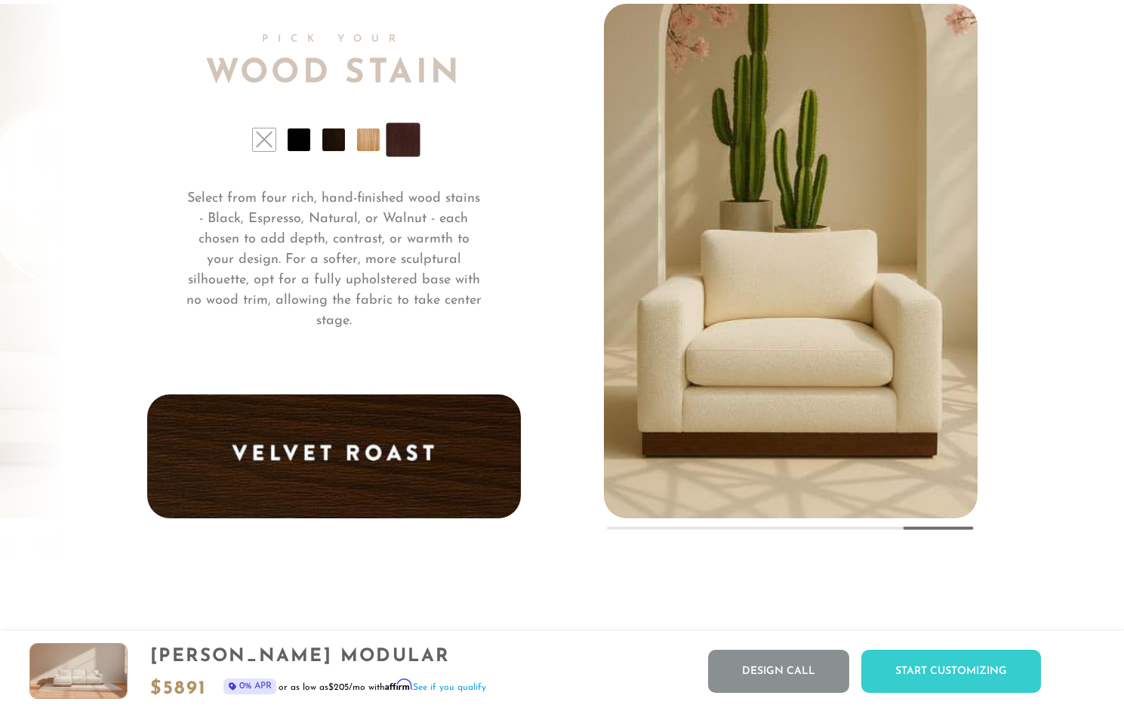
click at [330, 144] on li at bounding box center [333, 139] width 23 height 23
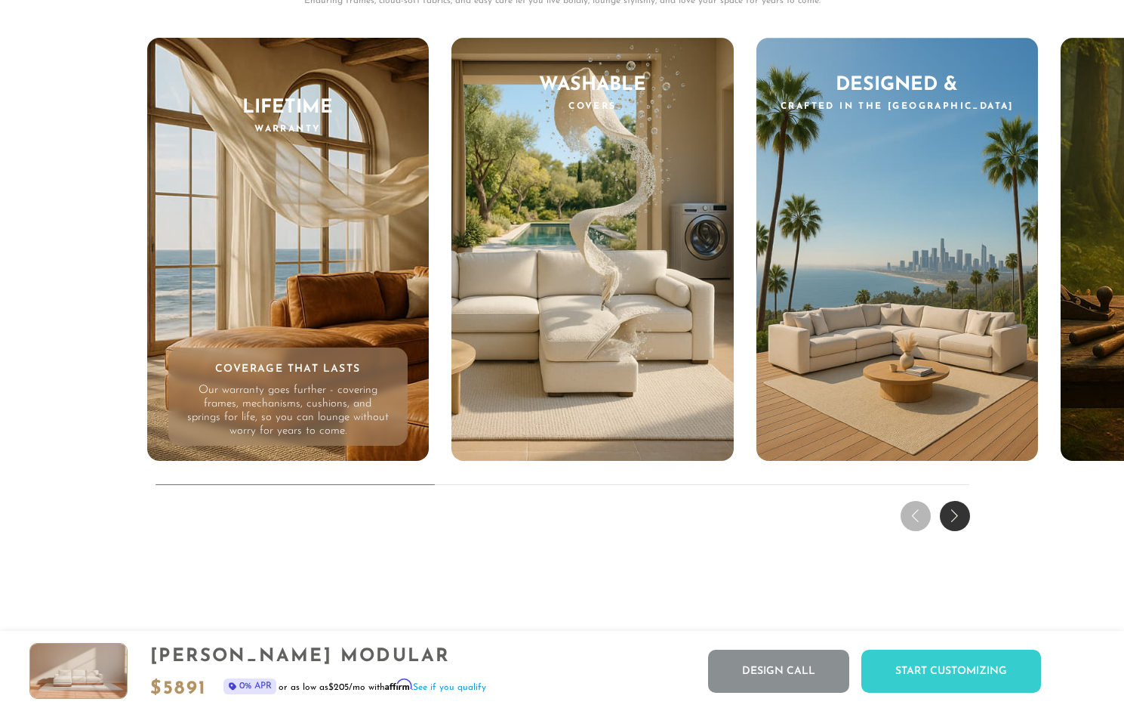
scroll to position [14284, 0]
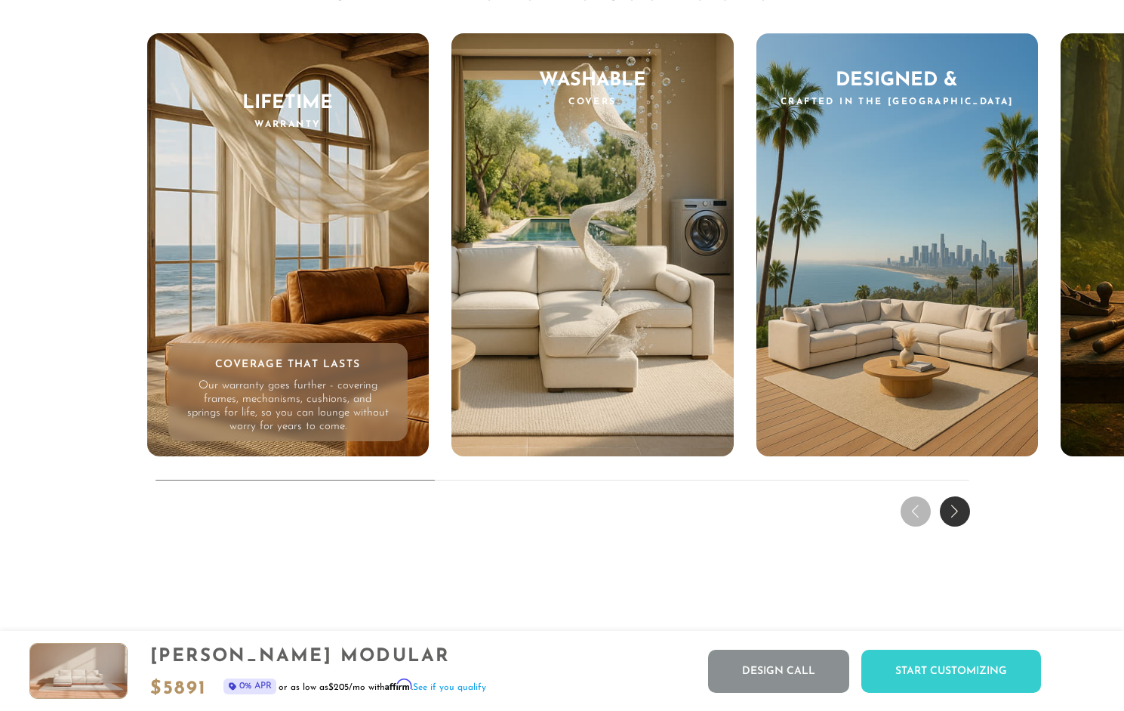
click at [961, 523] on div "Next slide" at bounding box center [955, 511] width 30 height 30
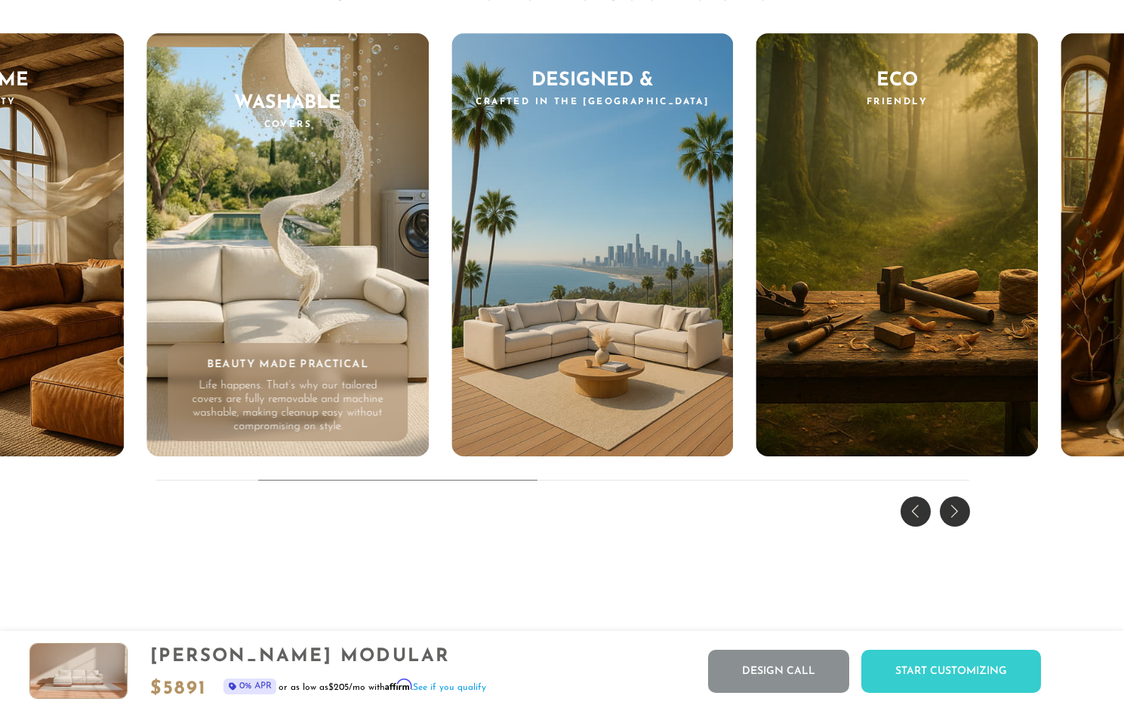
click at [960, 523] on div "Next slide" at bounding box center [955, 511] width 30 height 30
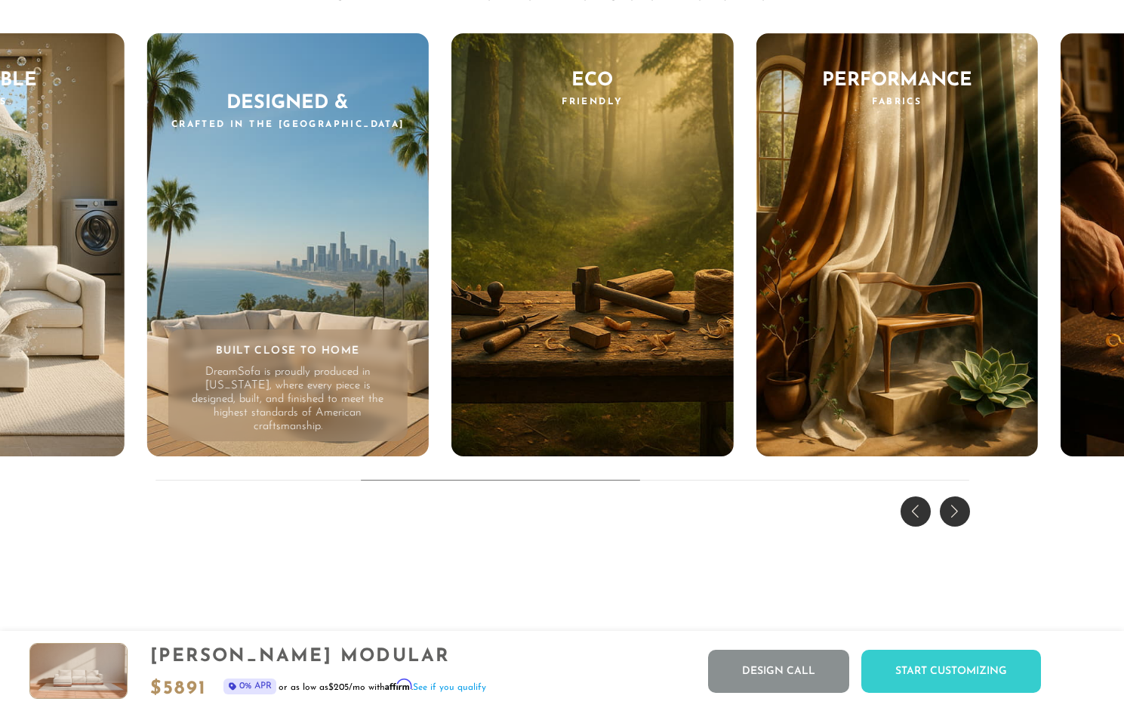
click at [960, 523] on div "Next slide" at bounding box center [955, 511] width 30 height 30
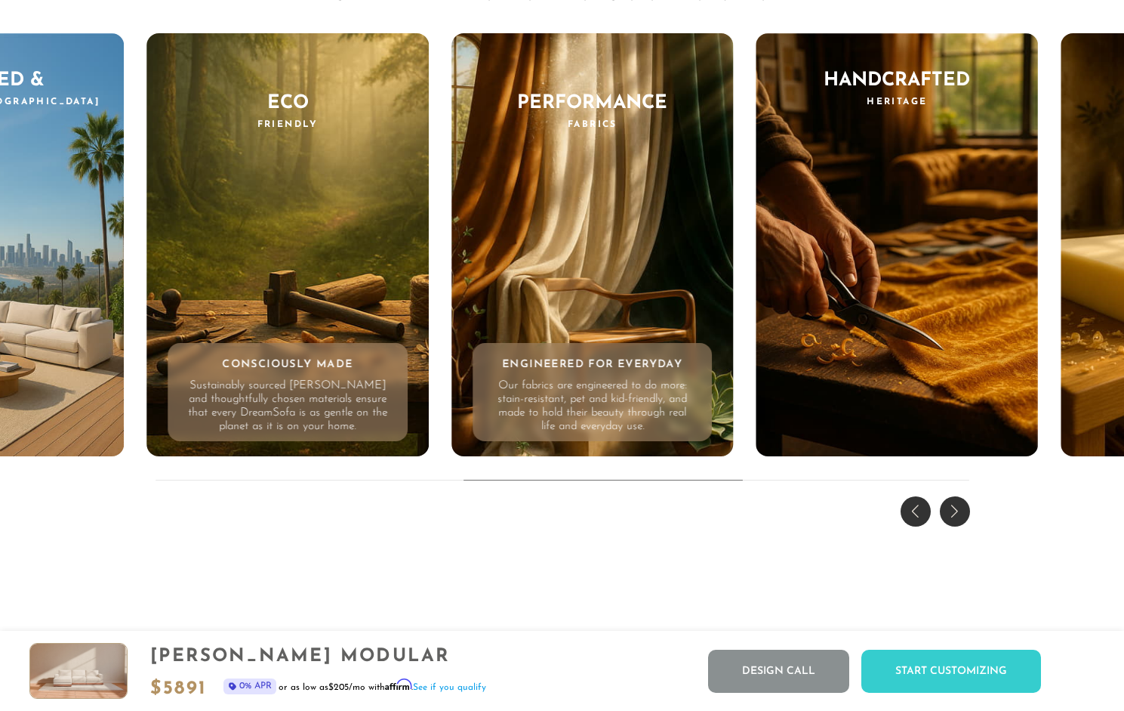
click at [588, 280] on div "Performance Fabrics Engineered for Everyday Our fabrics are engineered to do mo…" at bounding box center [593, 244] width 282 height 423
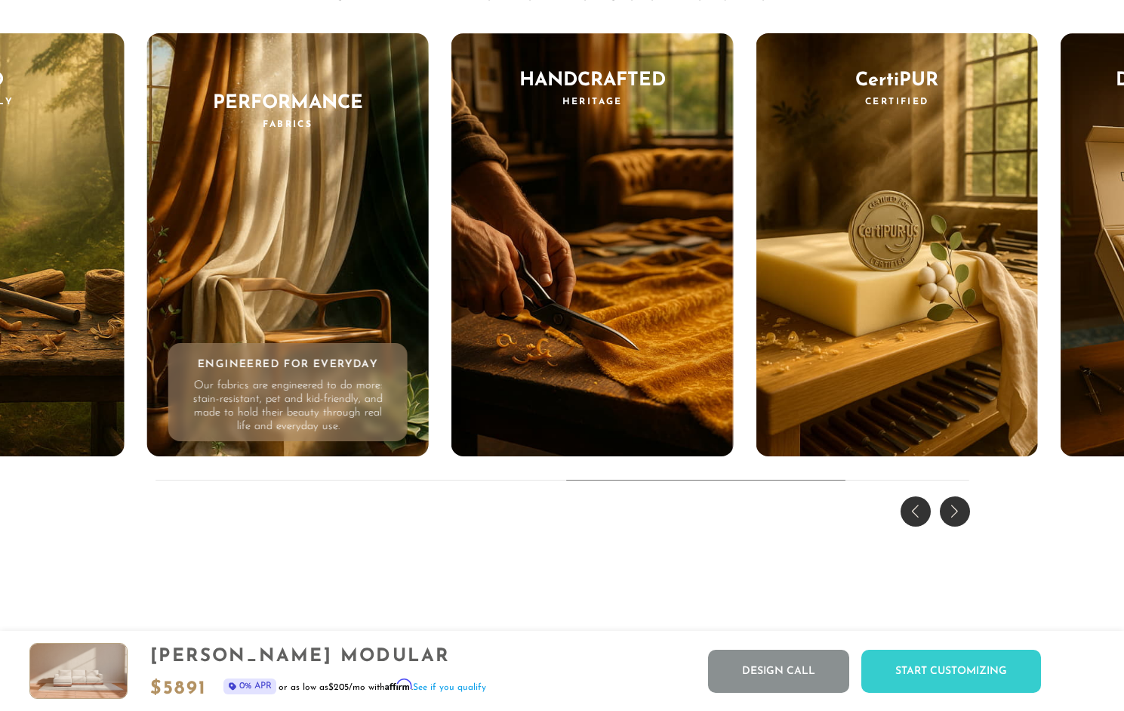
click at [968, 531] on div "THE DREAM EXPERIENCE Every Feature, Every Feeling - Reimagined. Enduring frames…" at bounding box center [562, 189] width 1124 height 685
click at [957, 518] on div "Next slide" at bounding box center [955, 511] width 30 height 30
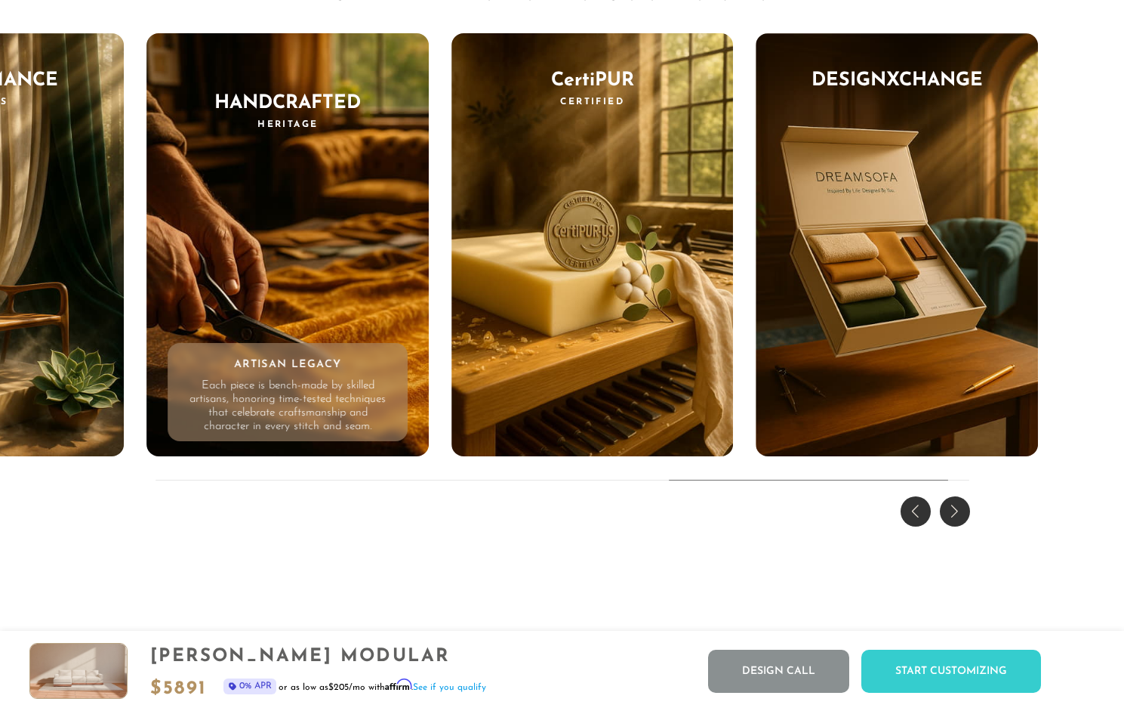
click at [957, 518] on div "Next slide" at bounding box center [955, 511] width 30 height 30
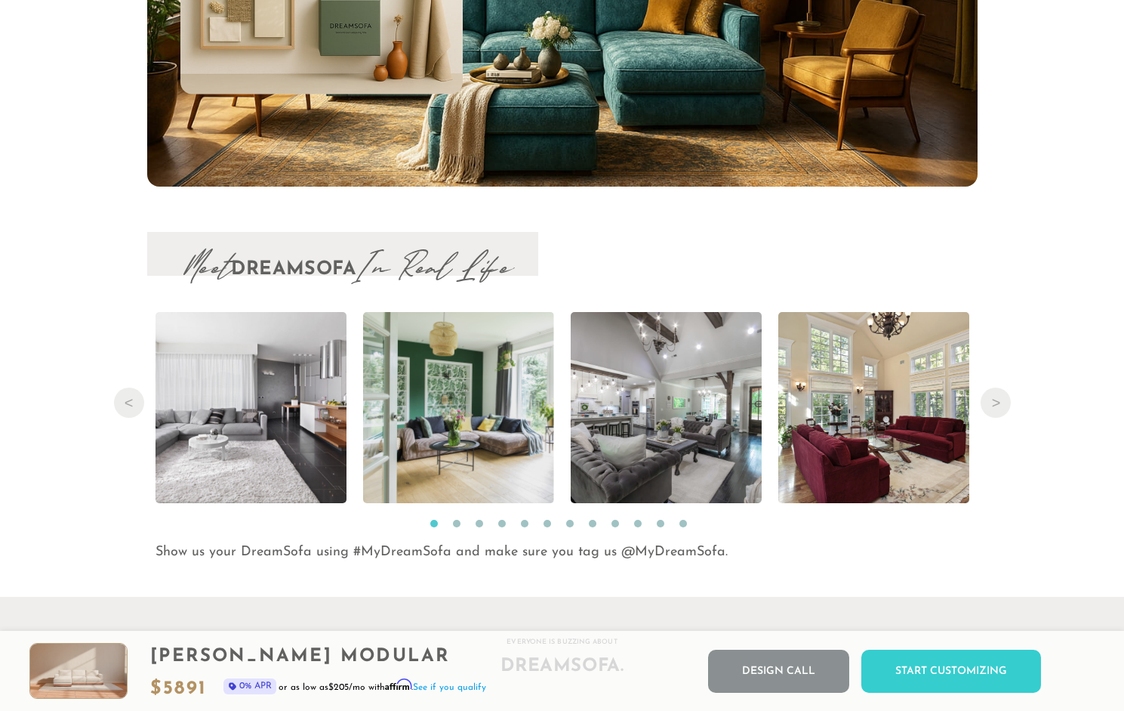
scroll to position [15305, 0]
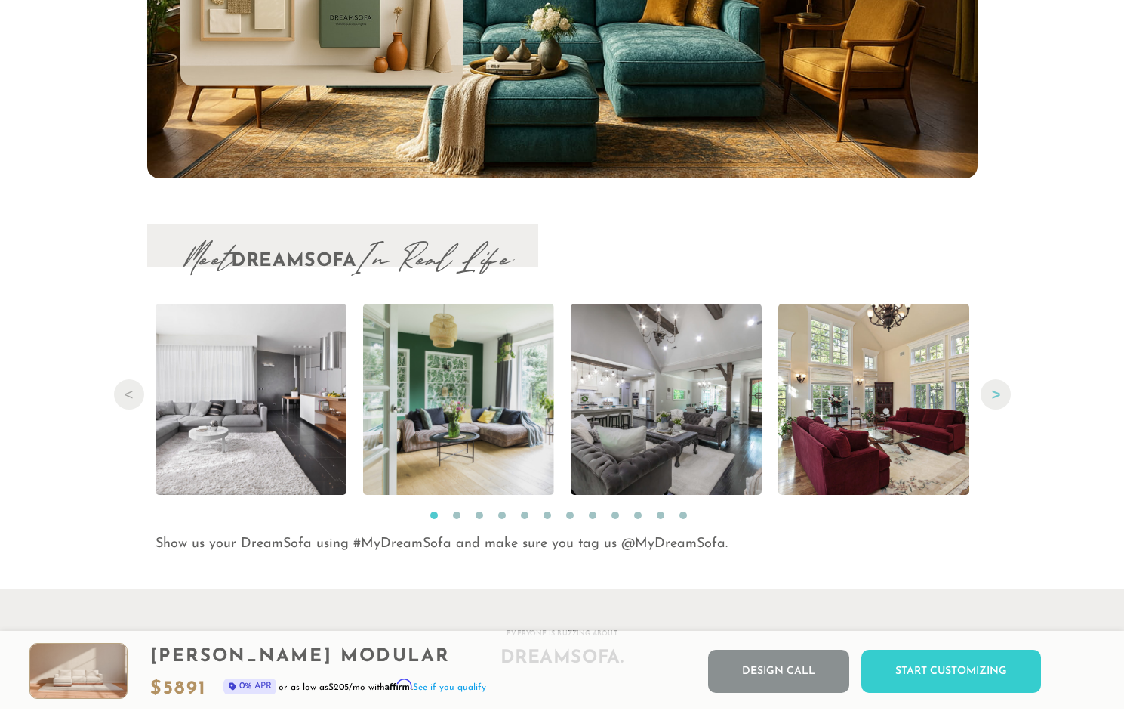
click at [1004, 399] on button "Next" at bounding box center [996, 394] width 30 height 30
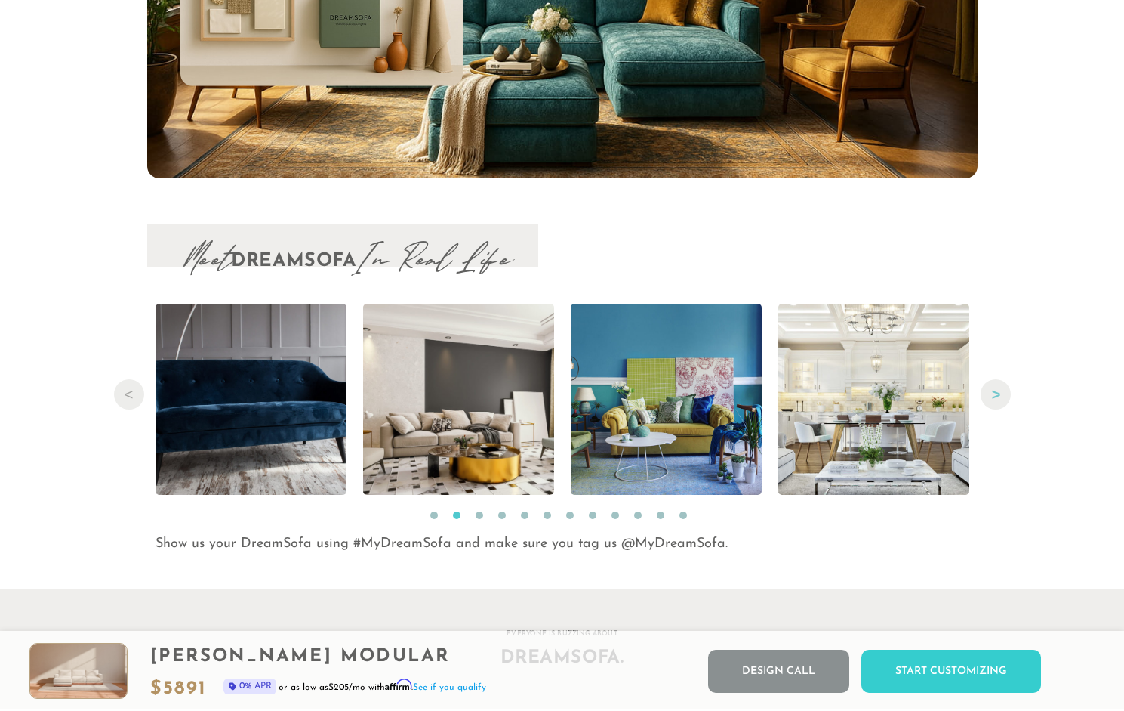
click at [1004, 399] on button "Next" at bounding box center [996, 394] width 30 height 30
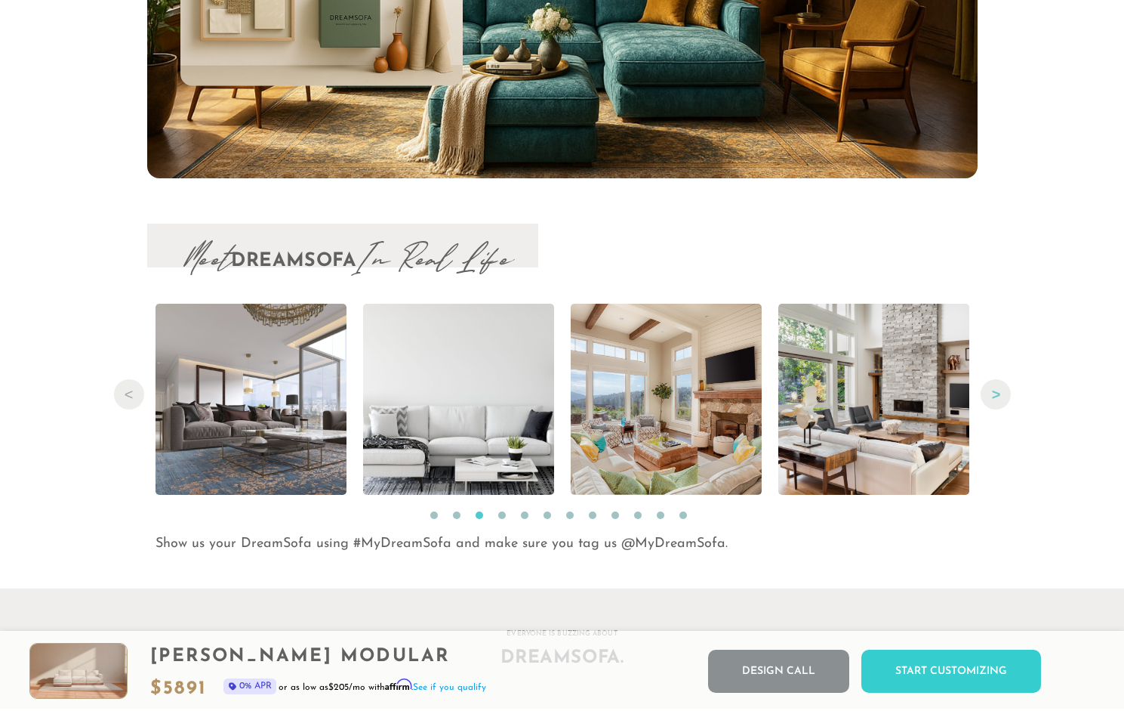
click at [1004, 399] on button "Next" at bounding box center [996, 394] width 30 height 30
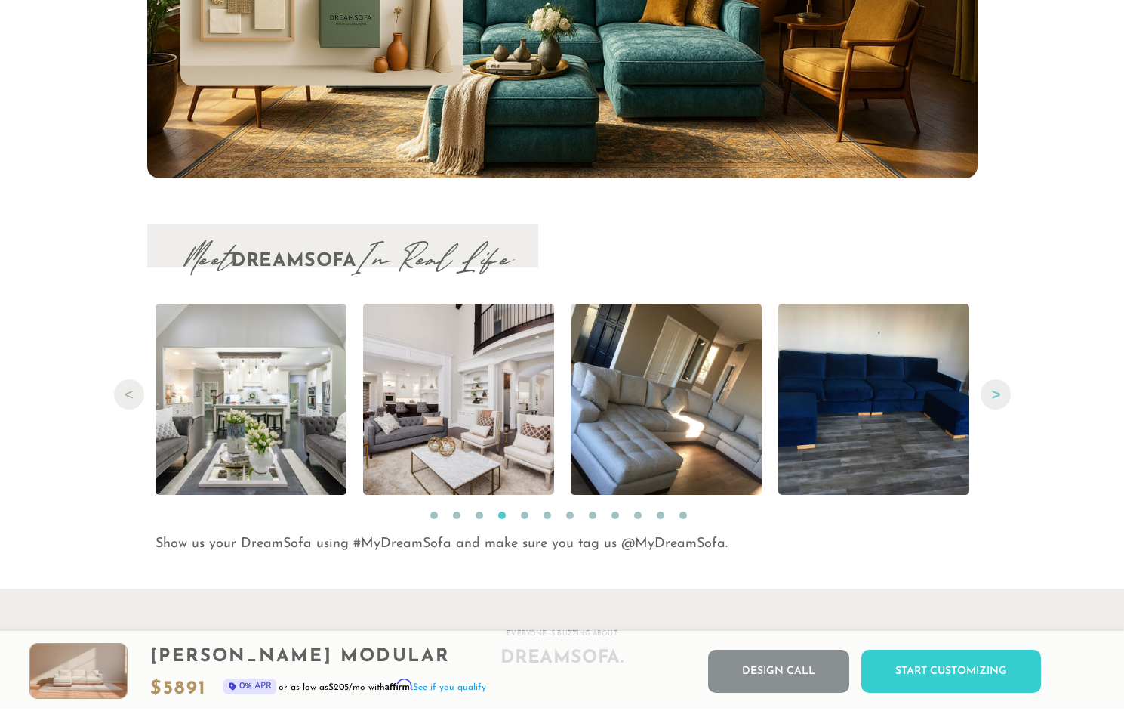
click at [1004, 399] on button "Next" at bounding box center [996, 394] width 30 height 30
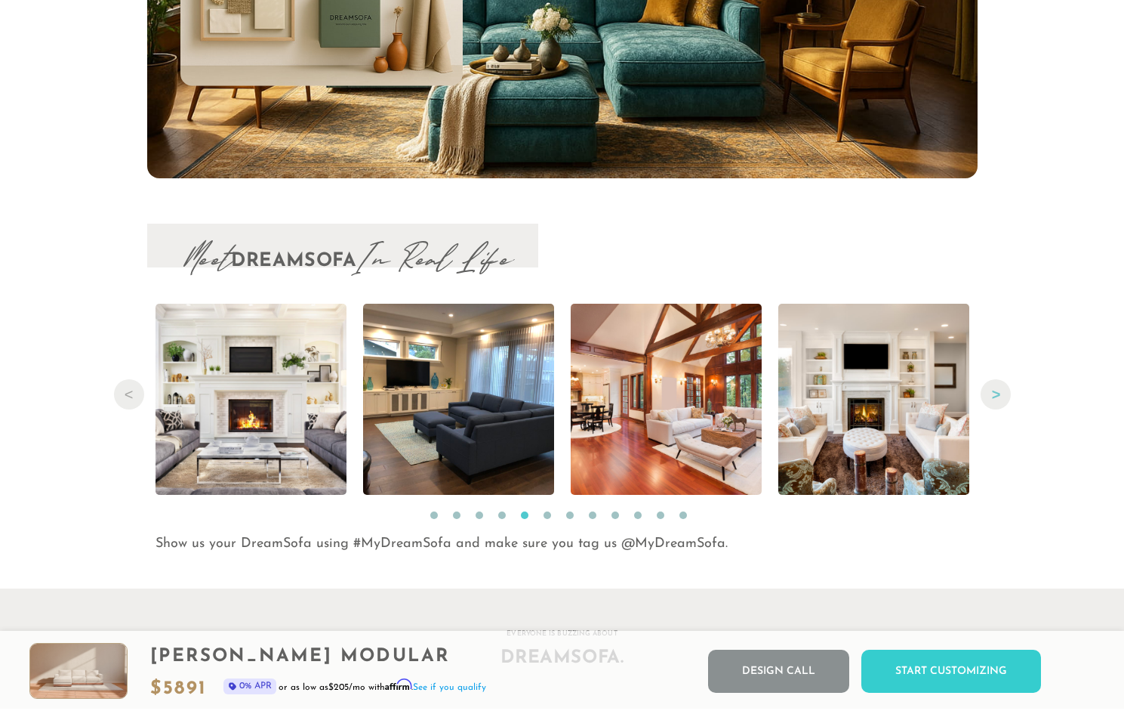
click at [997, 398] on button "Next" at bounding box center [996, 394] width 30 height 30
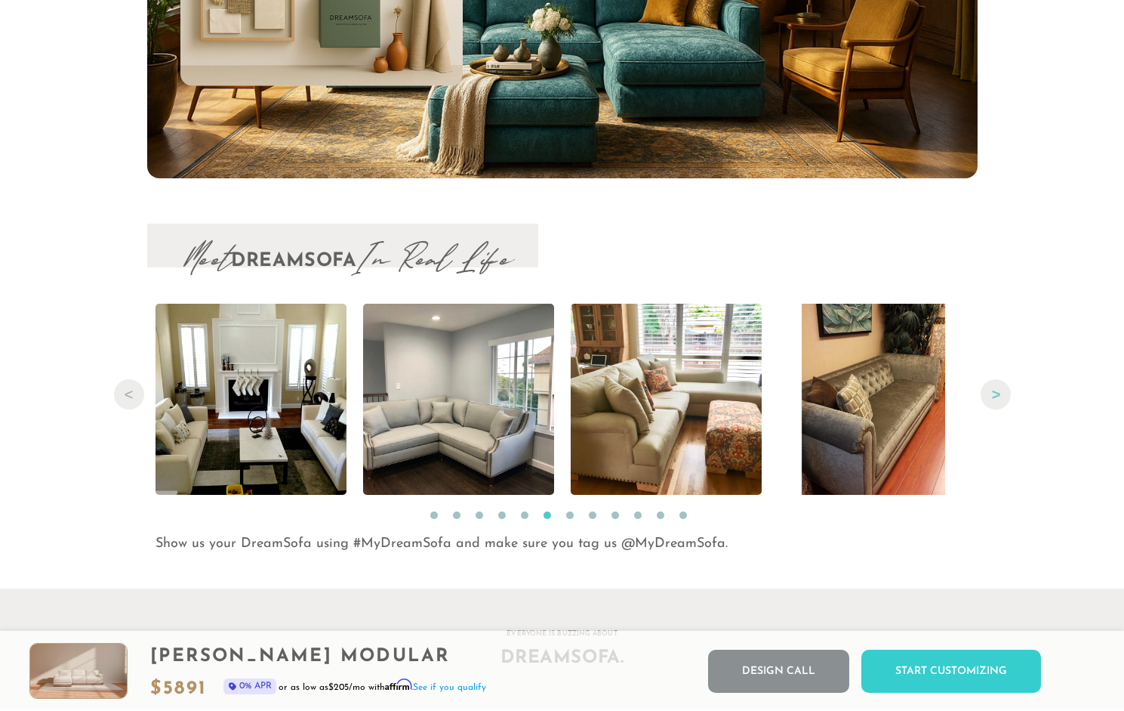
click at [997, 398] on button "Next" at bounding box center [996, 394] width 30 height 30
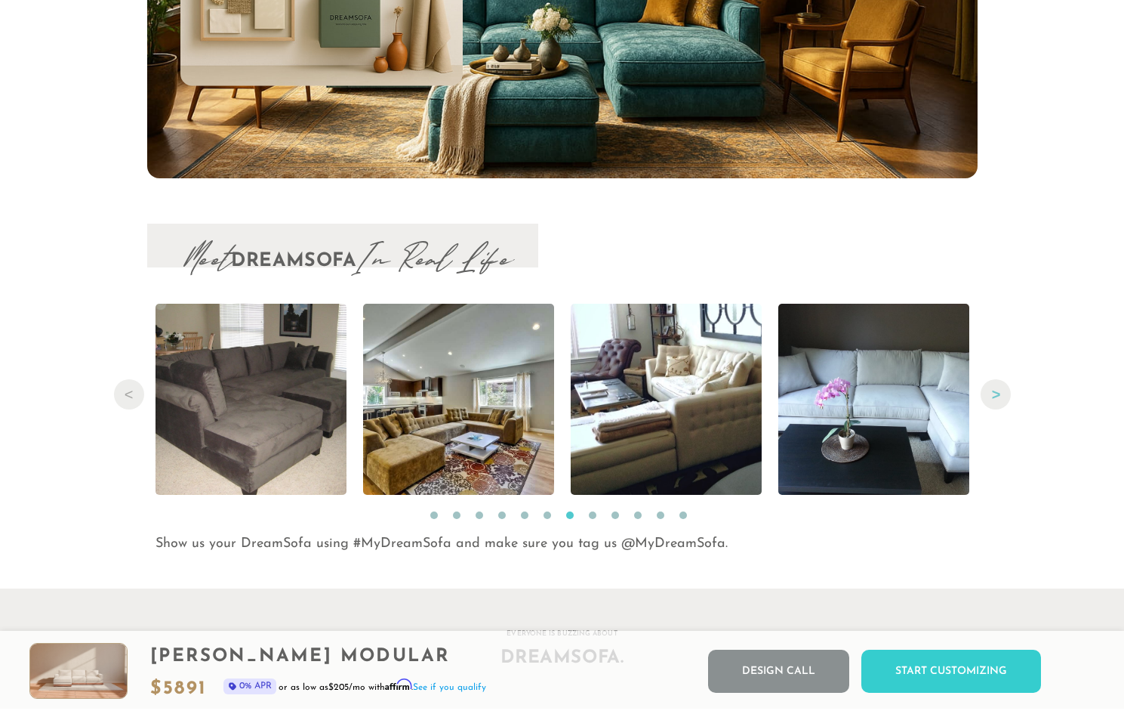
click at [997, 398] on button "Next" at bounding box center [996, 394] width 30 height 30
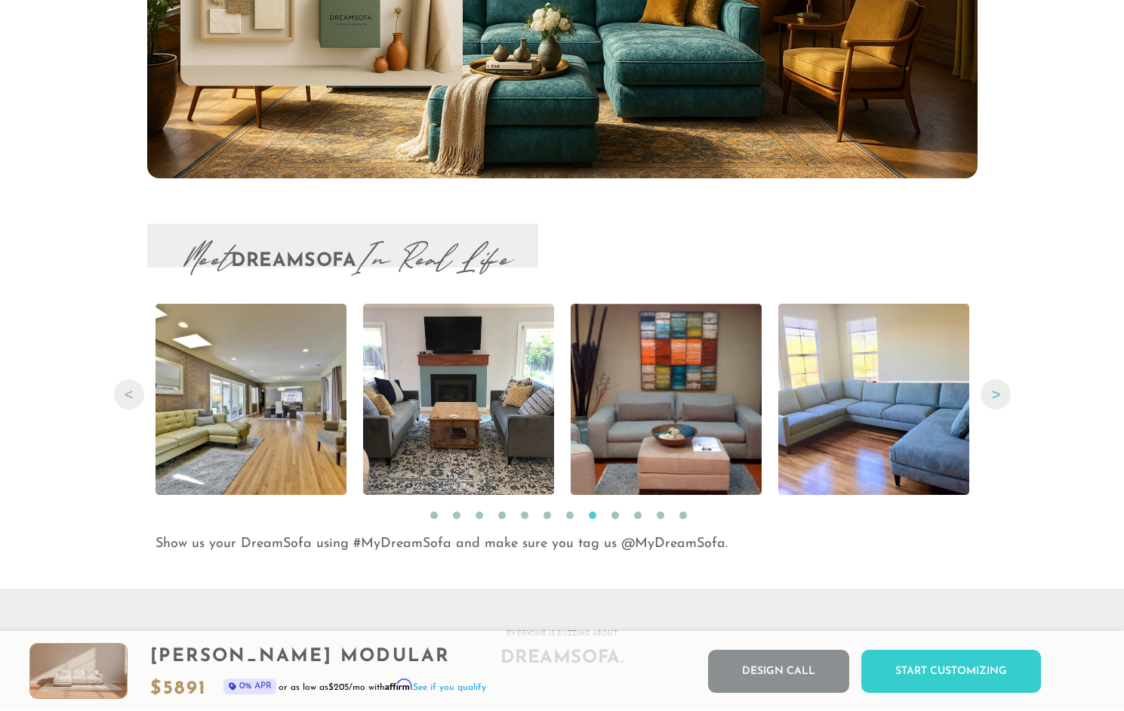
click at [997, 398] on button "Next" at bounding box center [996, 394] width 30 height 30
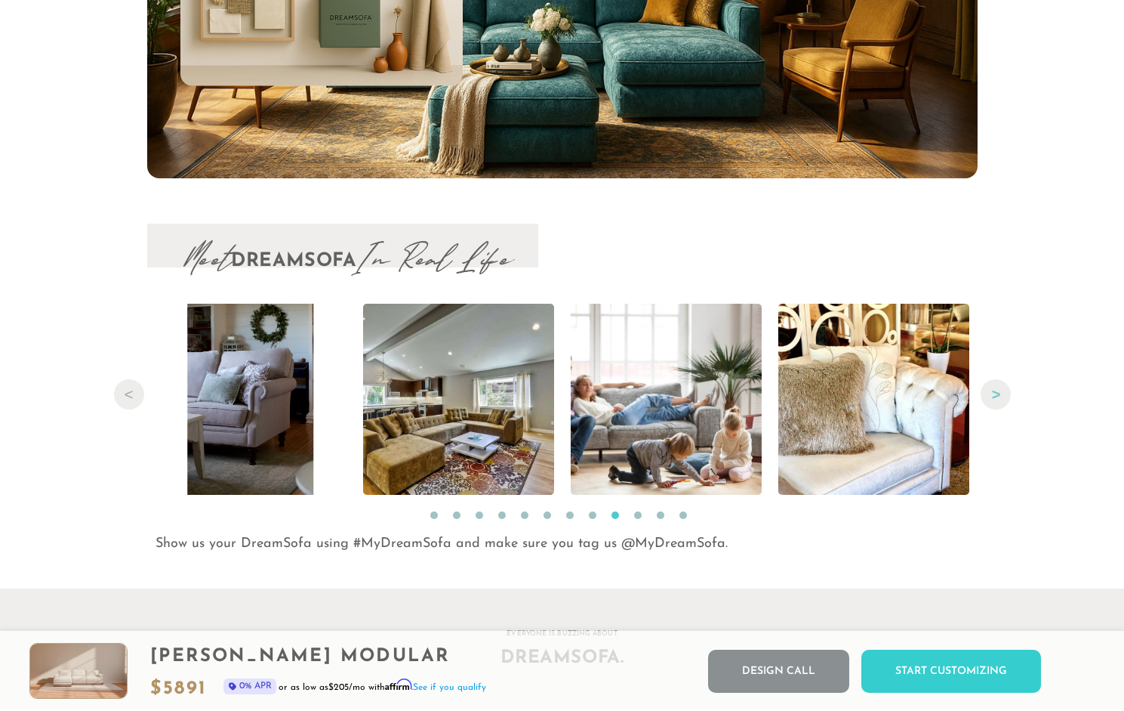
click at [997, 398] on button "Next" at bounding box center [996, 394] width 30 height 30
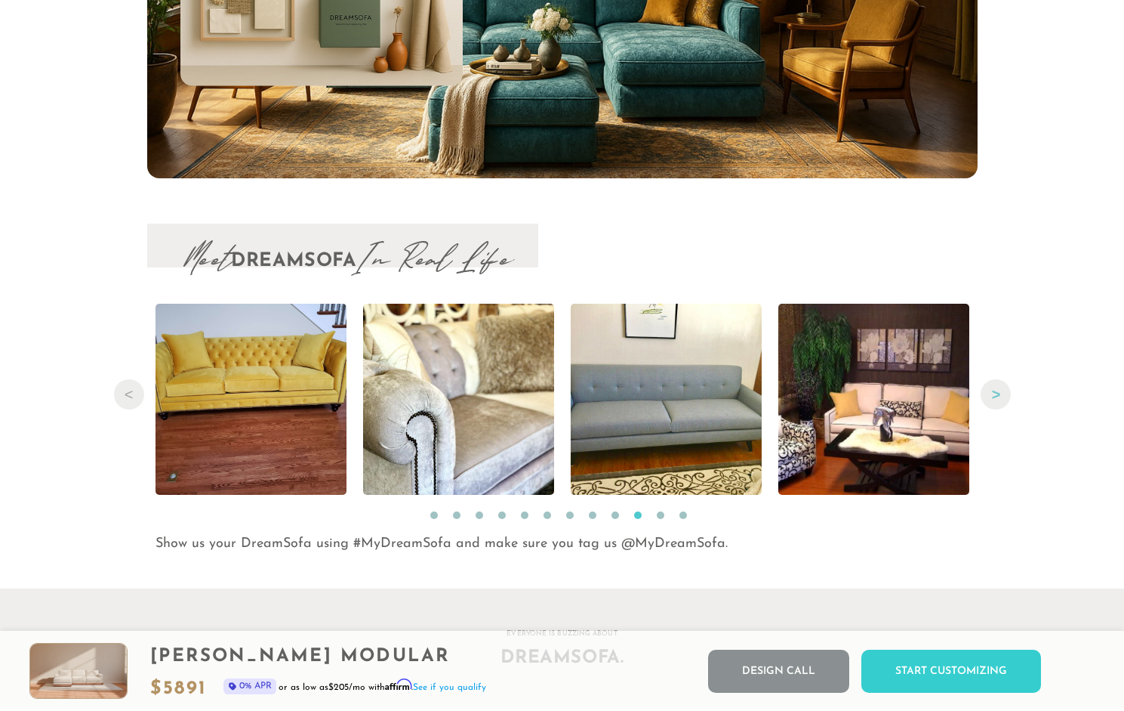
click at [997, 395] on button "Next" at bounding box center [996, 394] width 30 height 30
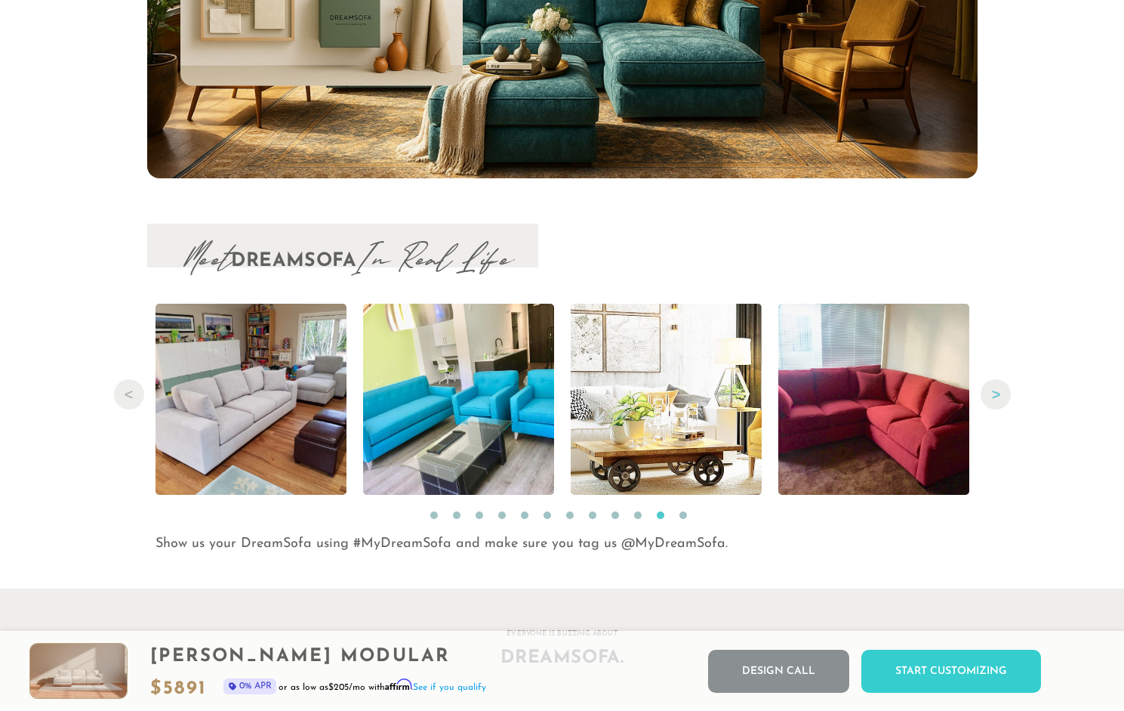
click at [997, 396] on button "Next" at bounding box center [996, 394] width 30 height 30
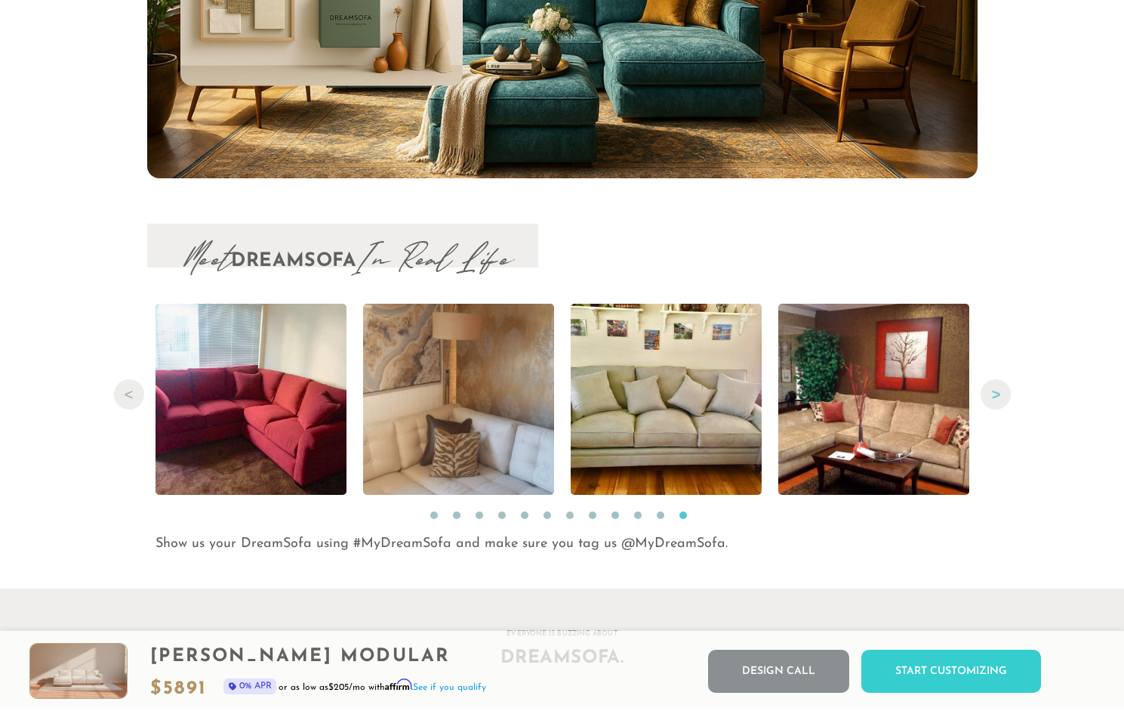
click at [997, 396] on button "Next" at bounding box center [996, 394] width 30 height 30
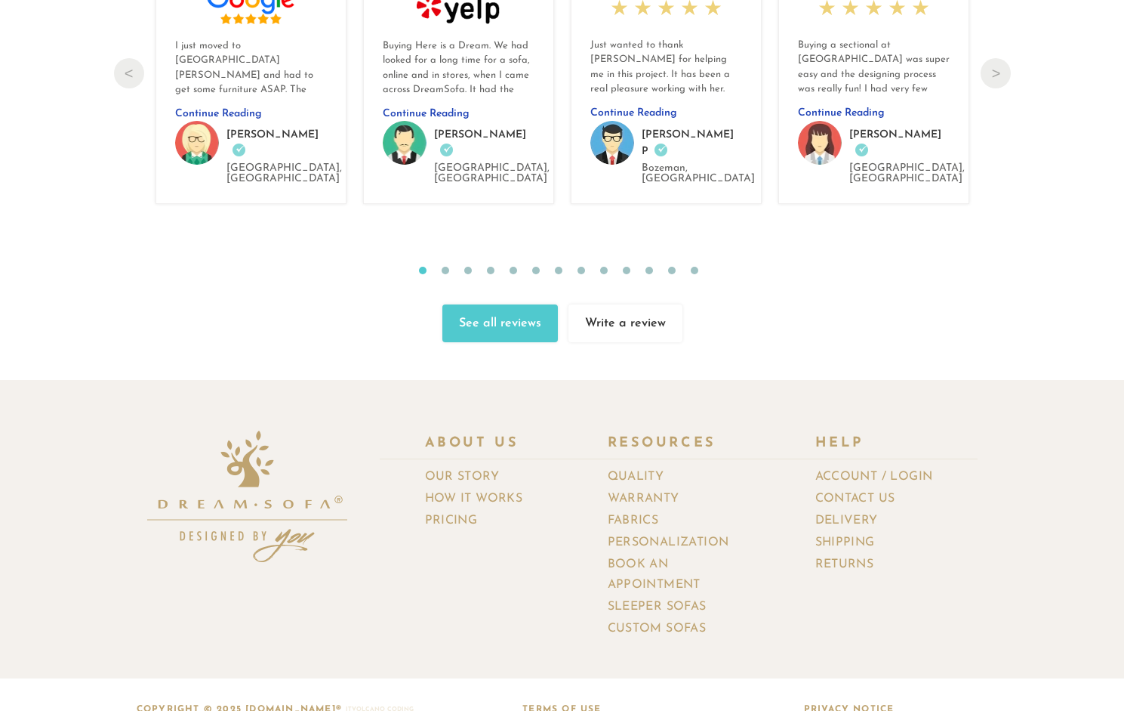
scroll to position [16135, 0]
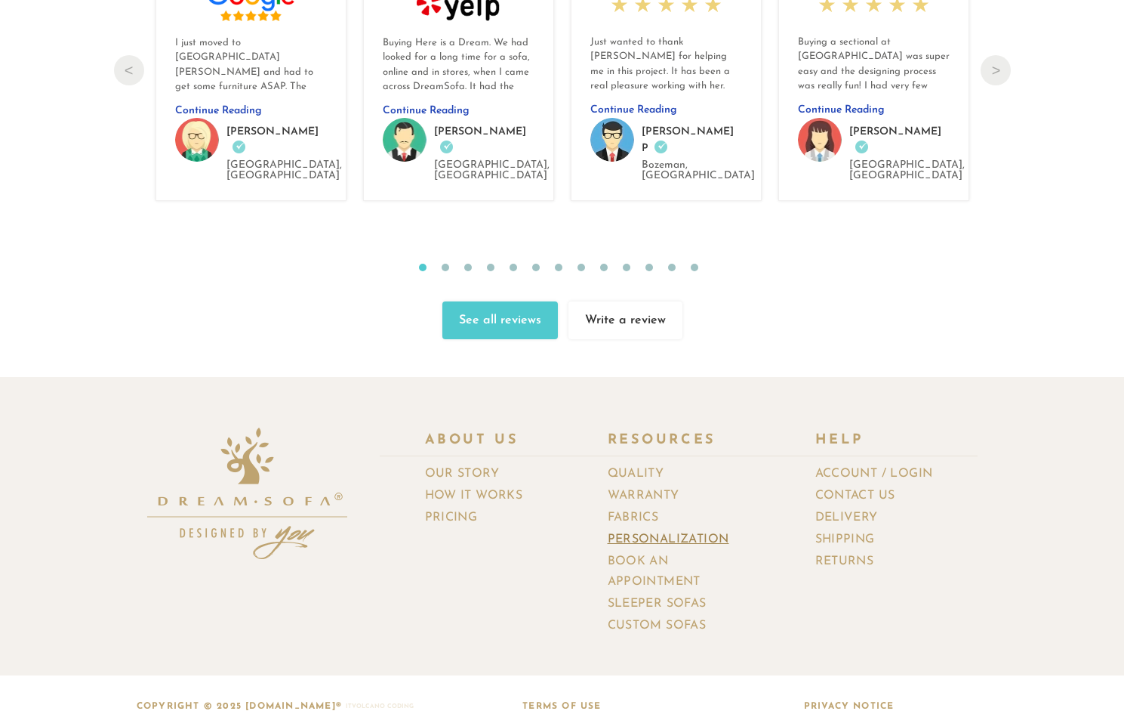
click at [675, 529] on link "Personalization" at bounding box center [674, 540] width 133 height 22
